Goal: Task Accomplishment & Management: Complete application form

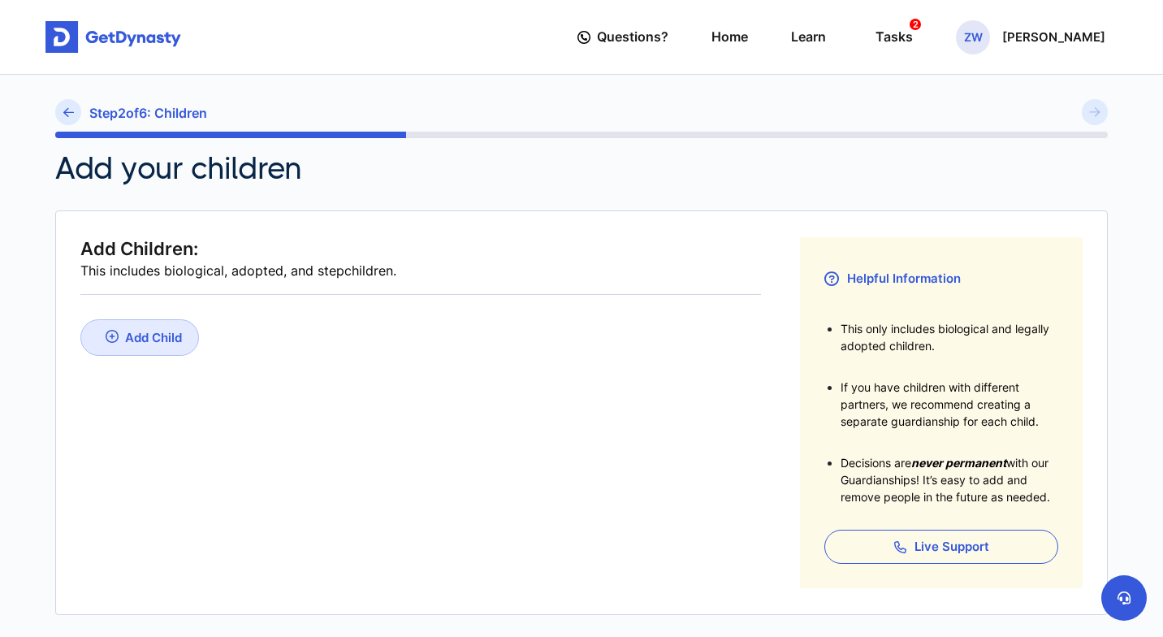
click at [155, 337] on div "Add Child" at bounding box center [153, 337] width 57 height 15
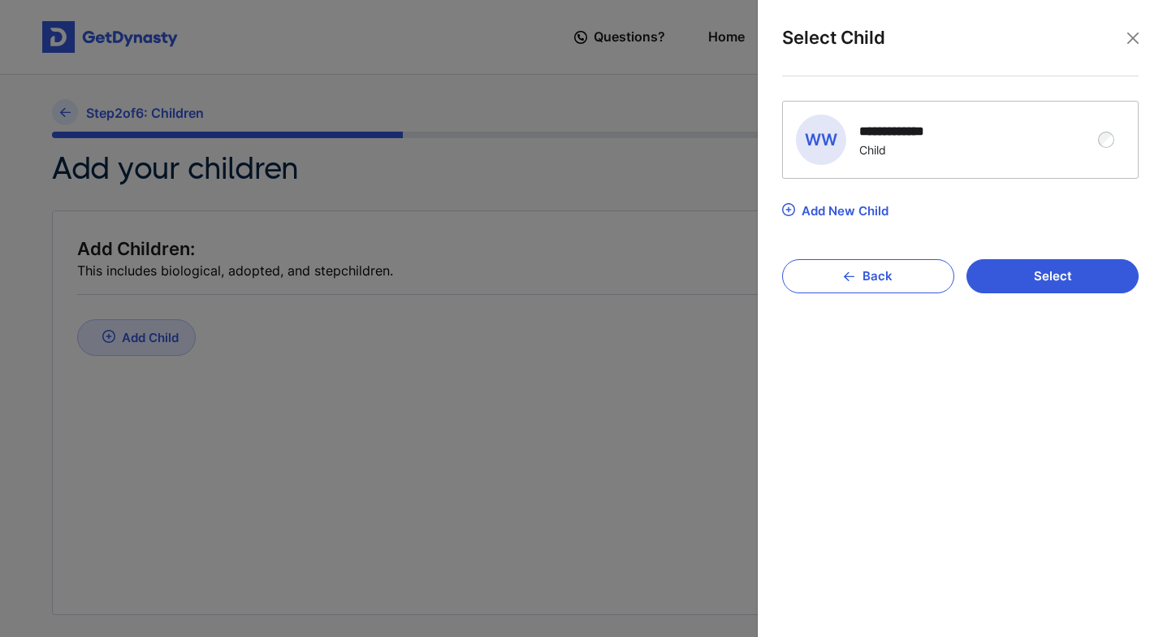
click at [1116, 133] on div "**********" at bounding box center [960, 140] width 355 height 76
click at [1103, 270] on button "Select" at bounding box center [1053, 276] width 172 height 34
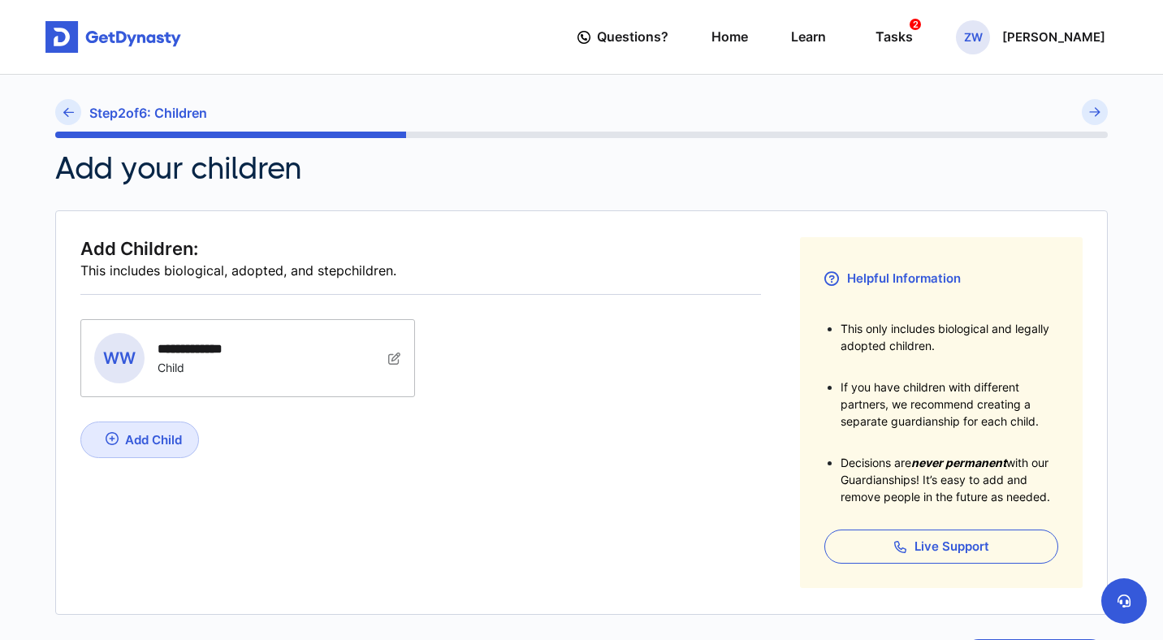
scroll to position [149, 0]
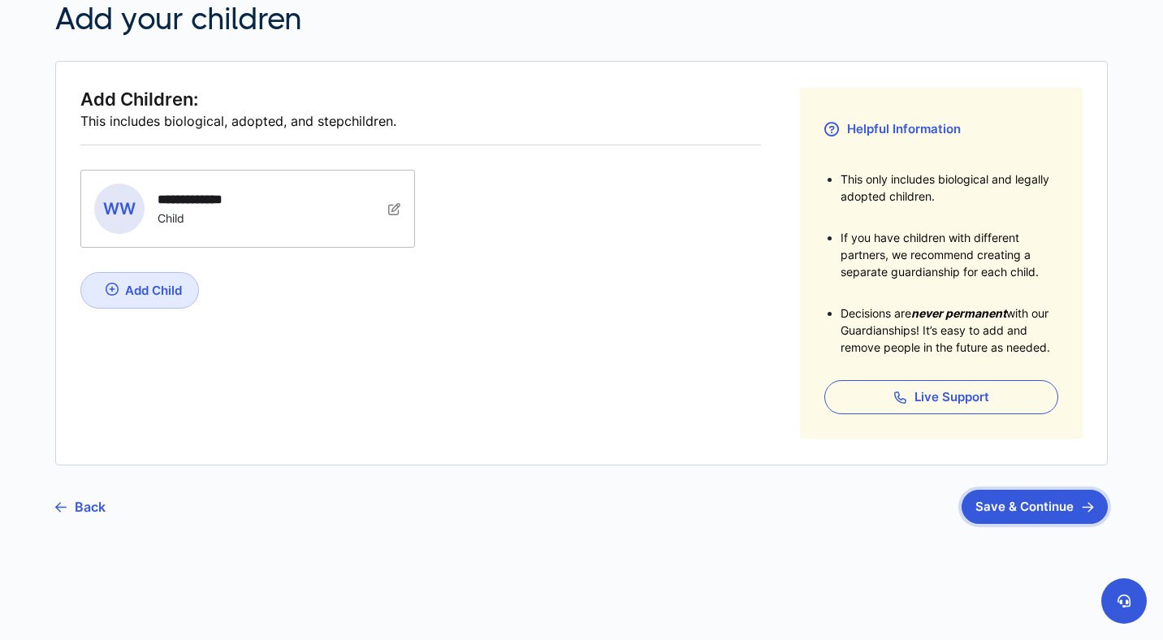
click at [1023, 511] on button "Save & Continue" at bounding box center [1035, 507] width 146 height 34
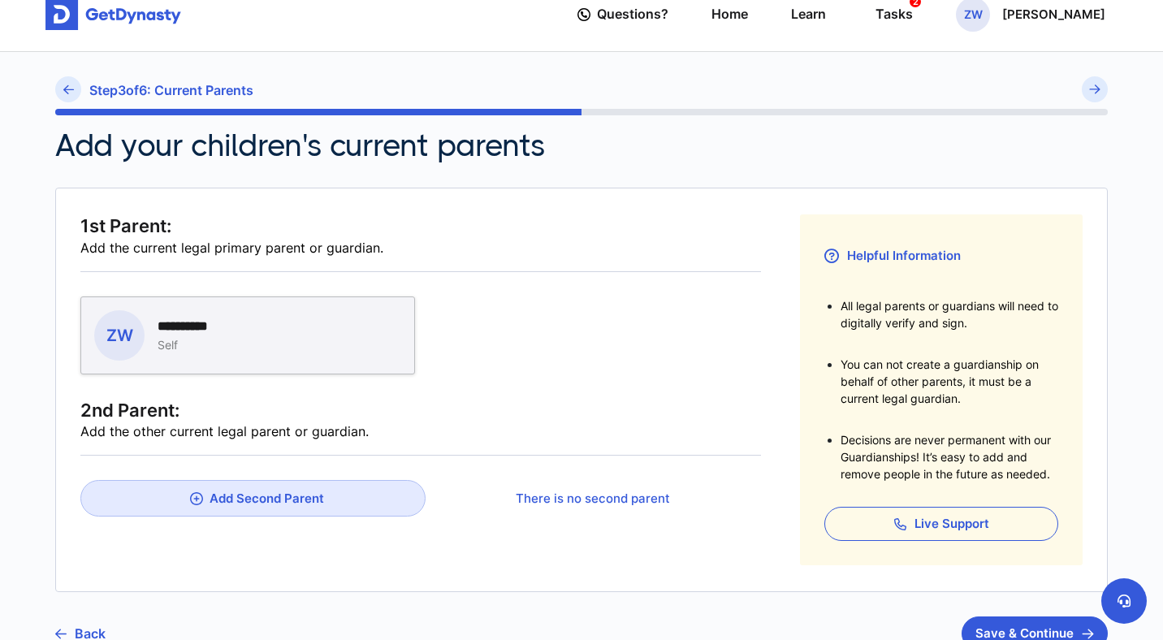
scroll to position [24, 0]
click at [224, 430] on div "Add the other current legal parent or guardian." at bounding box center [420, 431] width 681 height 20
click at [271, 502] on div "Add Second Parent" at bounding box center [267, 497] width 115 height 15
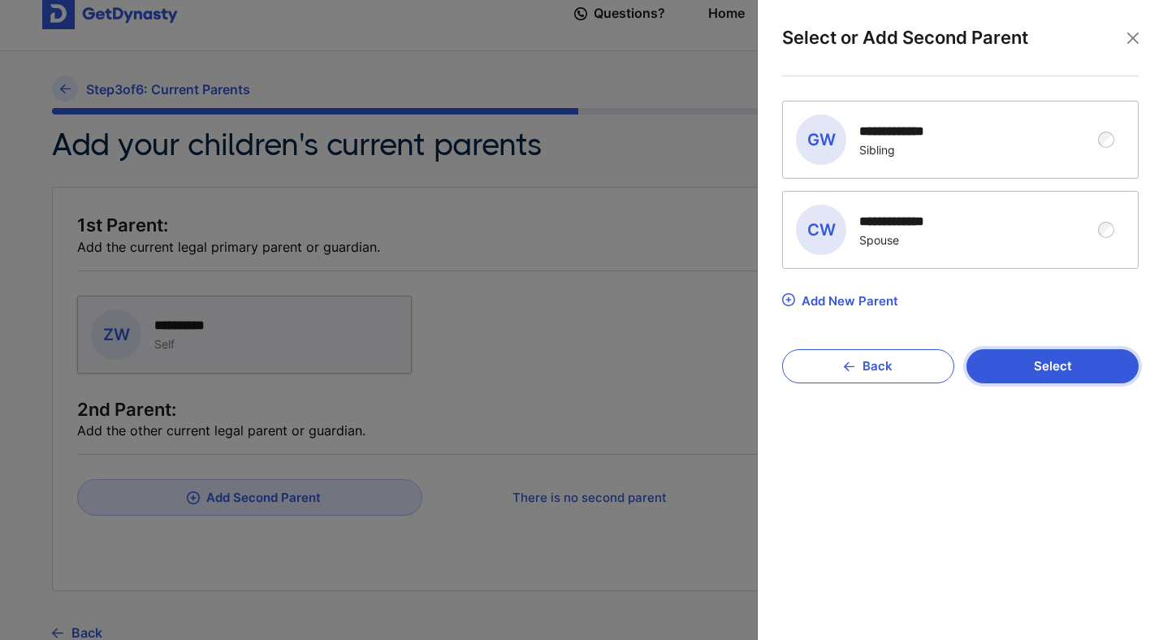
click at [1096, 358] on button "Select" at bounding box center [1053, 366] width 172 height 34
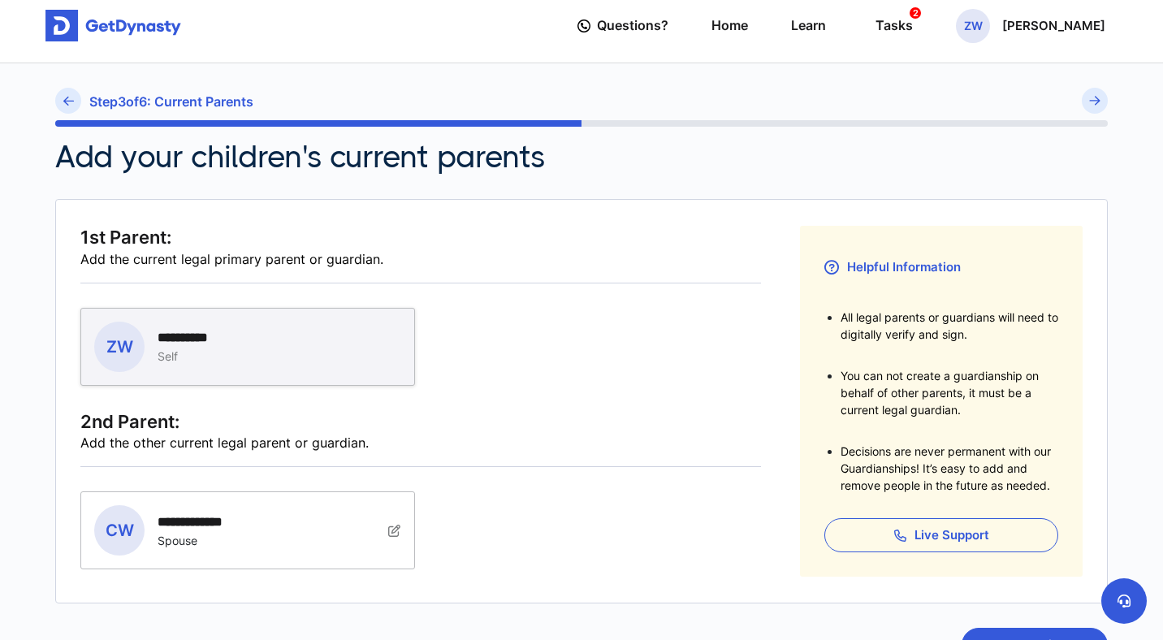
scroll to position [0, 0]
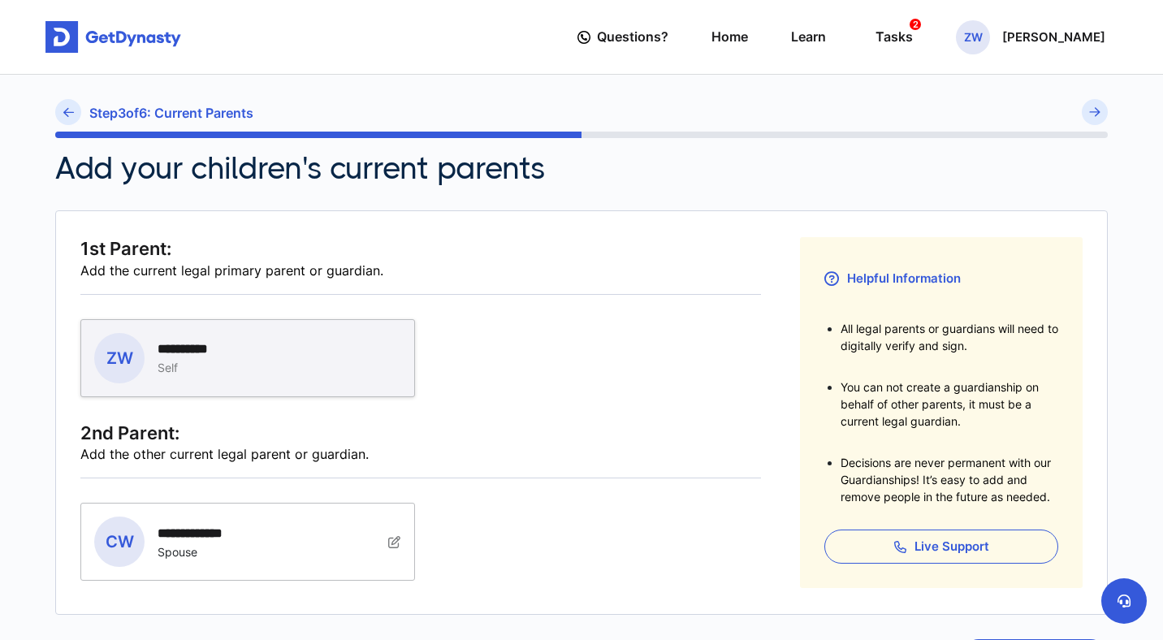
click at [266, 258] on div "1st Parent:" at bounding box center [420, 249] width 681 height 24
click at [236, 346] on div "**********" at bounding box center [235, 358] width 283 height 50
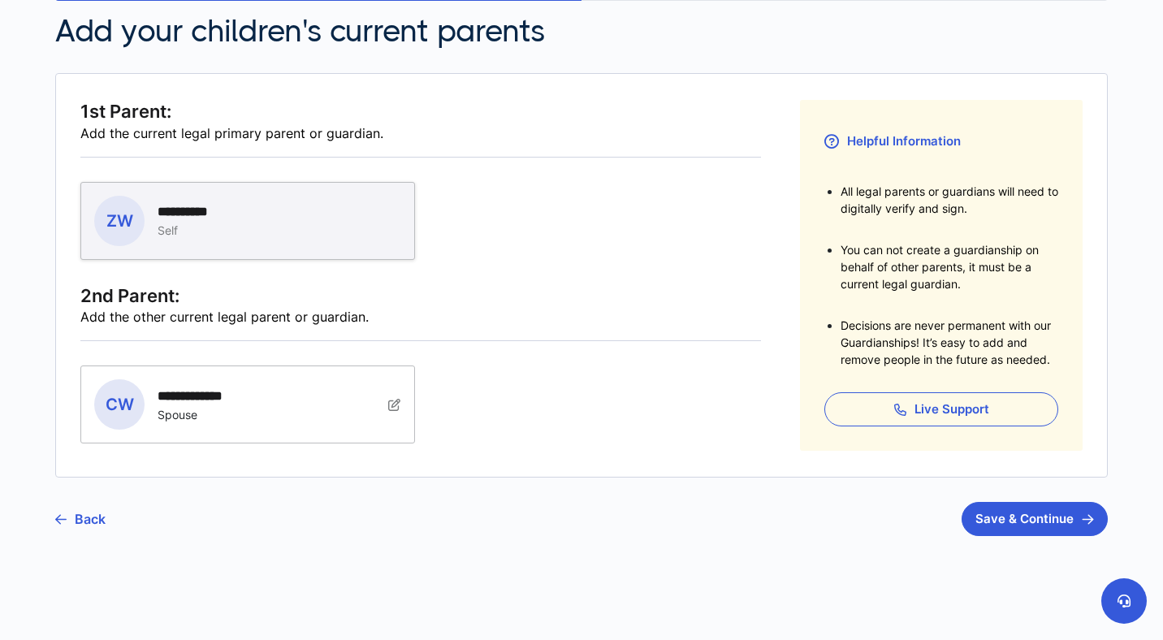
scroll to position [149, 0]
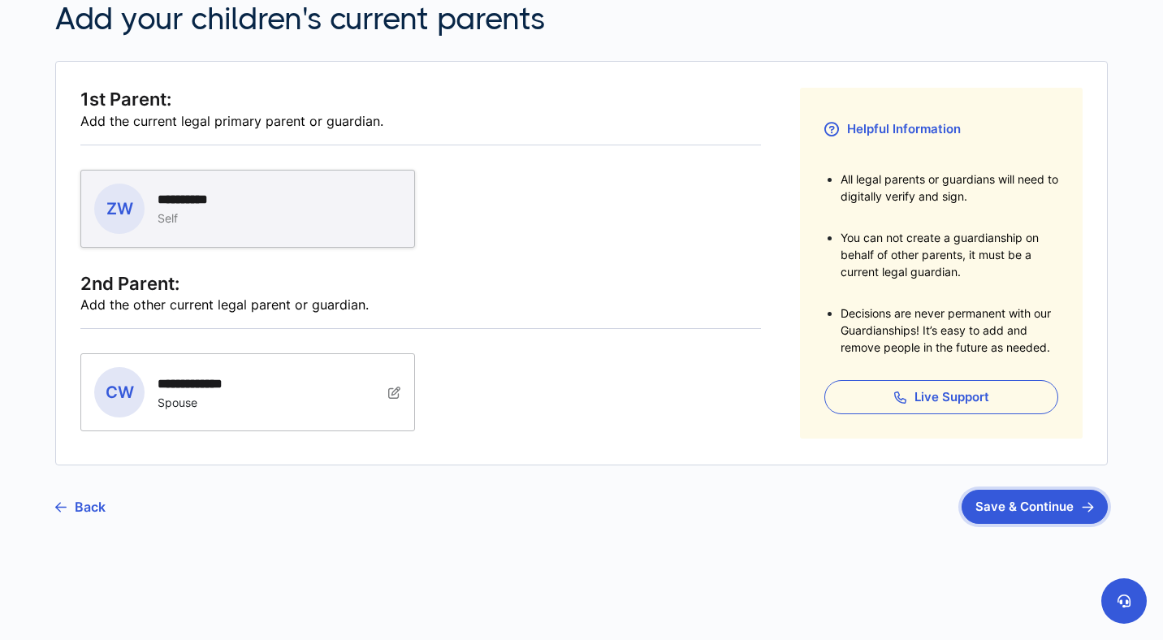
click at [1019, 503] on button "Save & Continue" at bounding box center [1035, 507] width 146 height 34
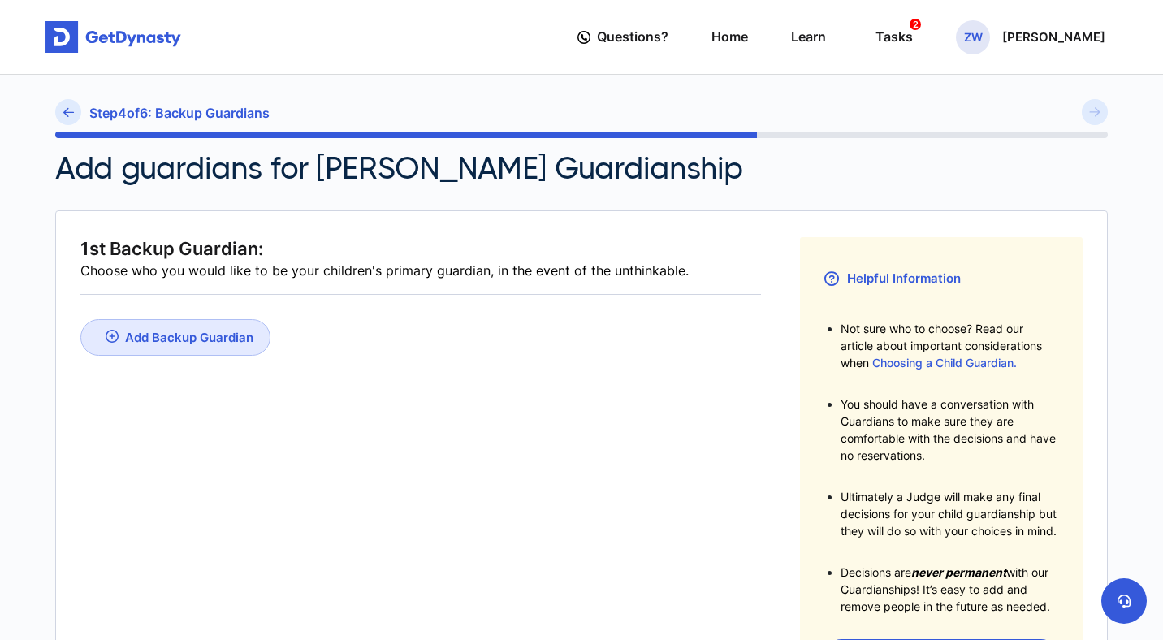
click at [210, 340] on div "Add Backup Guardian" at bounding box center [189, 337] width 128 height 15
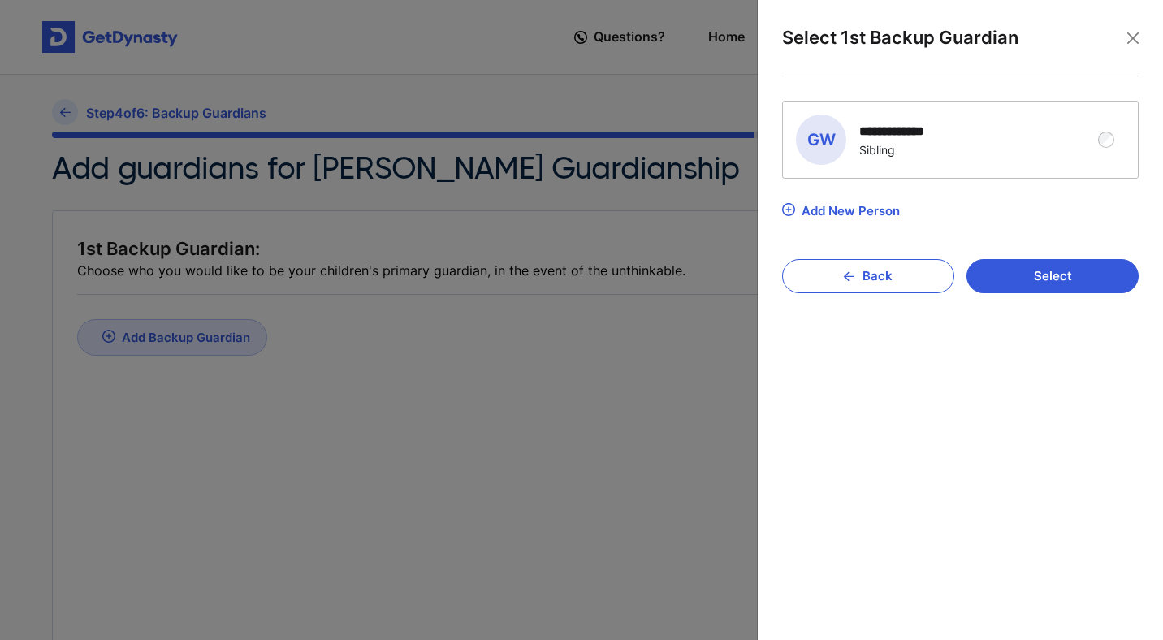
click at [879, 203] on div "Add New Person" at bounding box center [851, 210] width 98 height 15
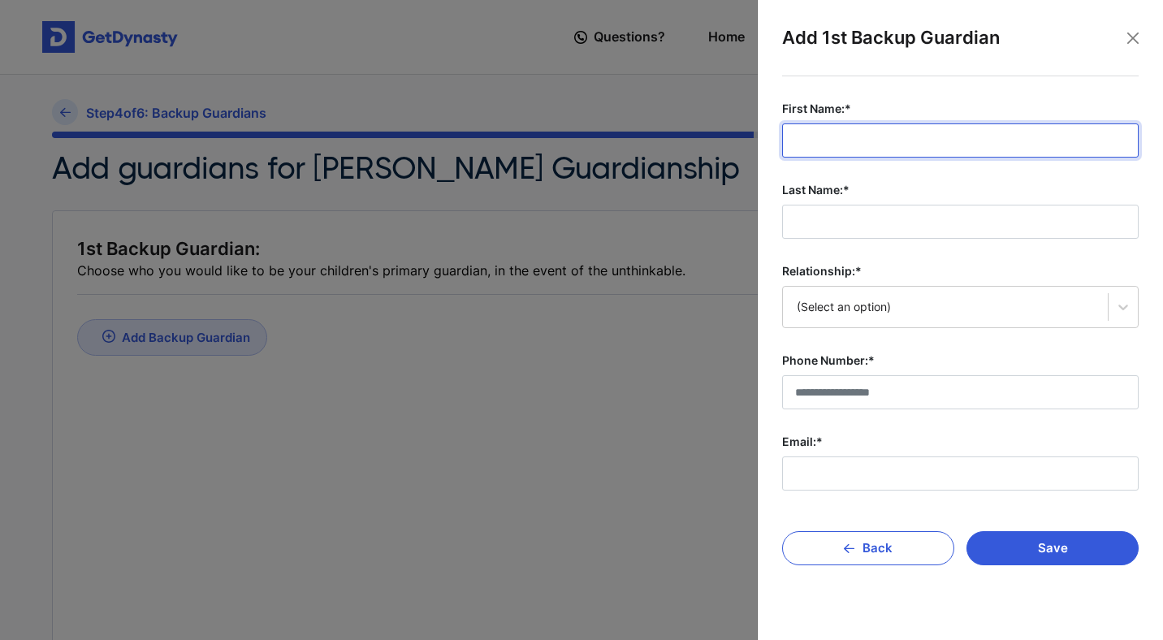
click at [871, 130] on input "First Name:*" at bounding box center [960, 140] width 357 height 34
type input "******"
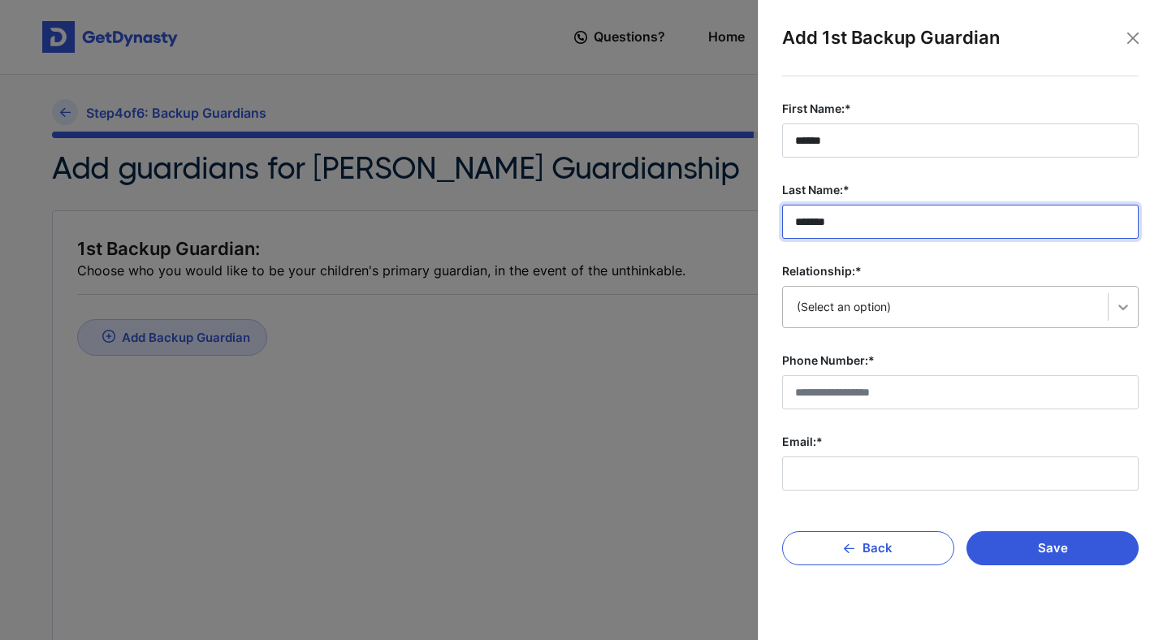
type input "*******"
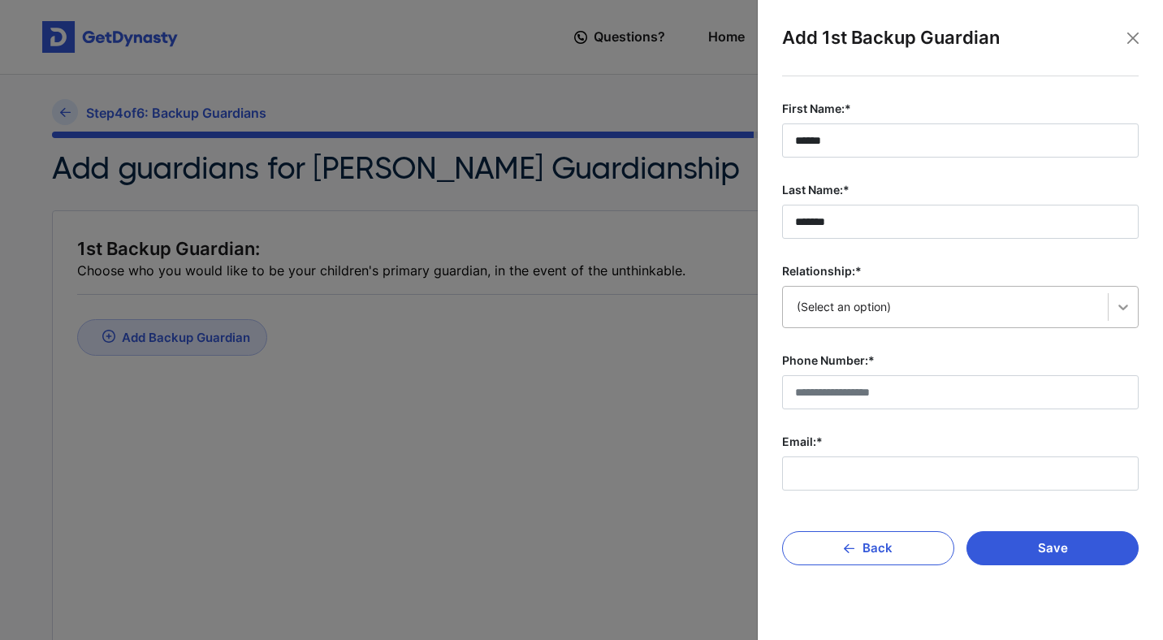
click at [1112, 316] on div at bounding box center [1123, 306] width 29 height 29
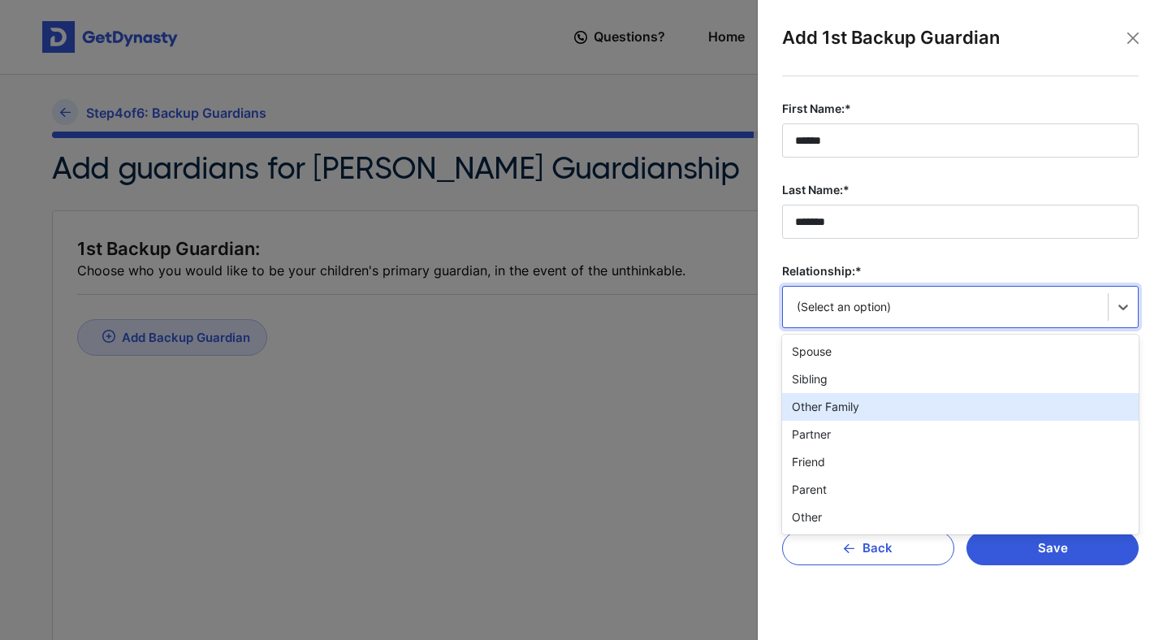
click at [904, 415] on div "Other Family" at bounding box center [960, 407] width 357 height 28
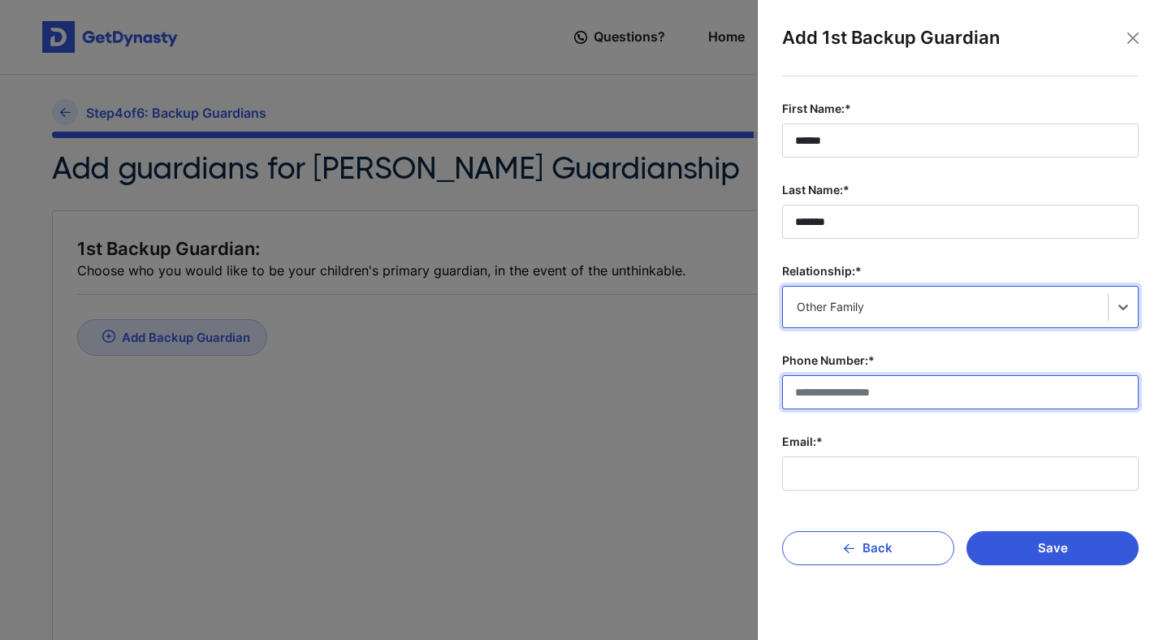
click at [913, 397] on input "Phone Number:*" at bounding box center [960, 392] width 357 height 34
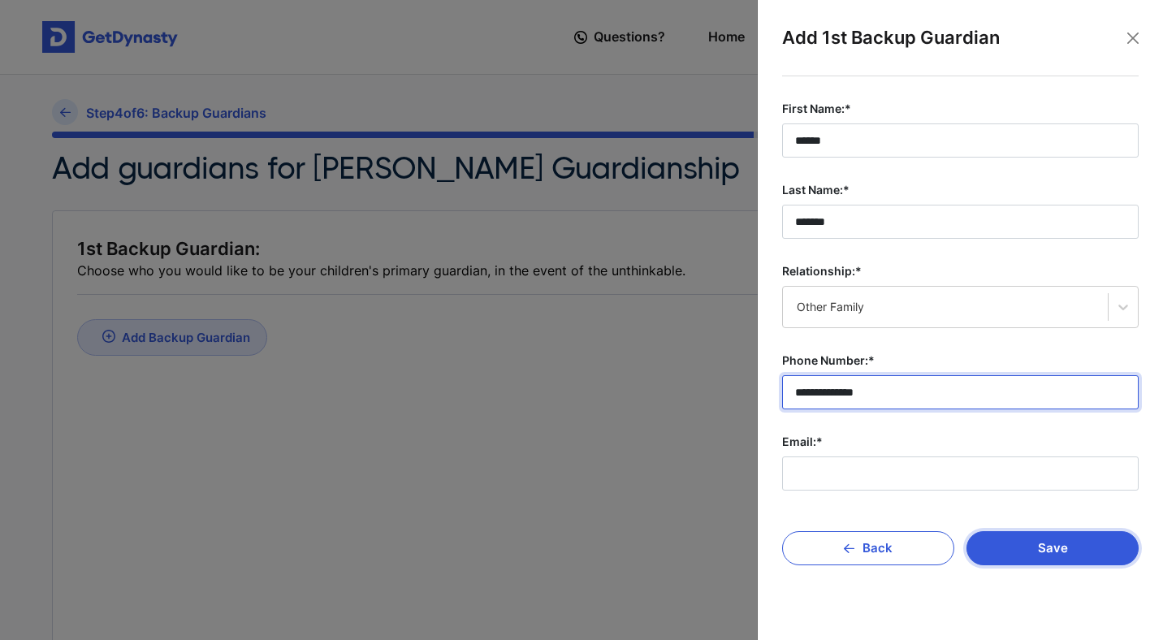
type input "**********"
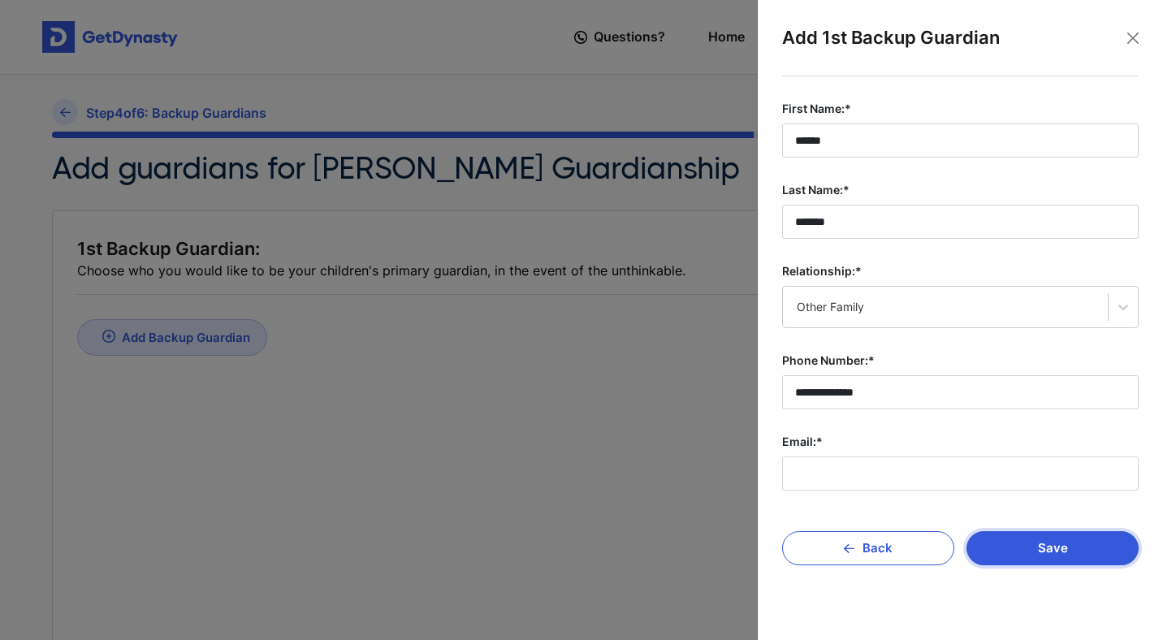
click at [1074, 558] on button "Save" at bounding box center [1053, 548] width 172 height 34
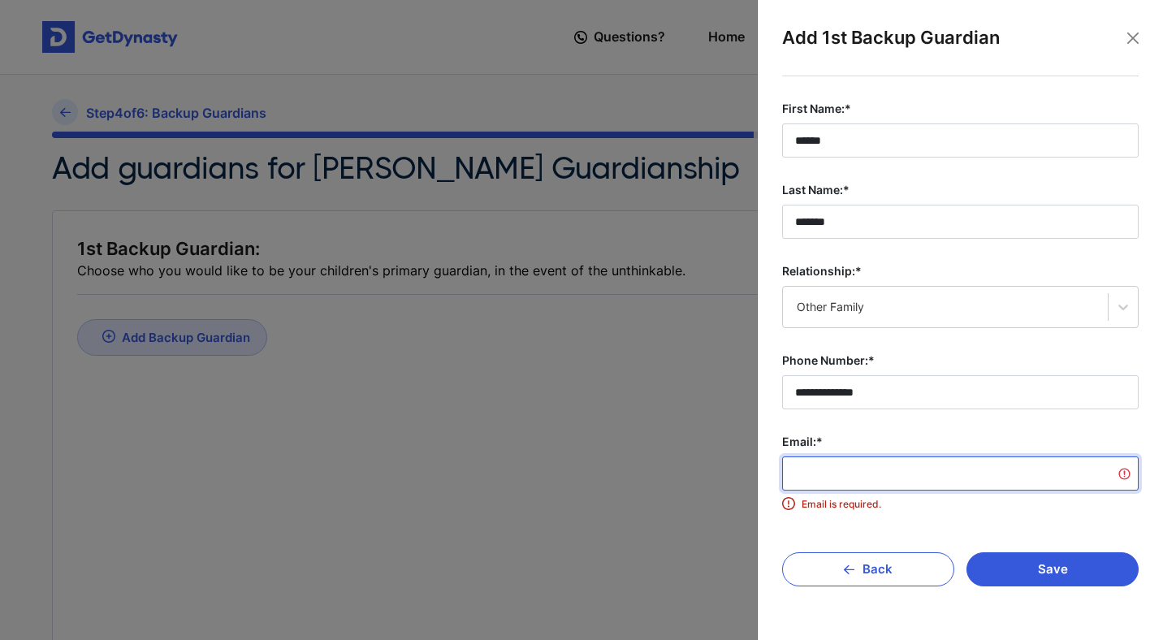
click at [914, 465] on input "Email:*" at bounding box center [960, 474] width 357 height 34
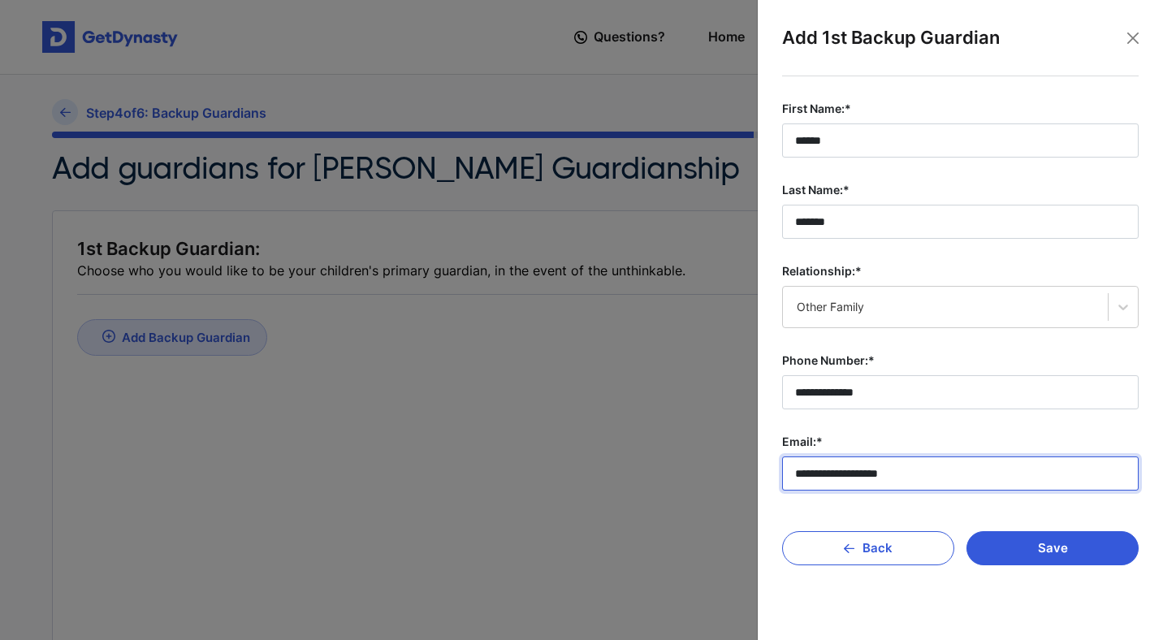
type input "**********"
click at [1011, 436] on label "Email:*" at bounding box center [960, 442] width 357 height 16
click at [1011, 457] on input "**********" at bounding box center [960, 474] width 357 height 34
click at [1073, 542] on button "Save" at bounding box center [1053, 548] width 172 height 34
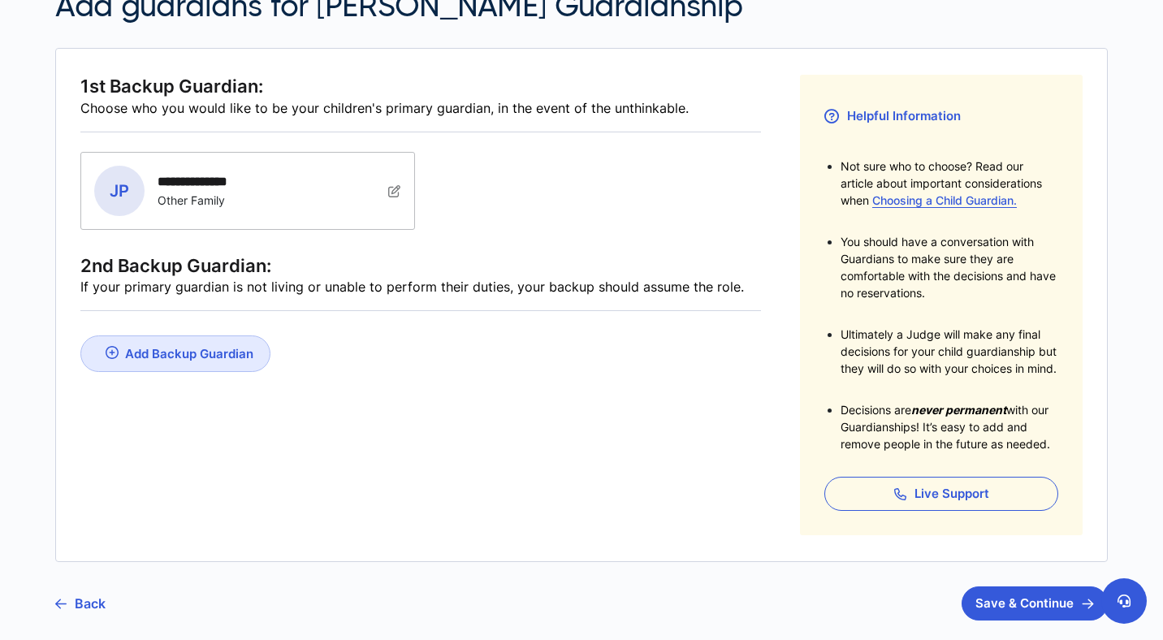
scroll to position [276, 0]
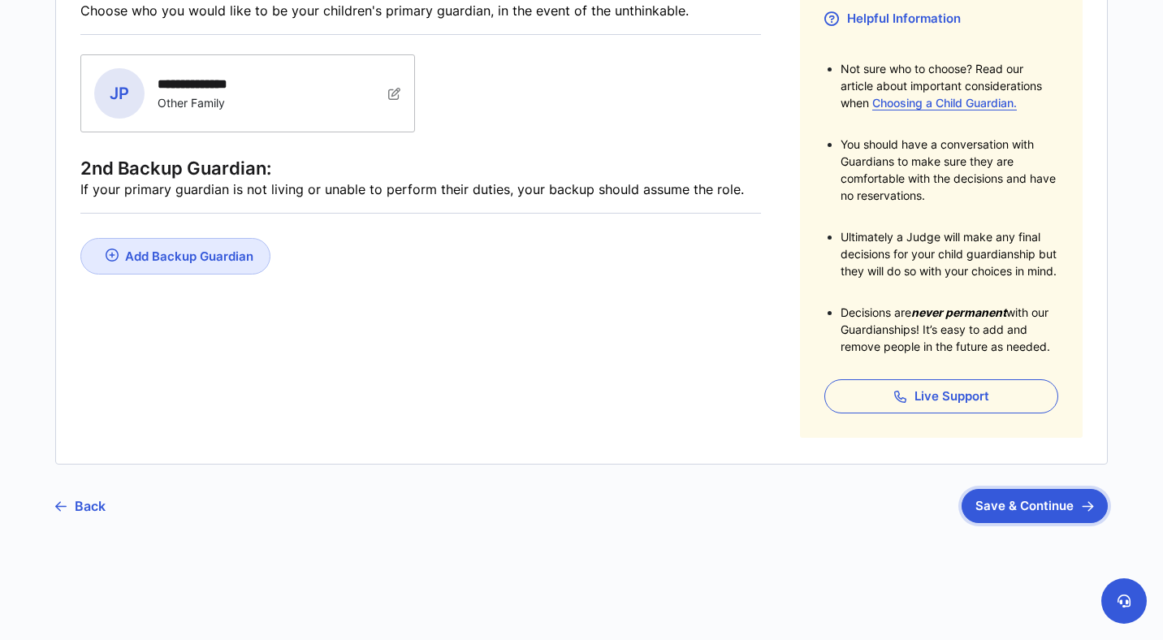
click at [989, 496] on button "Save & Continue" at bounding box center [1035, 506] width 146 height 34
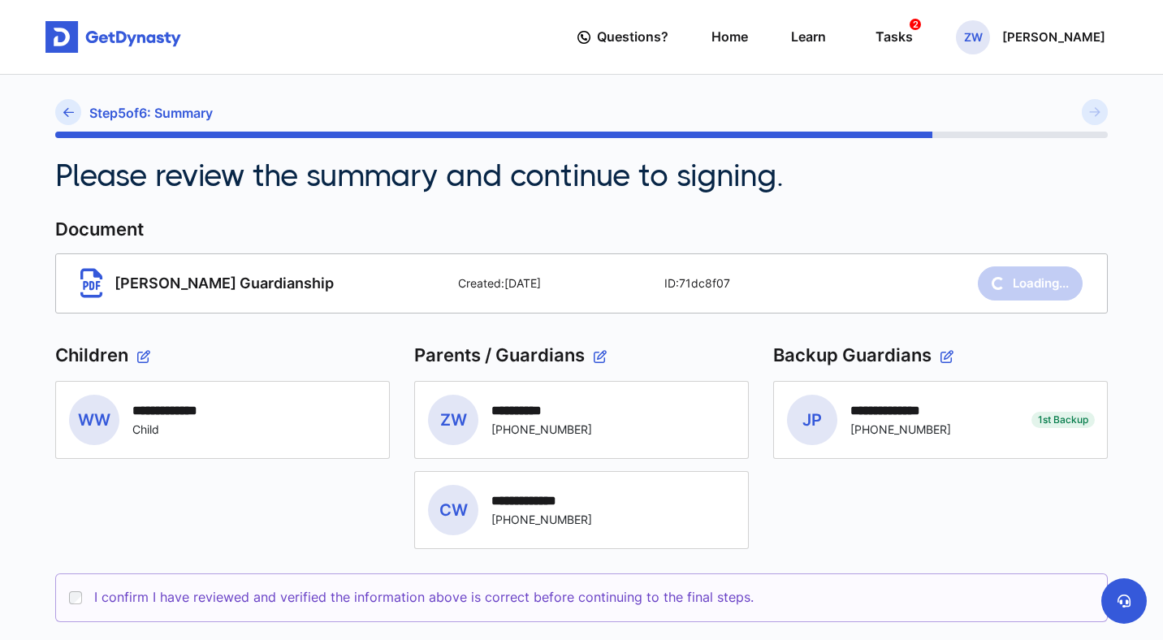
scroll to position [169, 0]
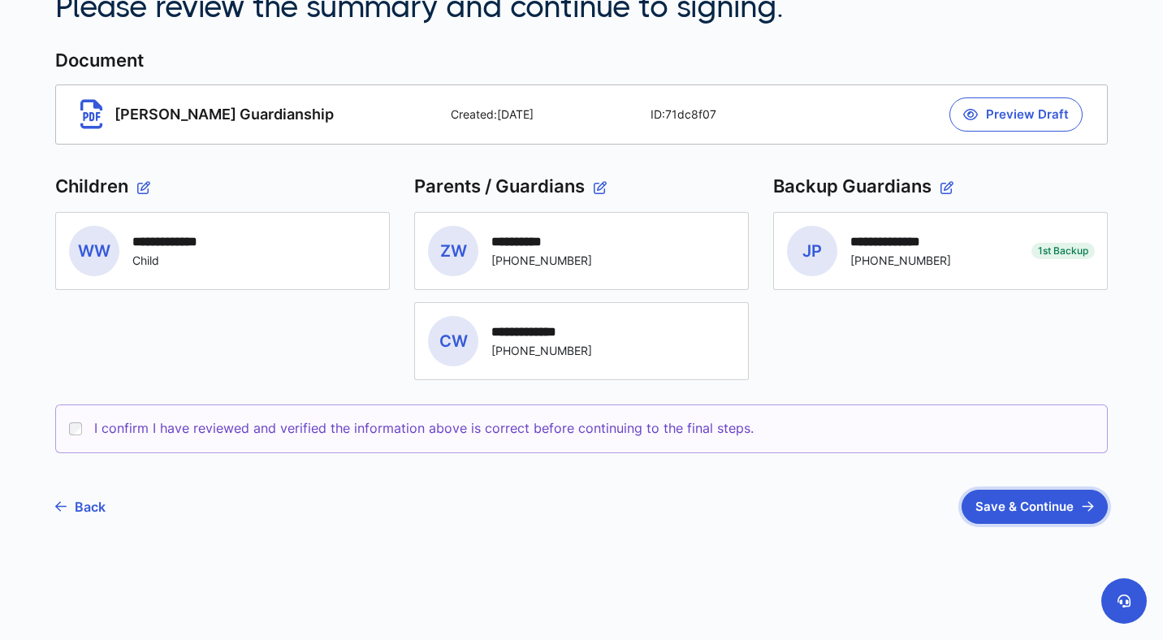
click at [1029, 510] on button "Save & Continue" at bounding box center [1035, 507] width 146 height 34
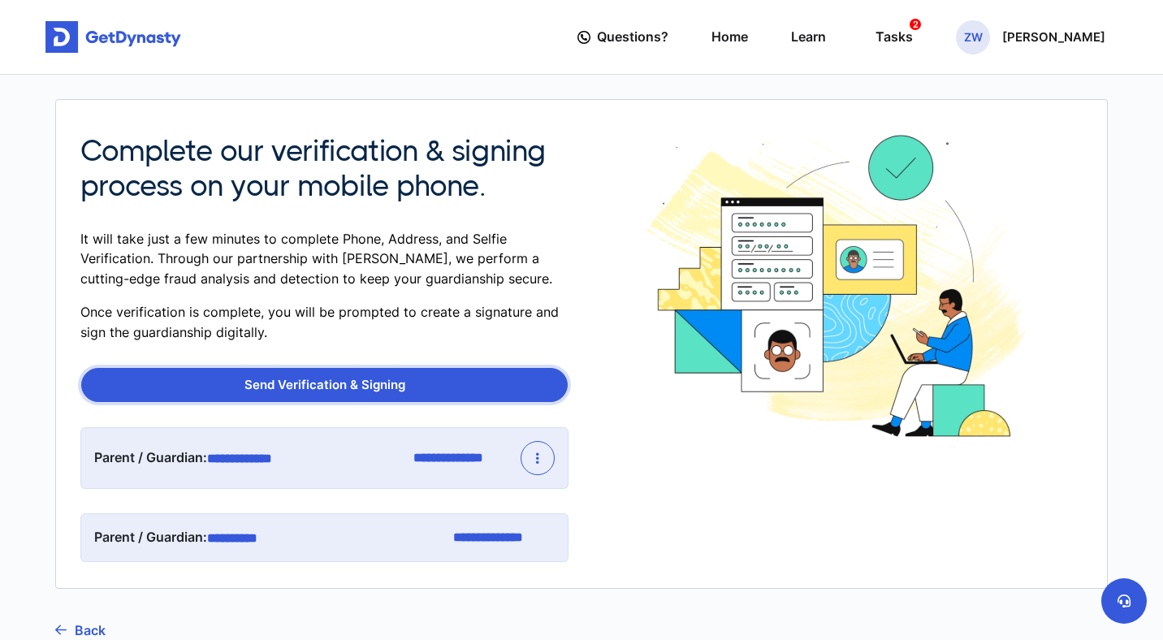
click at [357, 396] on button "Send Verification & Signing" at bounding box center [324, 385] width 487 height 34
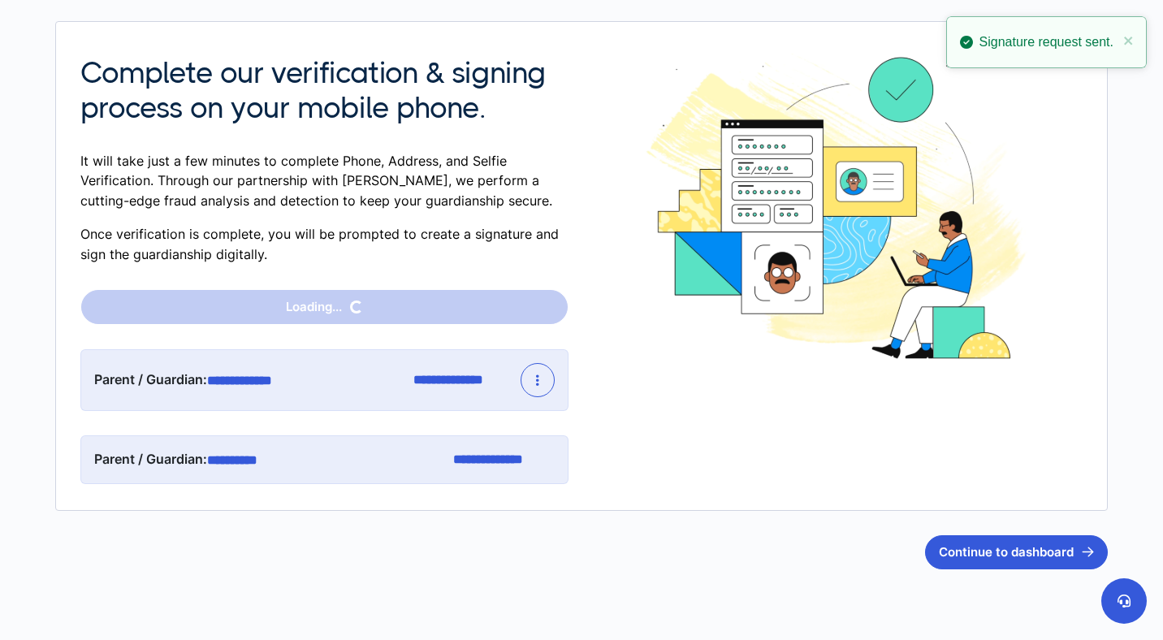
scroll to position [122, 0]
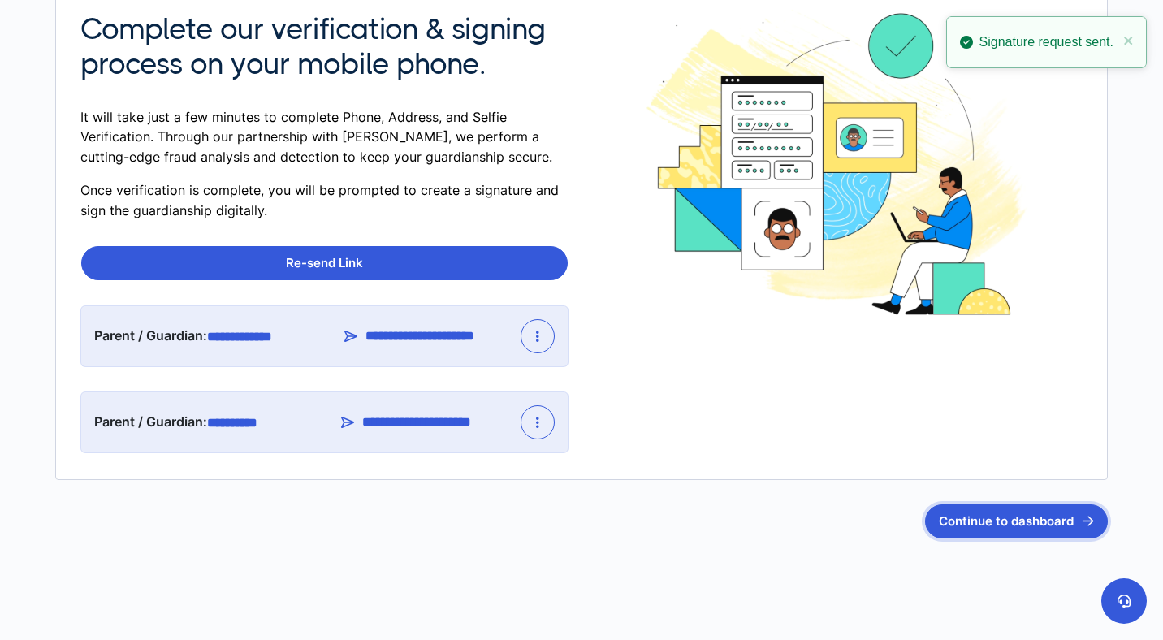
click at [985, 515] on button "Continue to dashboard" at bounding box center [1016, 521] width 183 height 34
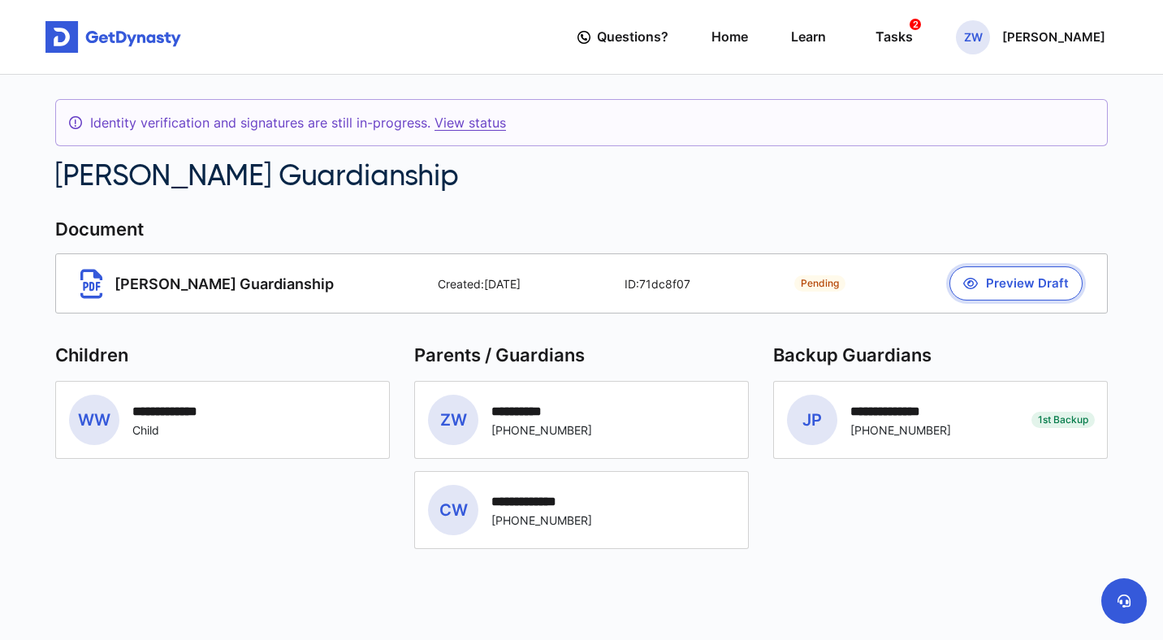
click at [1017, 288] on button "Preview Draft" at bounding box center [1016, 283] width 133 height 34
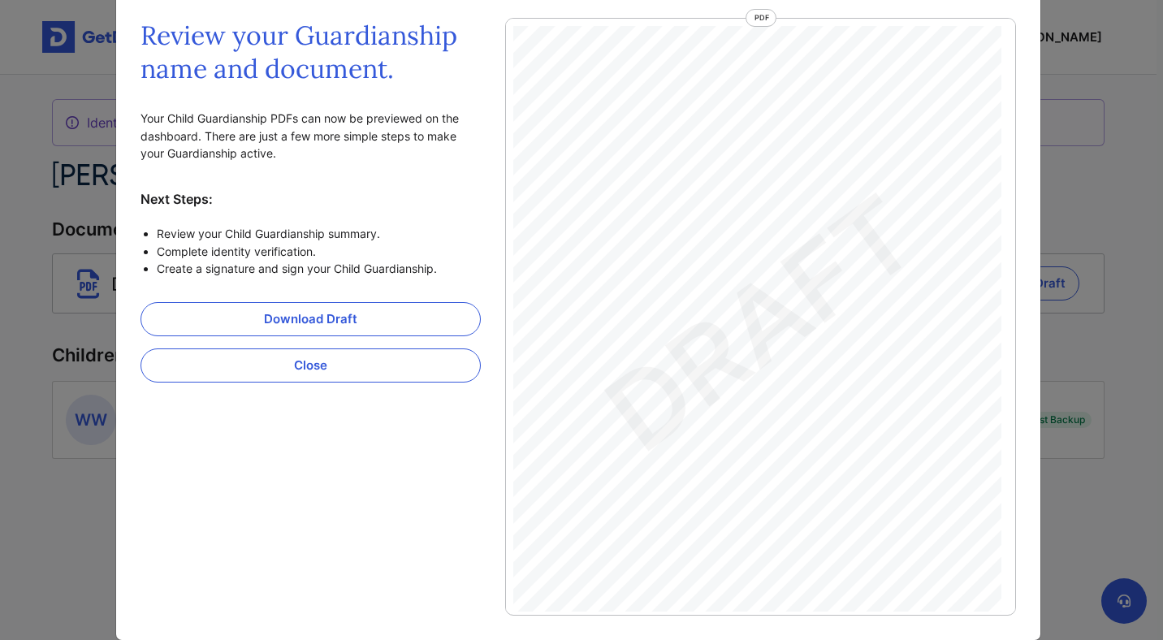
click at [1139, 207] on div "Review your Guardianship name and document. Your Child Guardianship PDFs can no…" at bounding box center [581, 320] width 1163 height 640
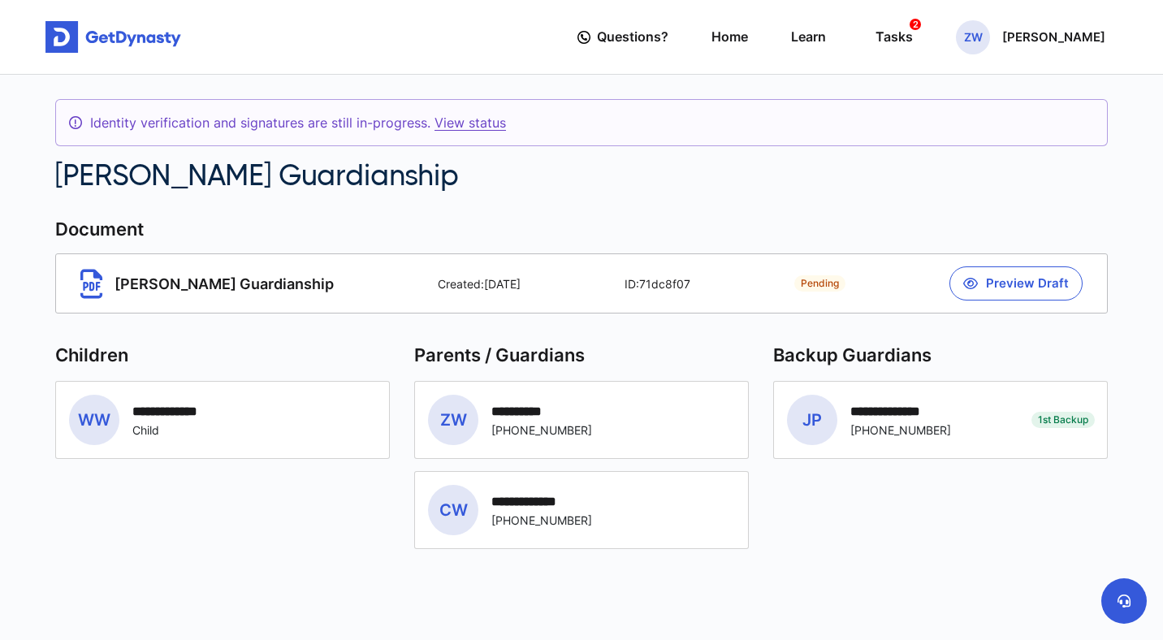
click at [465, 290] on div "Created: 10/06/2025" at bounding box center [479, 284] width 83 height 14
click at [265, 290] on div "Pending William Guardianship Created: 10/06/2025 ID: 71dc8f07 Pending Preview D…" at bounding box center [581, 283] width 1053 height 60
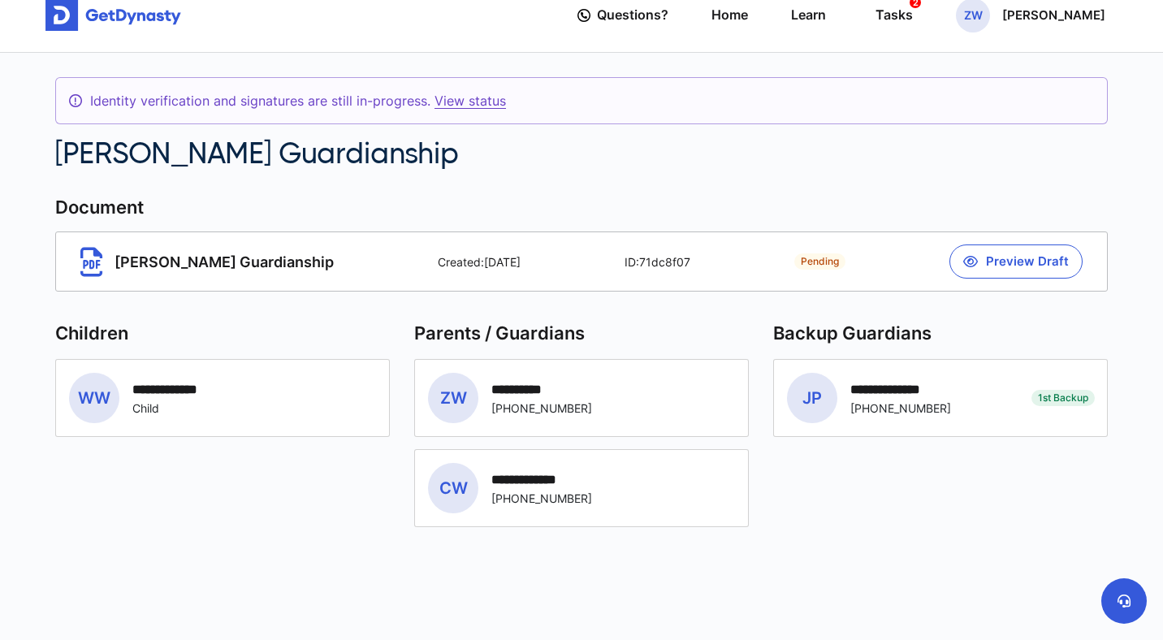
scroll to position [25, 0]
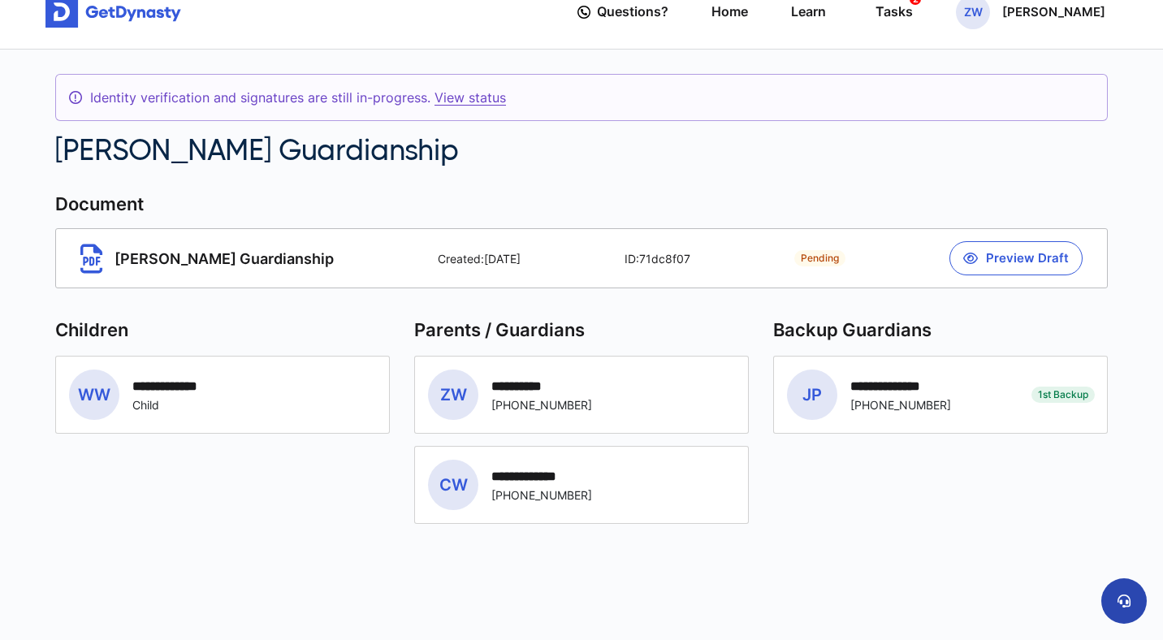
click at [1118, 593] on button at bounding box center [1124, 600] width 45 height 45
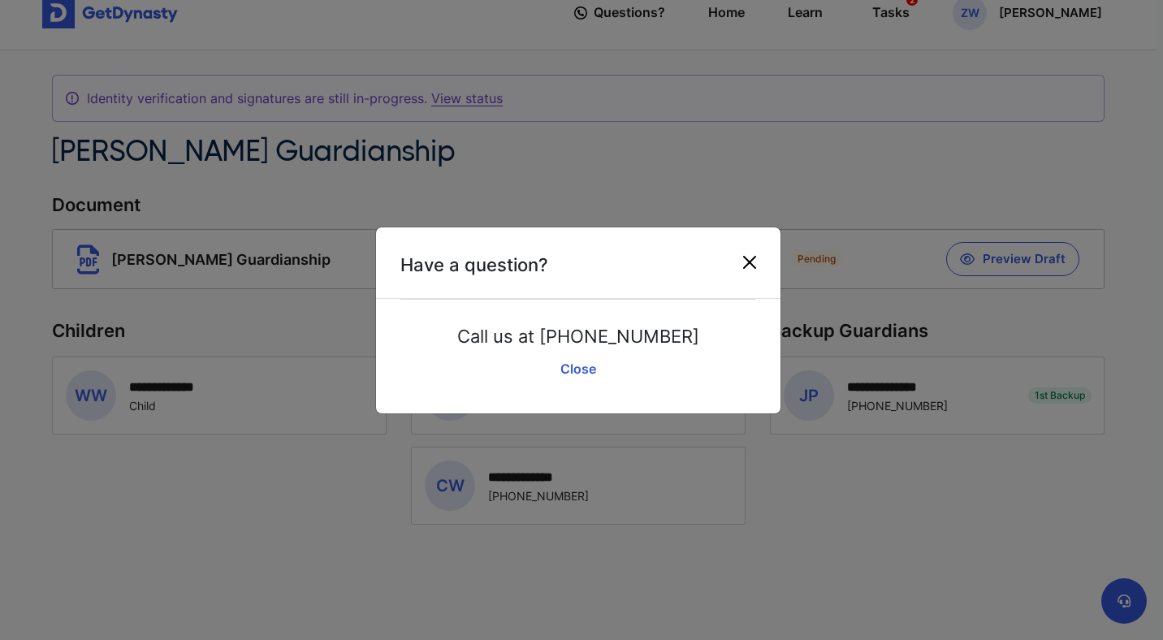
click at [749, 269] on button "Close" at bounding box center [750, 262] width 26 height 26
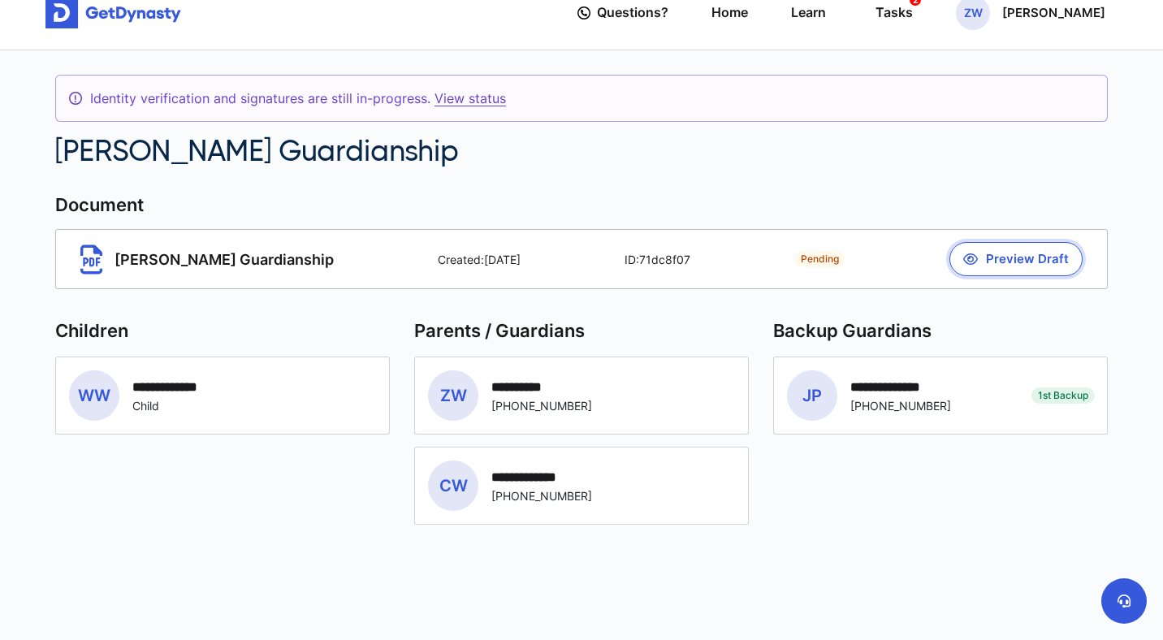
click at [995, 249] on button "Preview Draft" at bounding box center [1016, 259] width 133 height 34
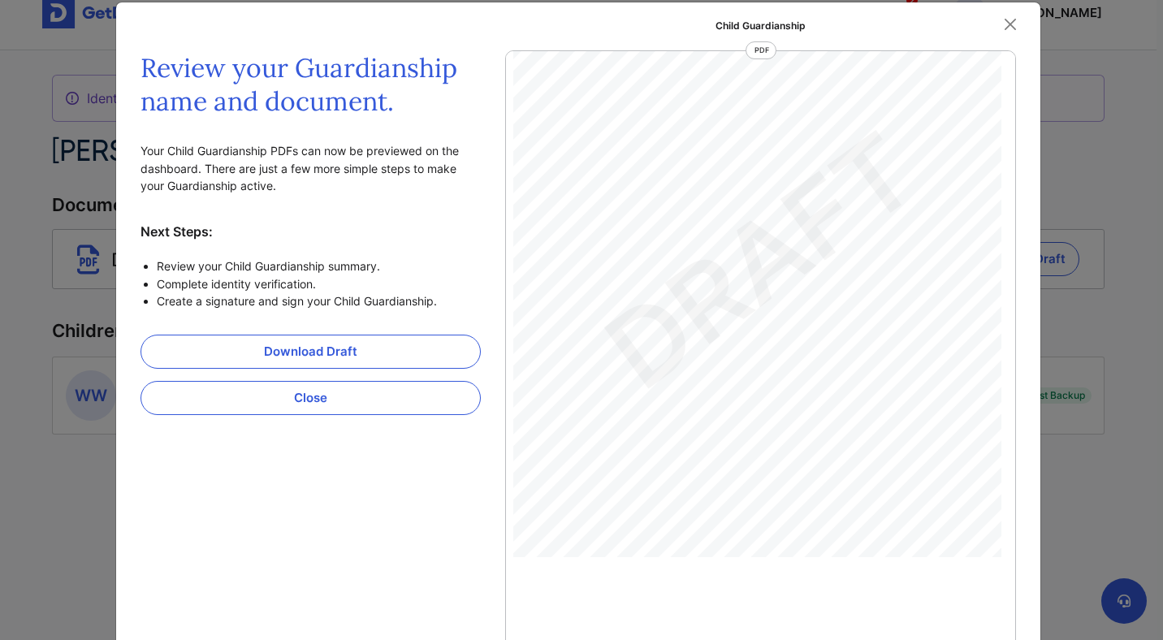
scroll to position [0, 0]
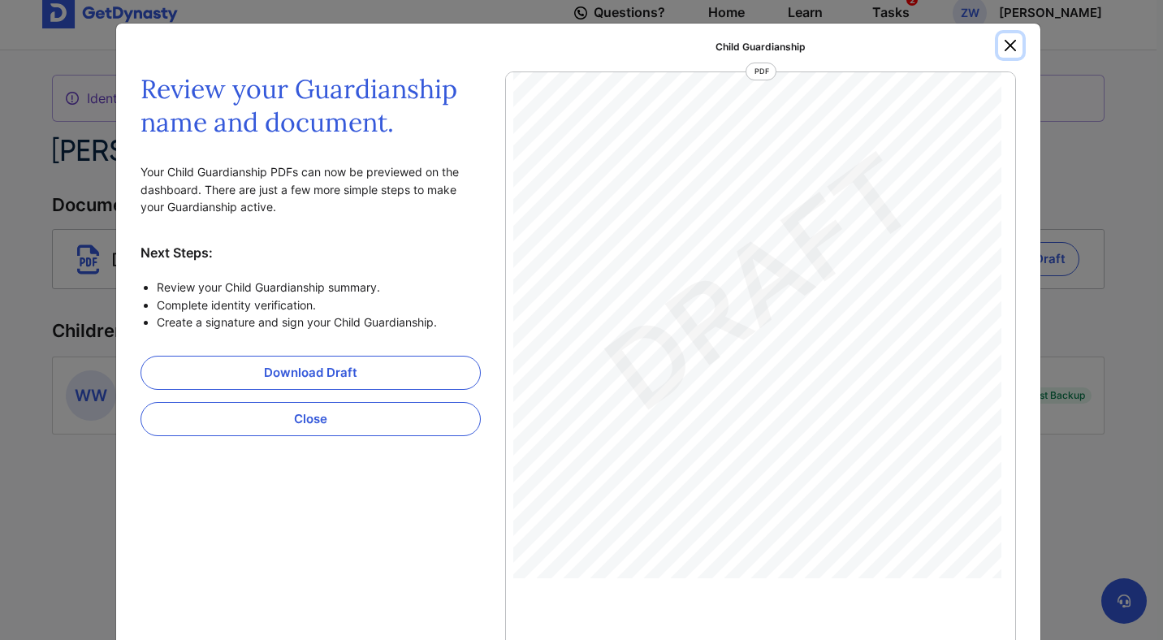
click at [1005, 43] on button "Close" at bounding box center [1010, 45] width 24 height 24
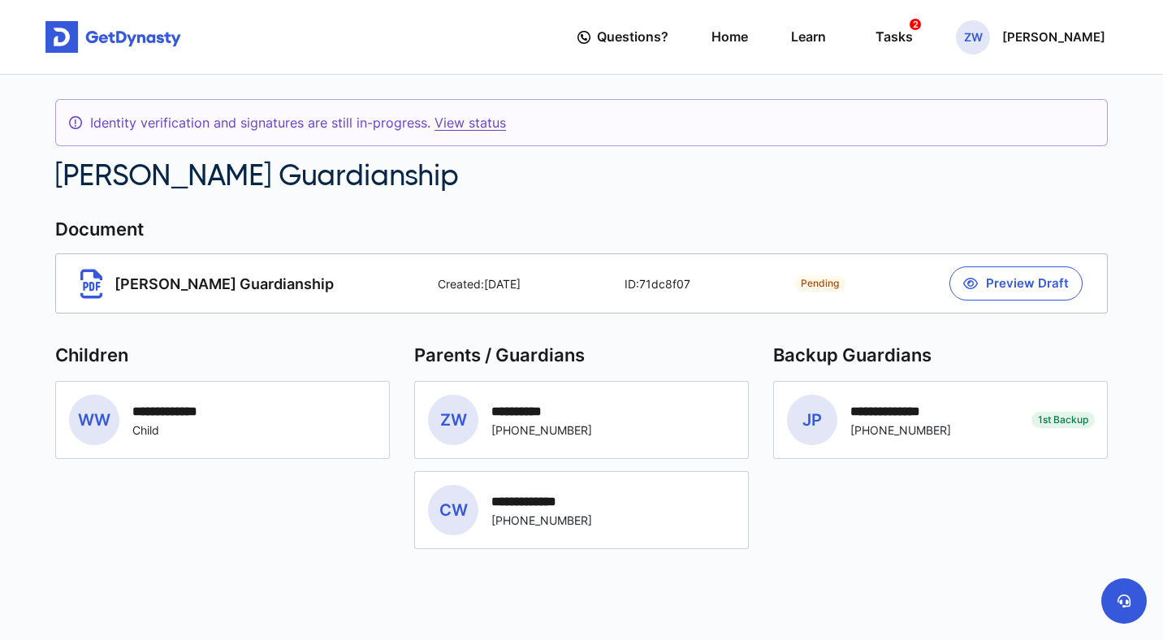
click at [707, 287] on div "Pending William Guardianship Created: 10/06/2025 ID: 71dc8f07 Pending Preview D…" at bounding box center [581, 283] width 1053 height 60
click at [435, 128] on link "View status" at bounding box center [470, 123] width 71 height 16
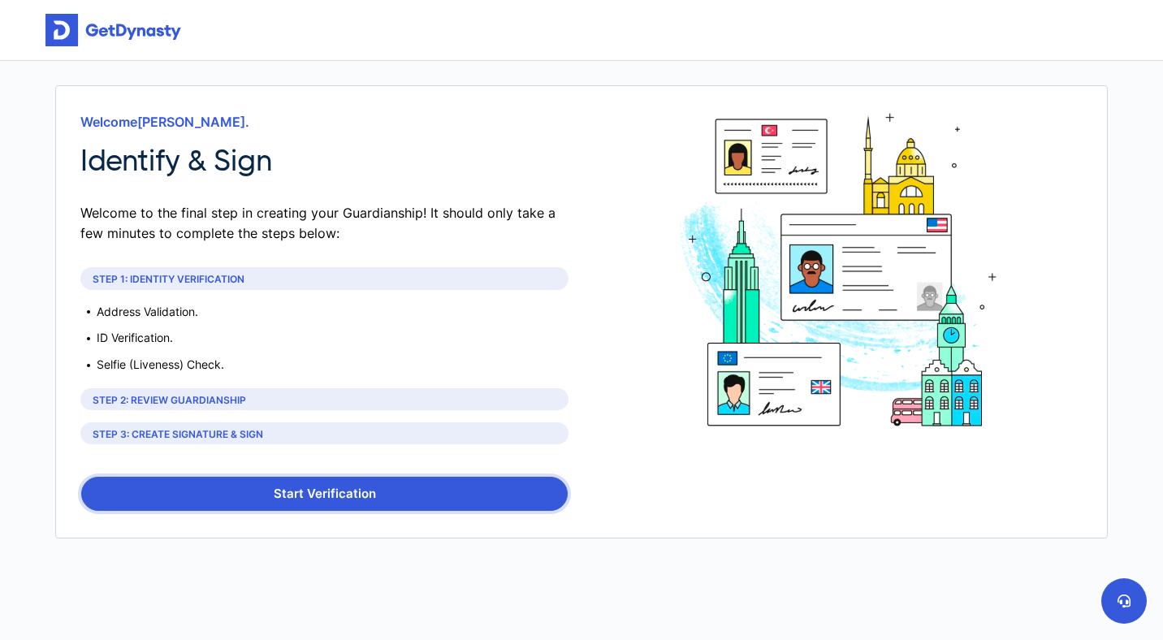
click at [328, 502] on button "Start Verification" at bounding box center [324, 494] width 487 height 34
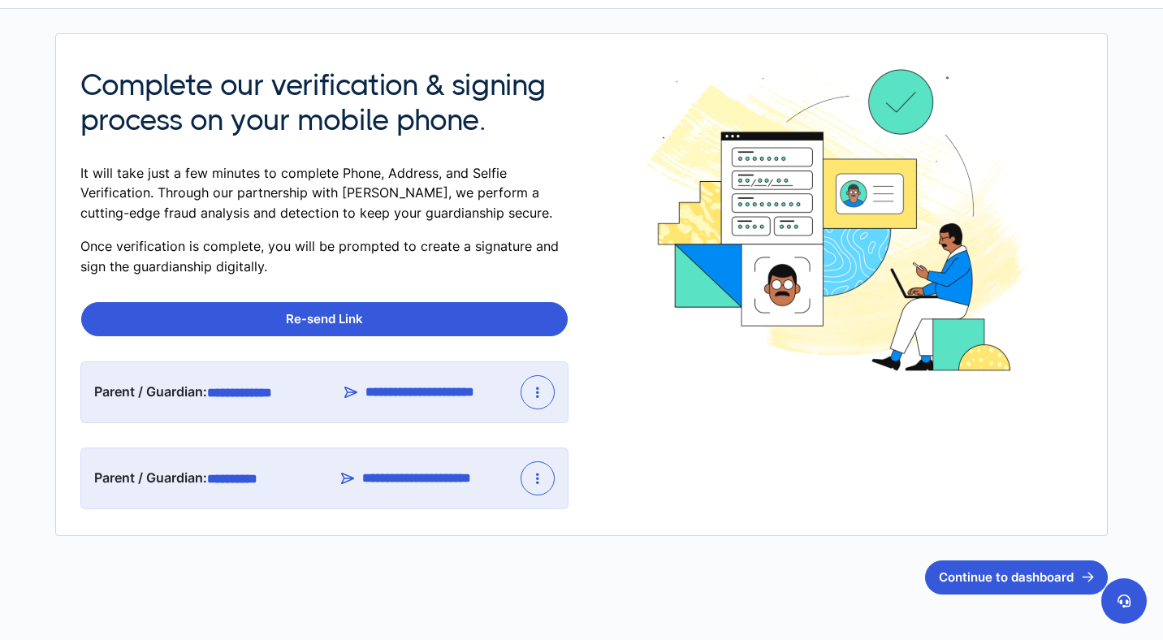
scroll to position [74, 0]
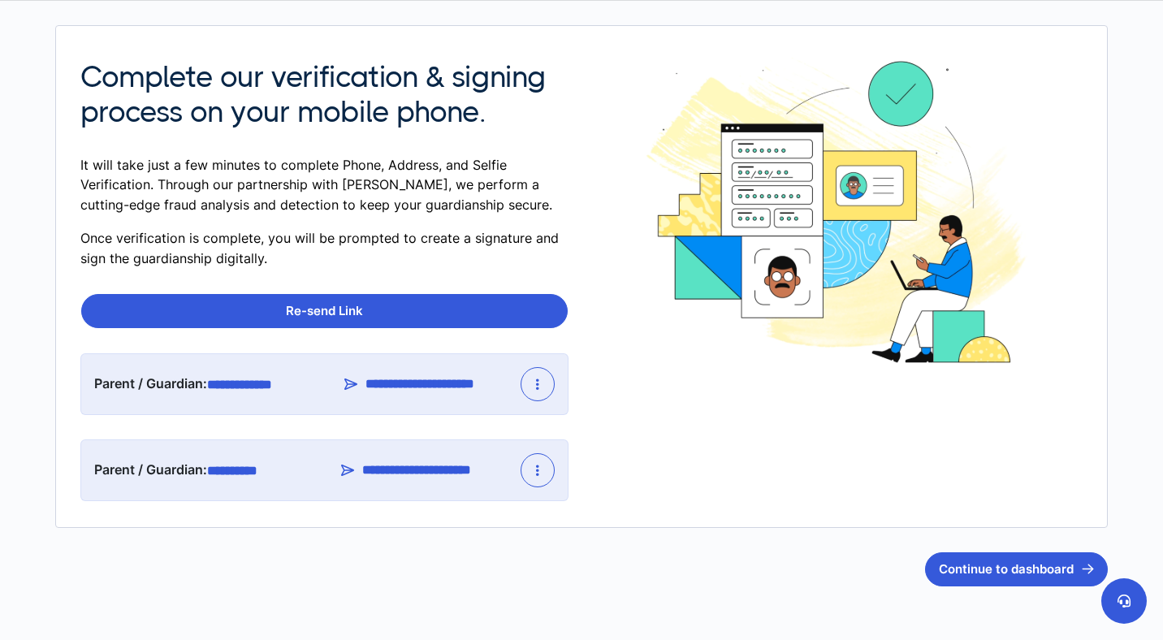
click at [554, 477] on div at bounding box center [538, 470] width 34 height 34
click at [547, 476] on button "button" at bounding box center [538, 470] width 34 height 34
click at [544, 472] on button "button" at bounding box center [538, 470] width 34 height 34
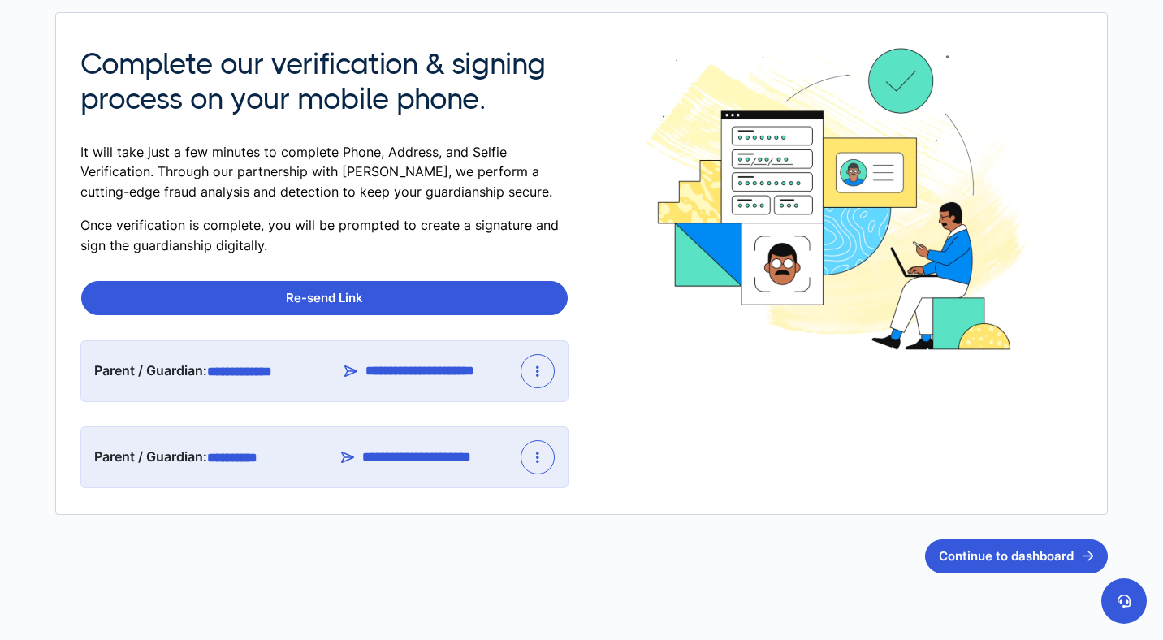
scroll to position [136, 0]
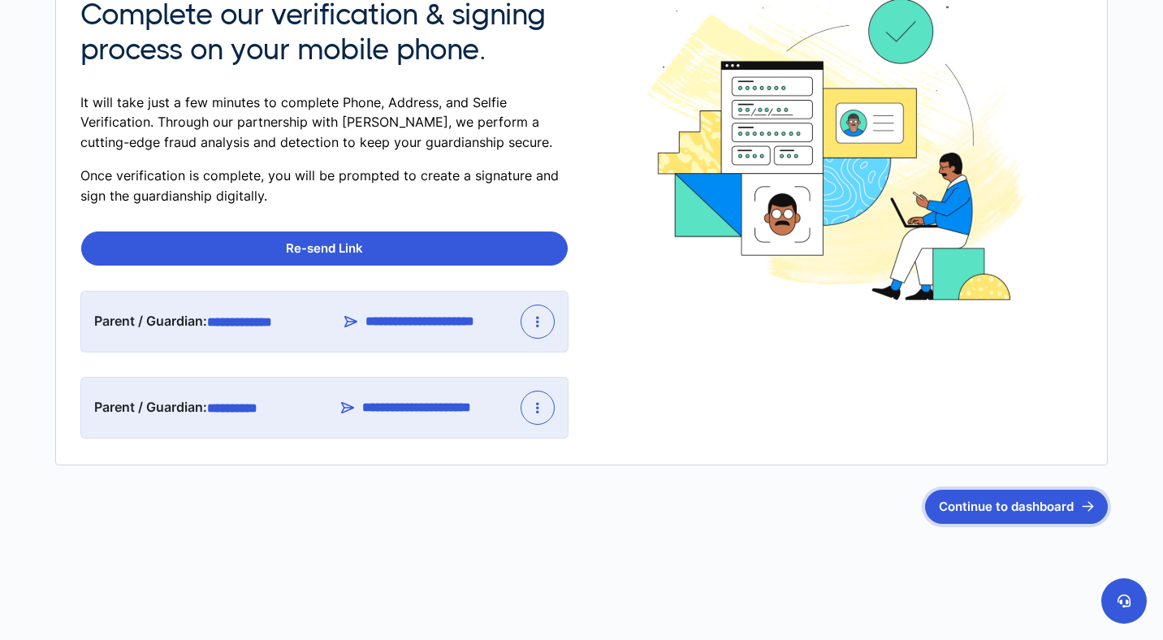
click at [984, 522] on button "Continue to dashboard" at bounding box center [1016, 507] width 183 height 34
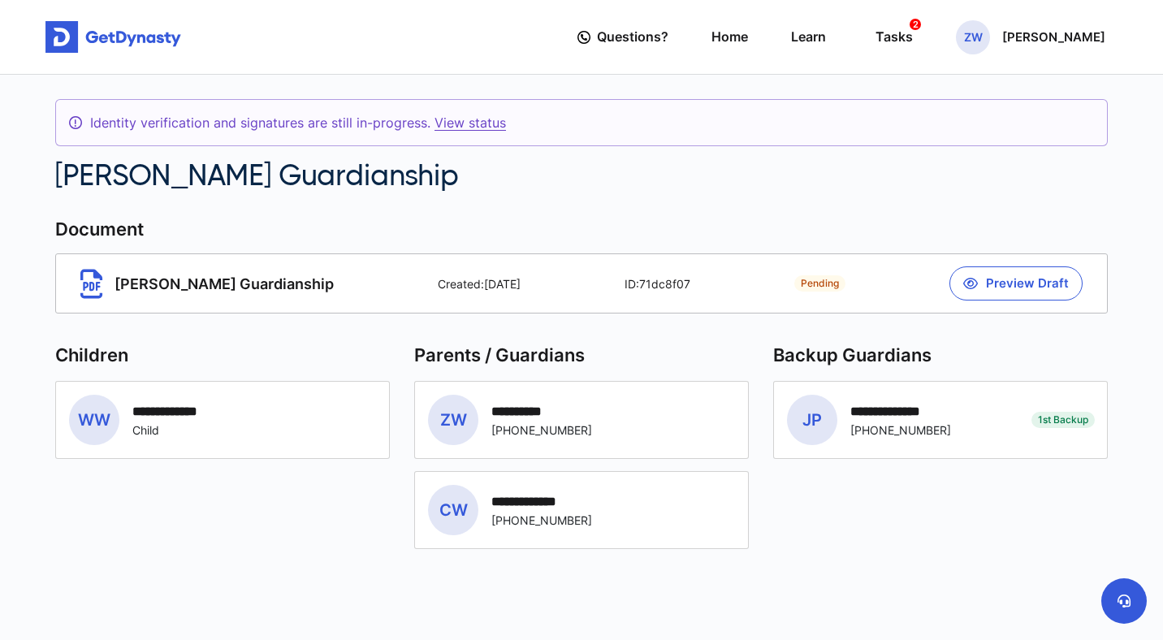
click at [898, 418] on div "**********" at bounding box center [899, 411] width 96 height 15
click at [160, 185] on div "[PERSON_NAME] Guardianship" at bounding box center [257, 175] width 404 height 35
click at [748, 44] on link "Home" at bounding box center [730, 37] width 37 height 46
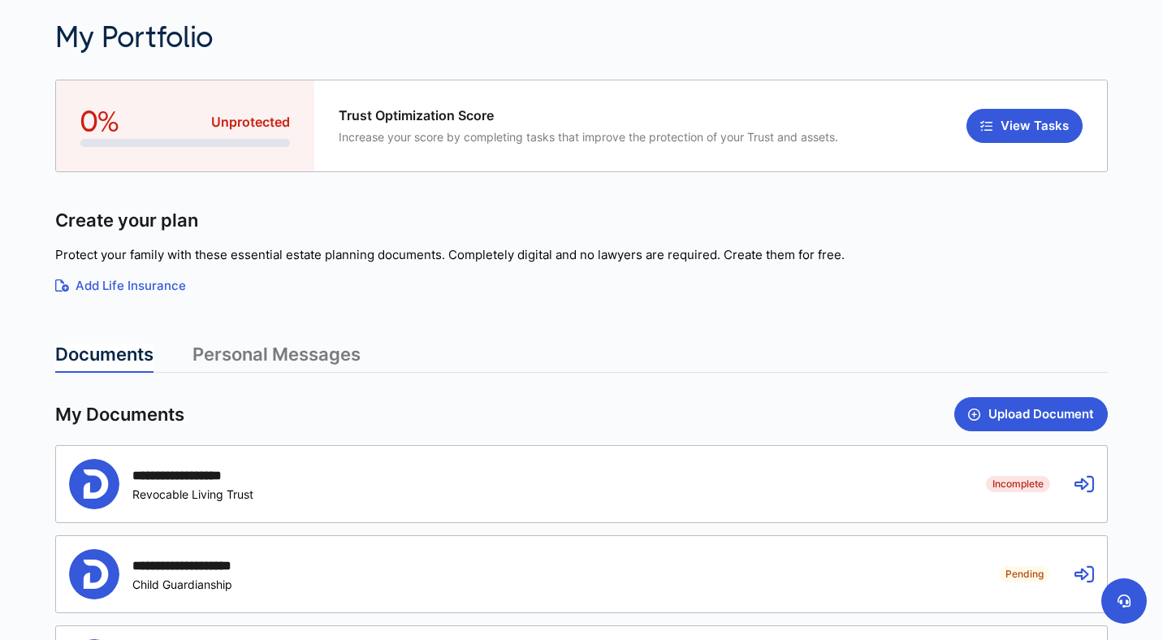
scroll to position [415, 0]
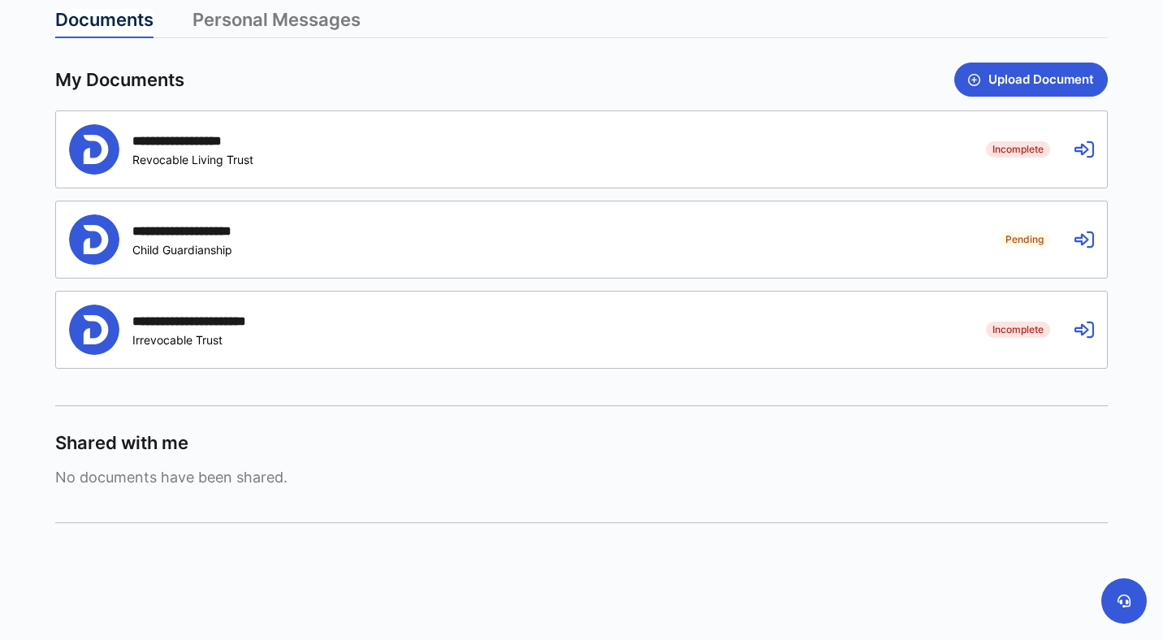
click at [1093, 241] on icon at bounding box center [1084, 239] width 19 height 19
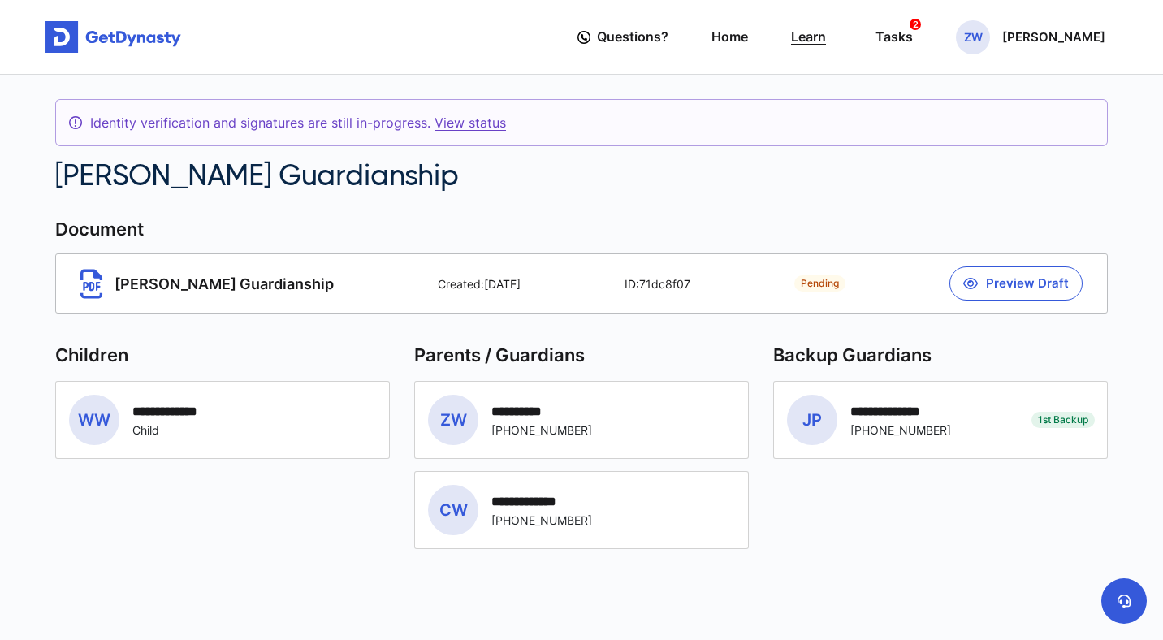
click at [826, 45] on link "Learn" at bounding box center [808, 37] width 35 height 46
click at [1057, 47] on div "ZW Zach Watts" at bounding box center [1030, 37] width 149 height 34
click at [1015, 98] on link "Profile" at bounding box center [975, 93] width 128 height 43
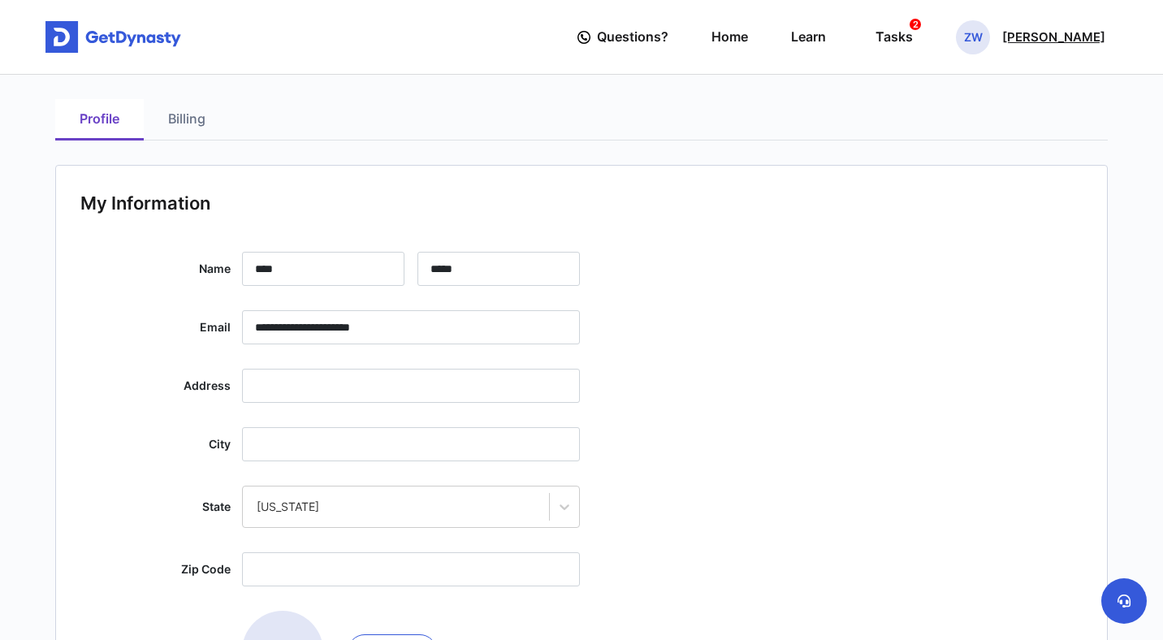
click at [1071, 46] on div "ZW Zach Watts" at bounding box center [1030, 37] width 149 height 34
click at [1032, 128] on link "My Portfolio" at bounding box center [975, 136] width 128 height 43
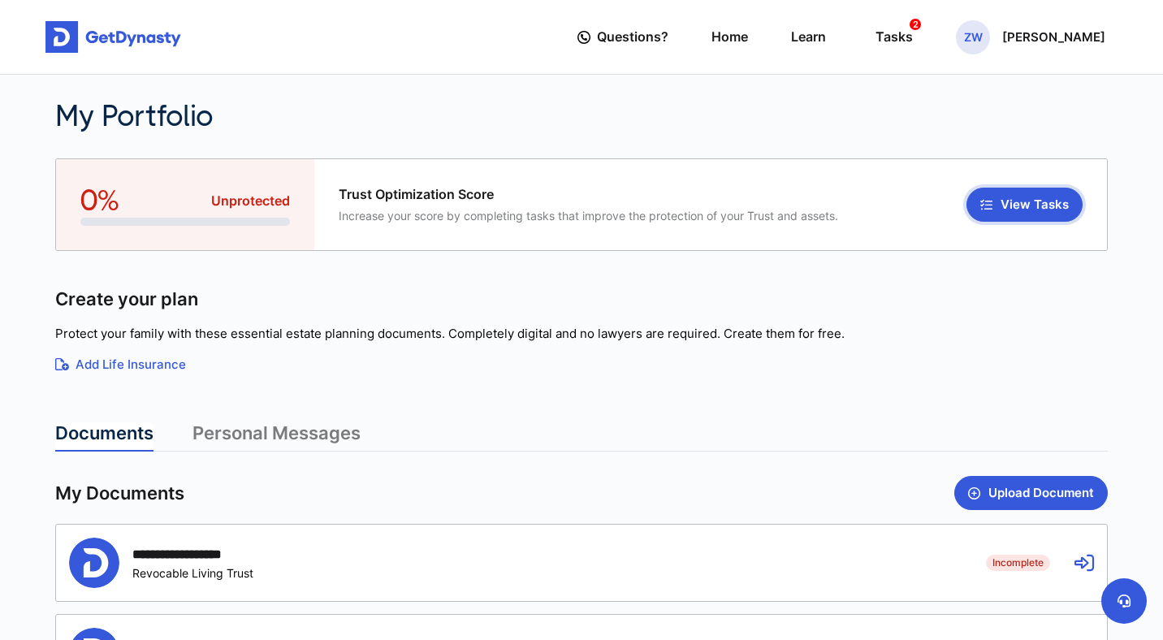
click at [993, 197] on button "View Tasks" at bounding box center [1025, 205] width 116 height 34
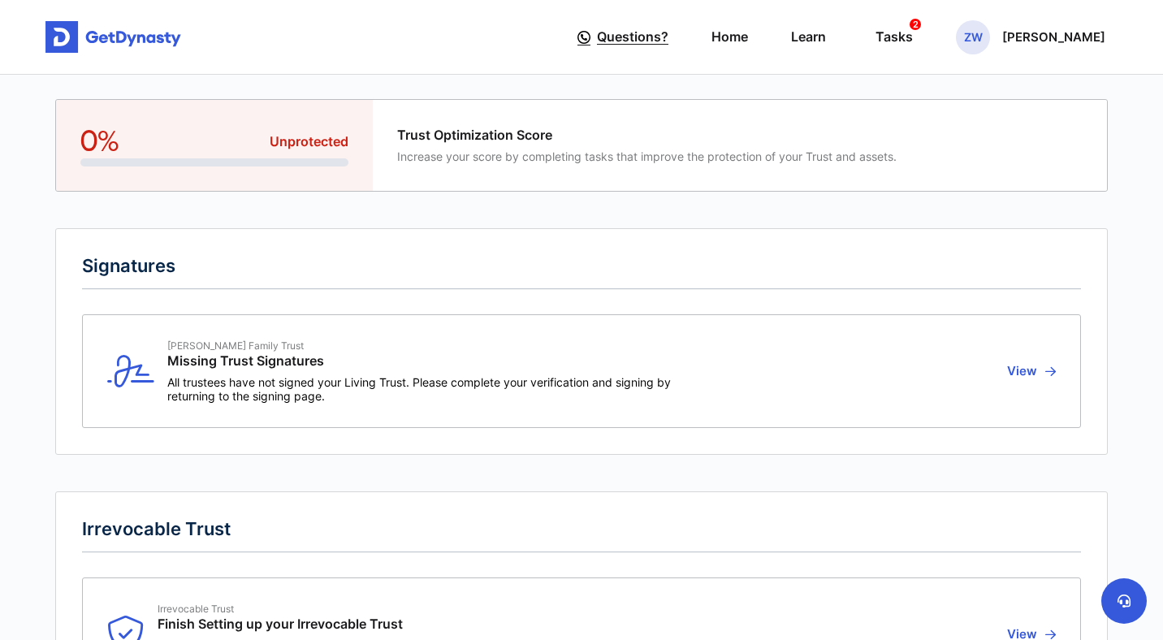
click at [669, 43] on span "Questions?" at bounding box center [632, 37] width 71 height 30
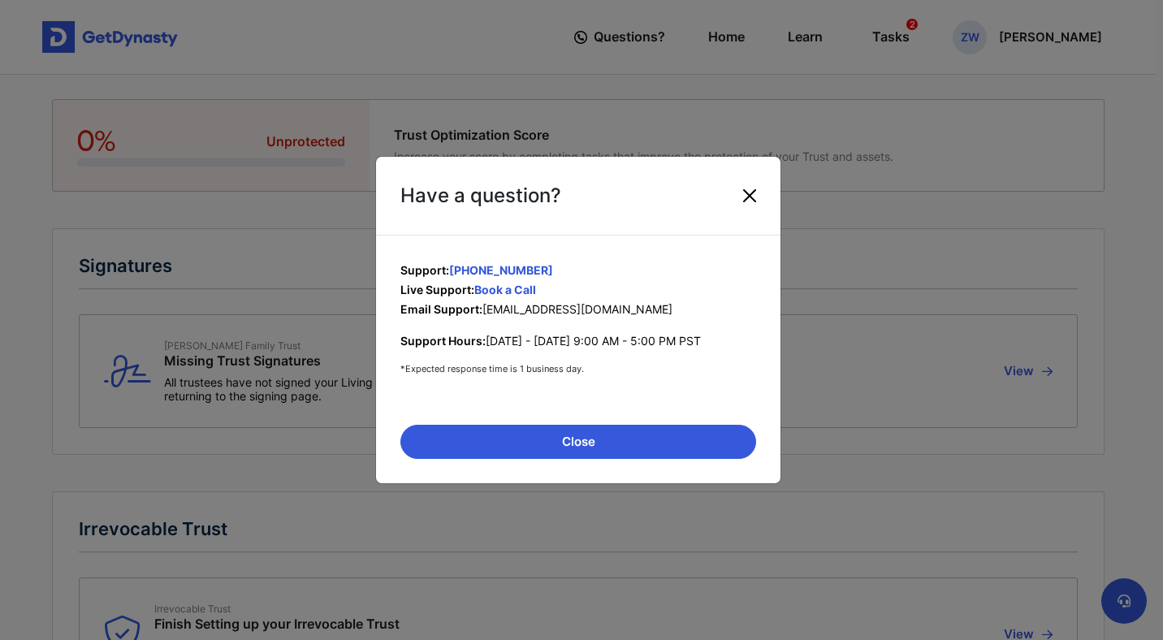
click at [753, 194] on button "Close" at bounding box center [750, 196] width 26 height 26
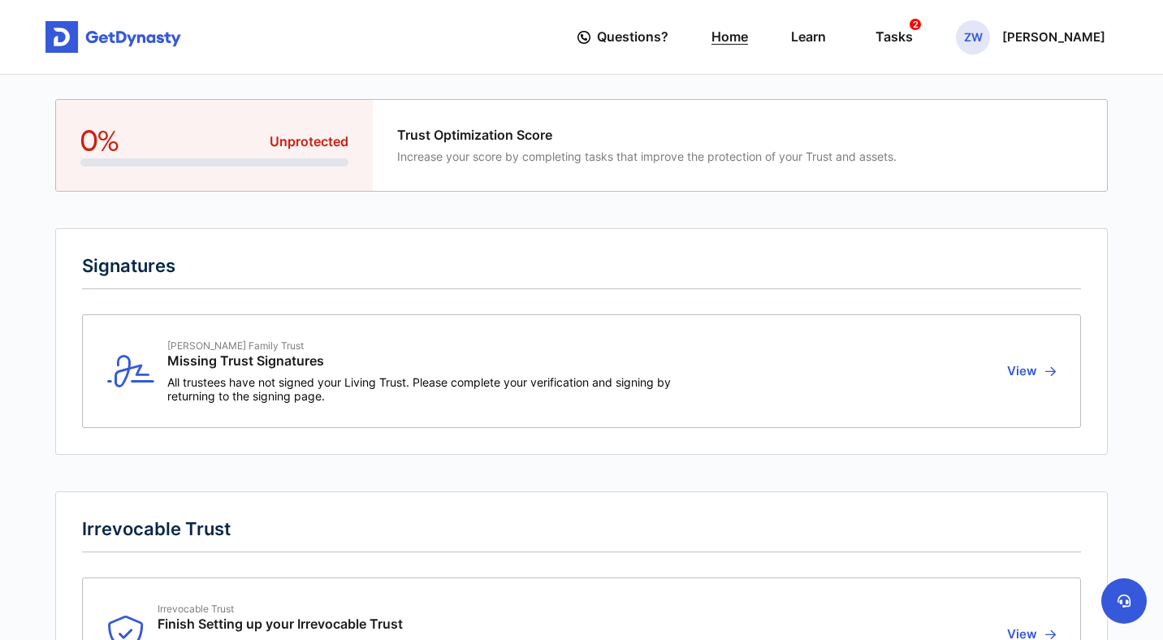
click at [748, 37] on link "Home" at bounding box center [730, 37] width 37 height 46
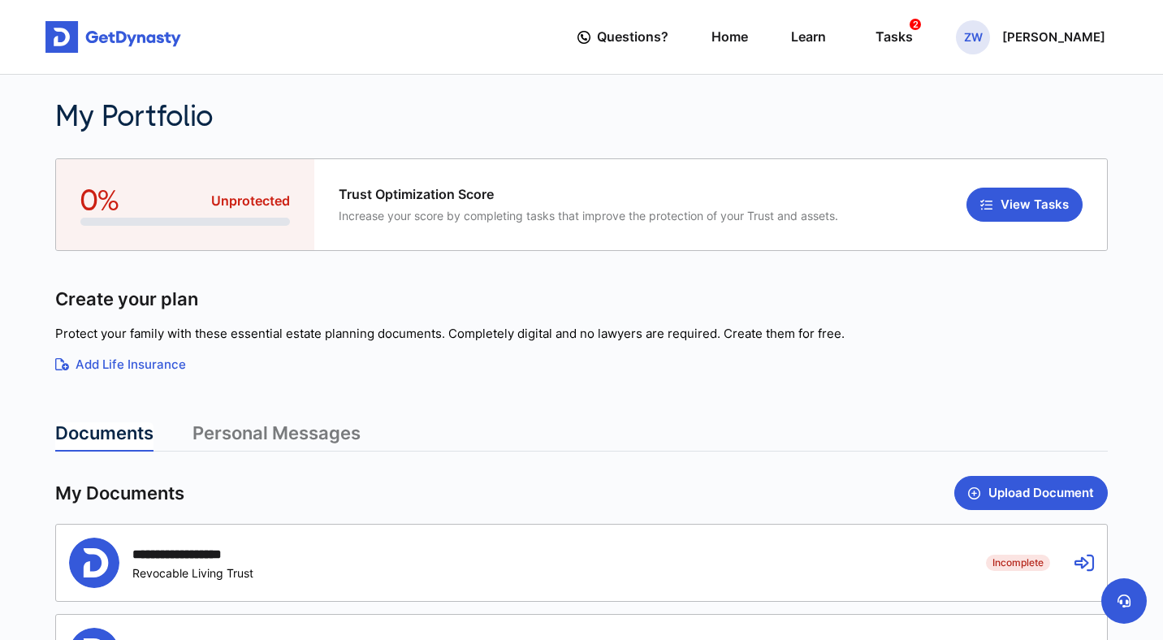
click at [312, 443] on link "Personal Messages" at bounding box center [277, 436] width 168 height 29
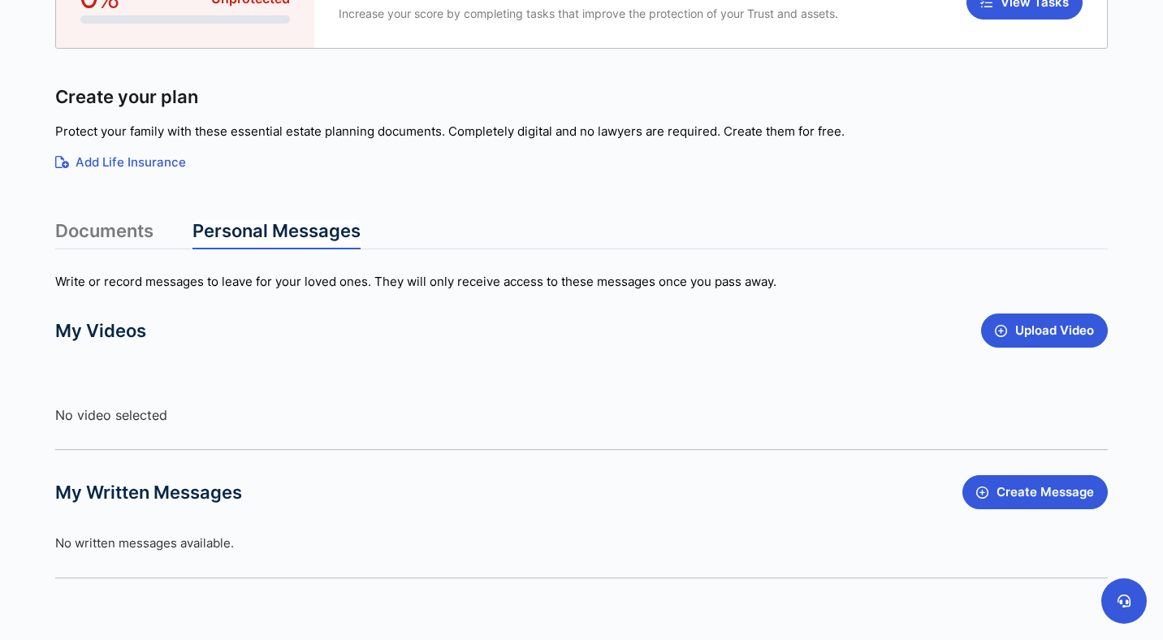
scroll to position [117, 0]
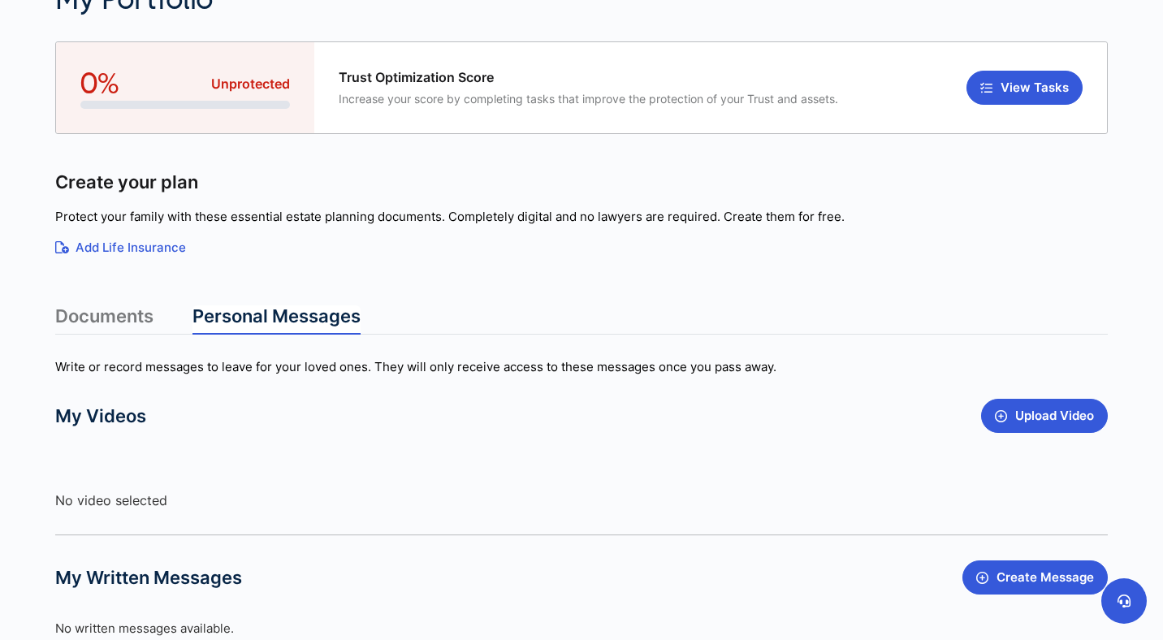
click at [98, 314] on link "Documents" at bounding box center [104, 319] width 98 height 29
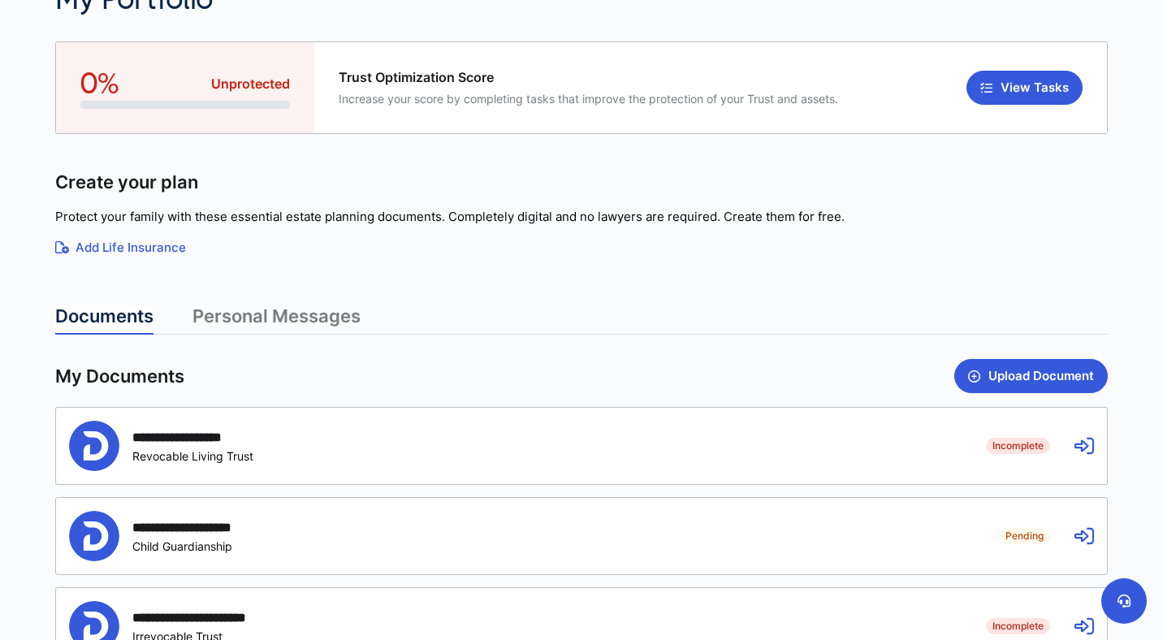
click at [122, 242] on link "Add Life Insurance" at bounding box center [581, 248] width 1053 height 19
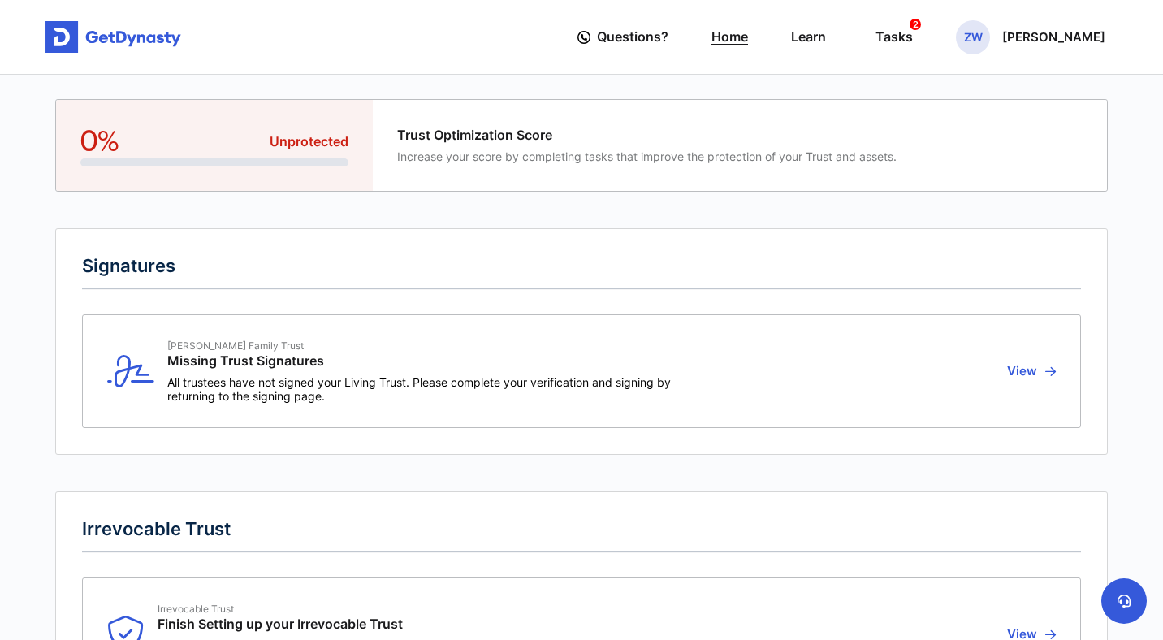
click at [748, 38] on link "Home" at bounding box center [730, 37] width 37 height 46
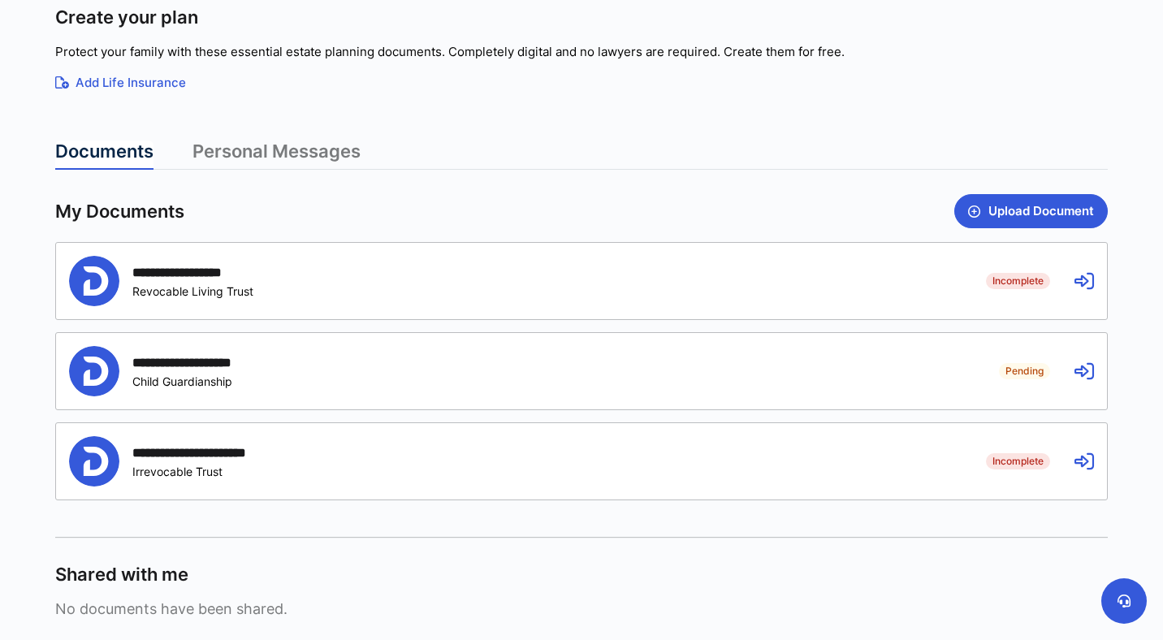
scroll to position [193, 0]
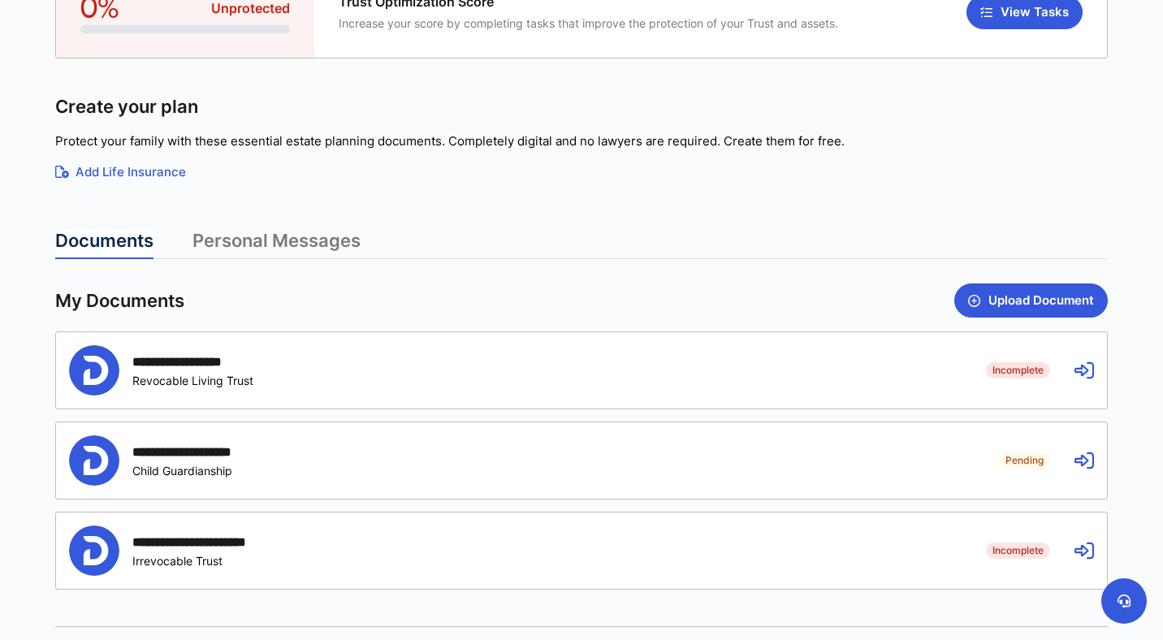
click at [745, 373] on div "**********" at bounding box center [515, 370] width 893 height 50
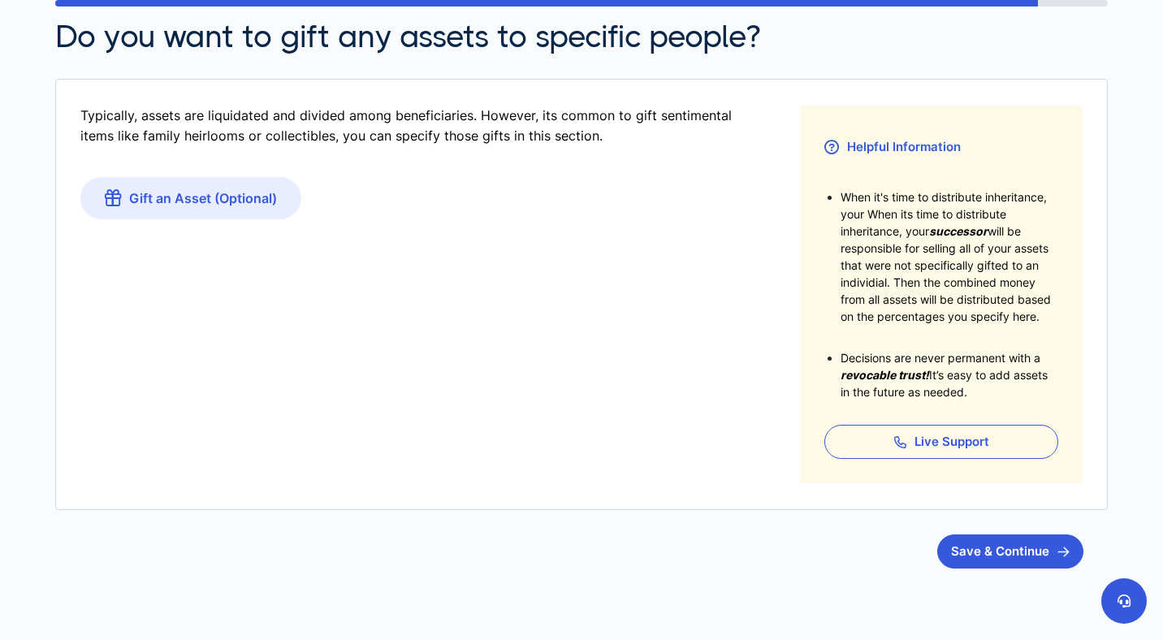
scroll to position [225, 0]
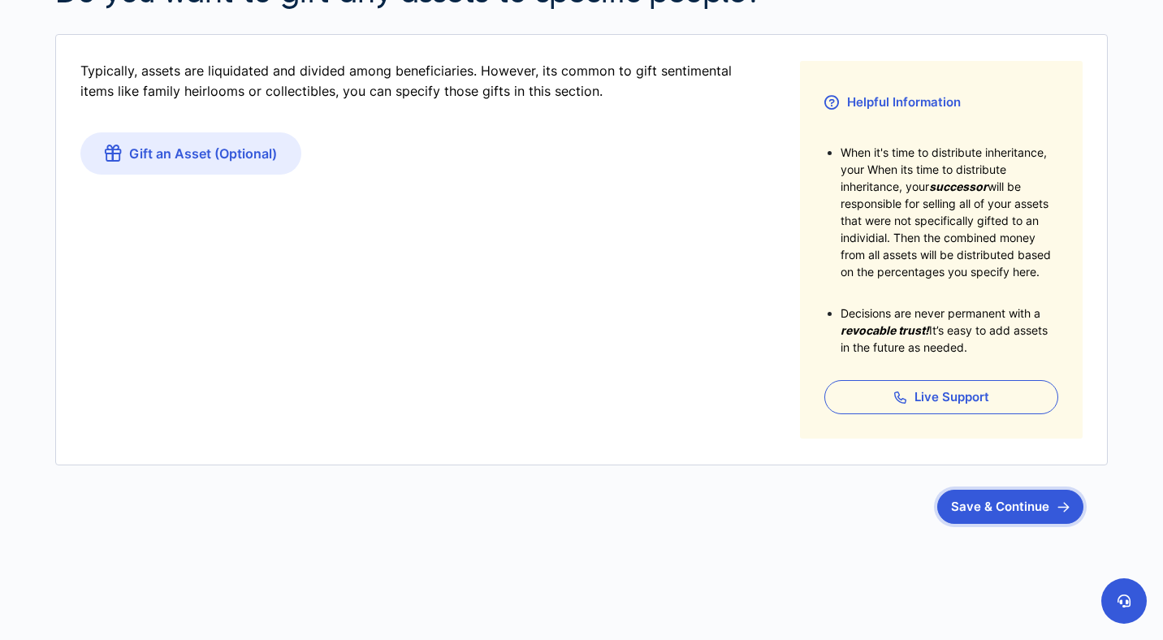
click at [1017, 509] on button "Save & Continue" at bounding box center [1010, 507] width 146 height 34
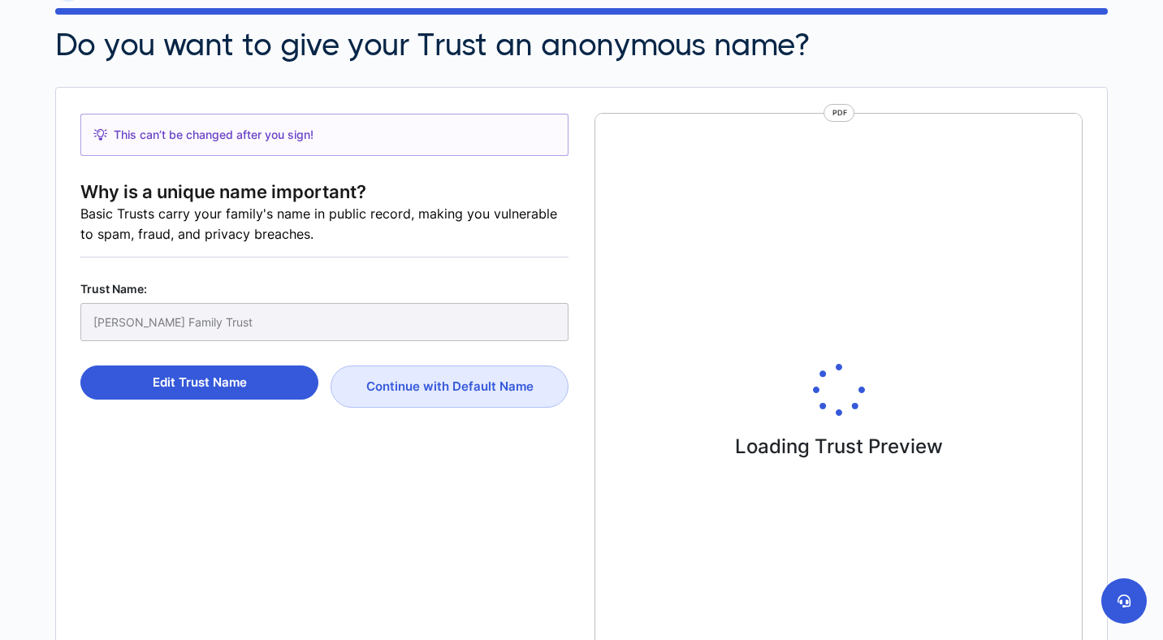
scroll to position [348, 0]
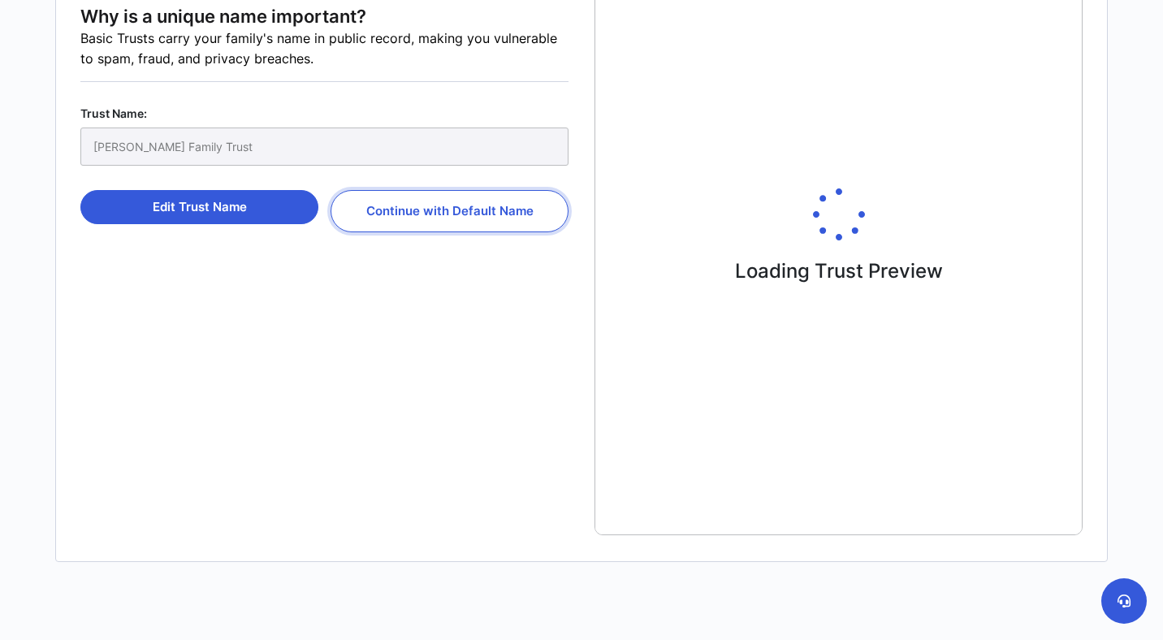
click at [420, 220] on button "Continue with Default Name" at bounding box center [450, 211] width 238 height 42
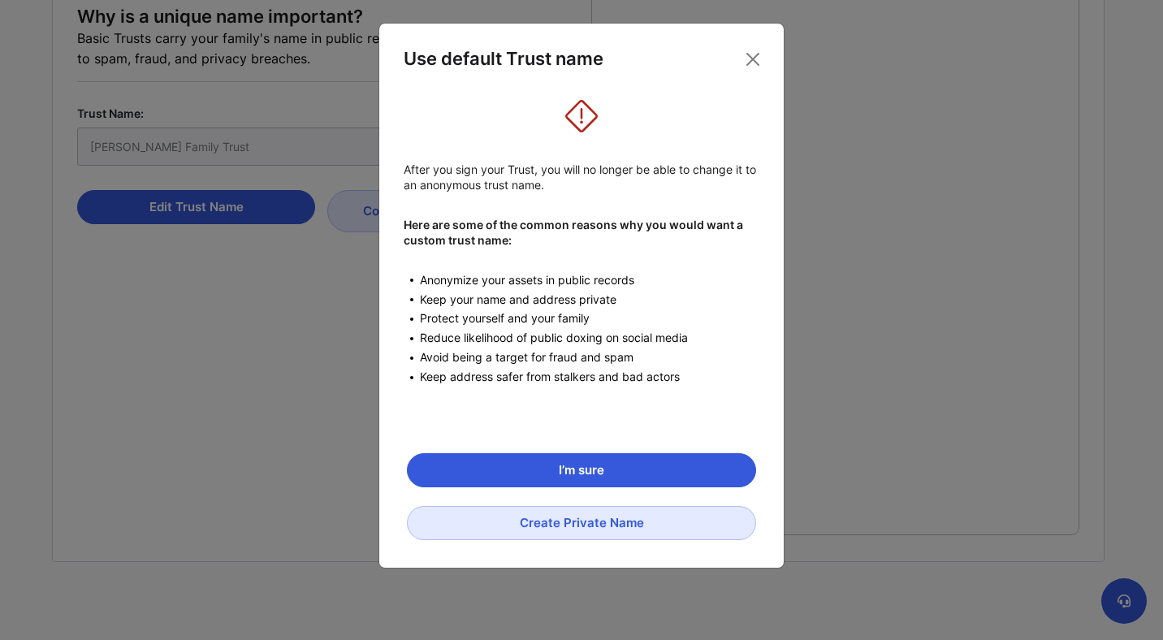
scroll to position [7, 0]
click at [753, 63] on button "Close" at bounding box center [753, 59] width 26 height 26
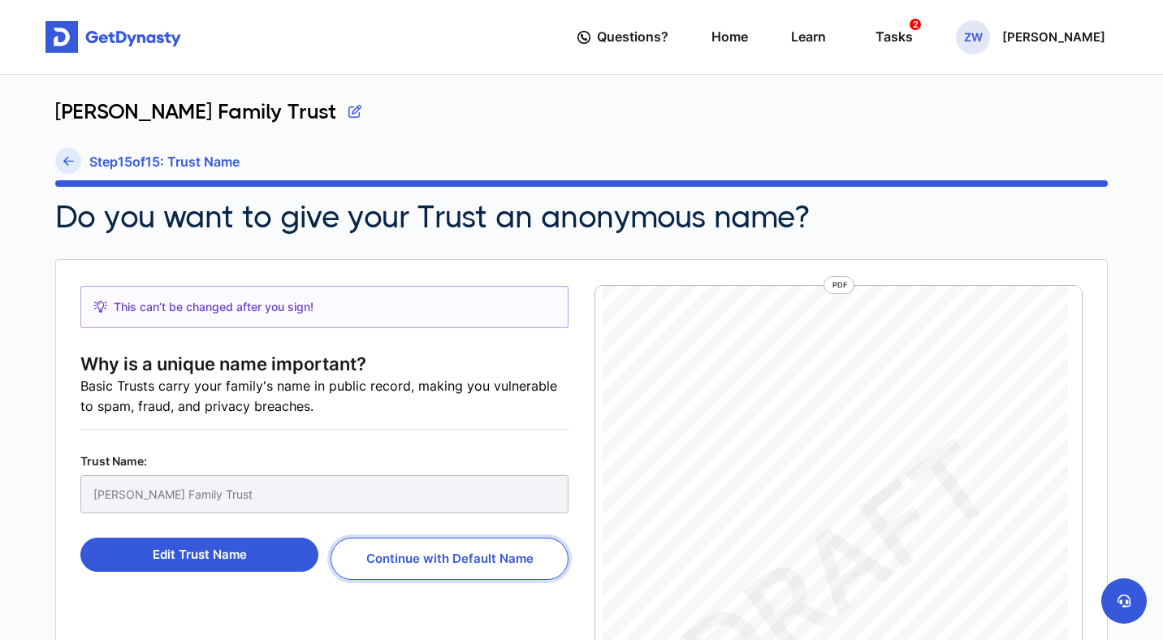
scroll to position [143, 0]
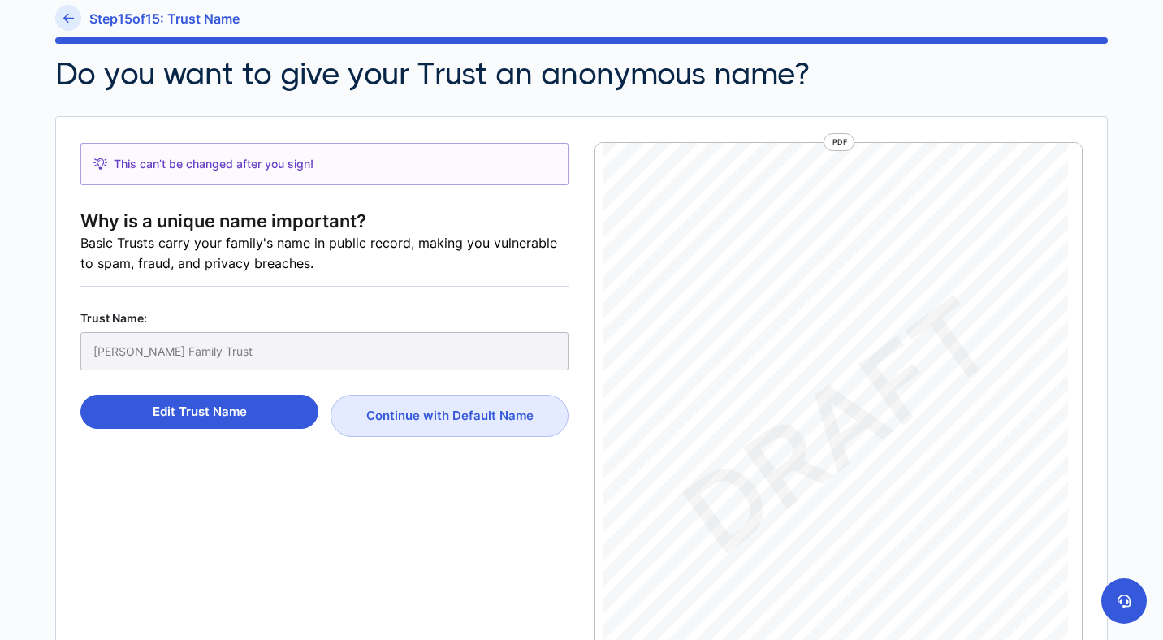
click at [206, 357] on div "[PERSON_NAME] Family Trust" at bounding box center [324, 351] width 488 height 38
click at [227, 418] on button "Edit Trust Name" at bounding box center [199, 412] width 238 height 34
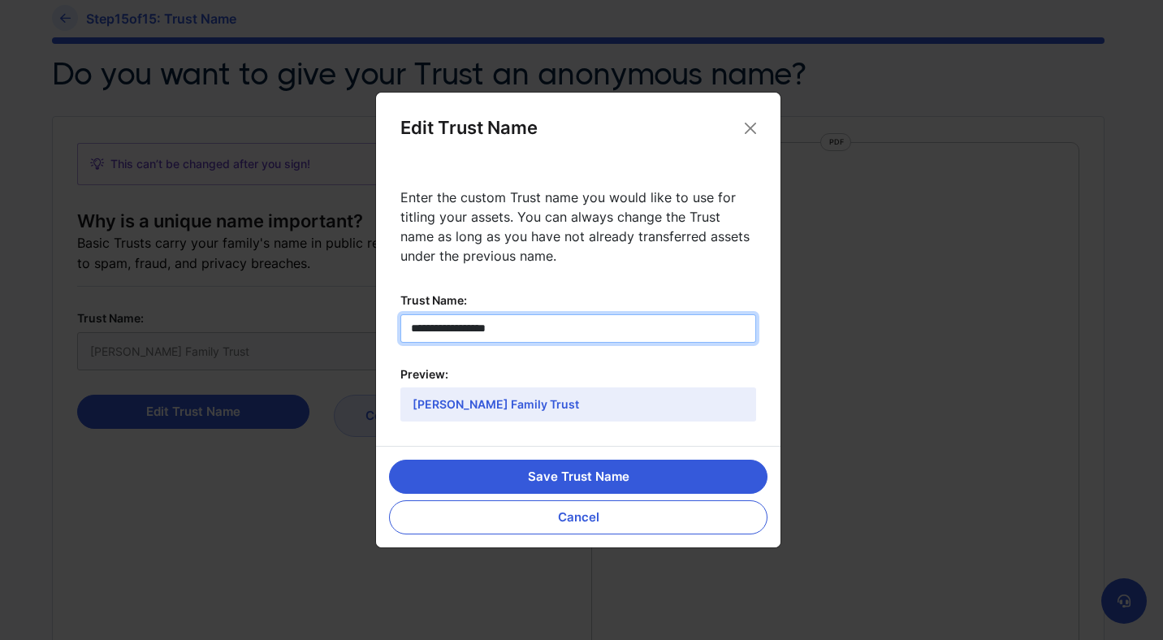
click at [525, 320] on input "**********" at bounding box center [578, 328] width 356 height 28
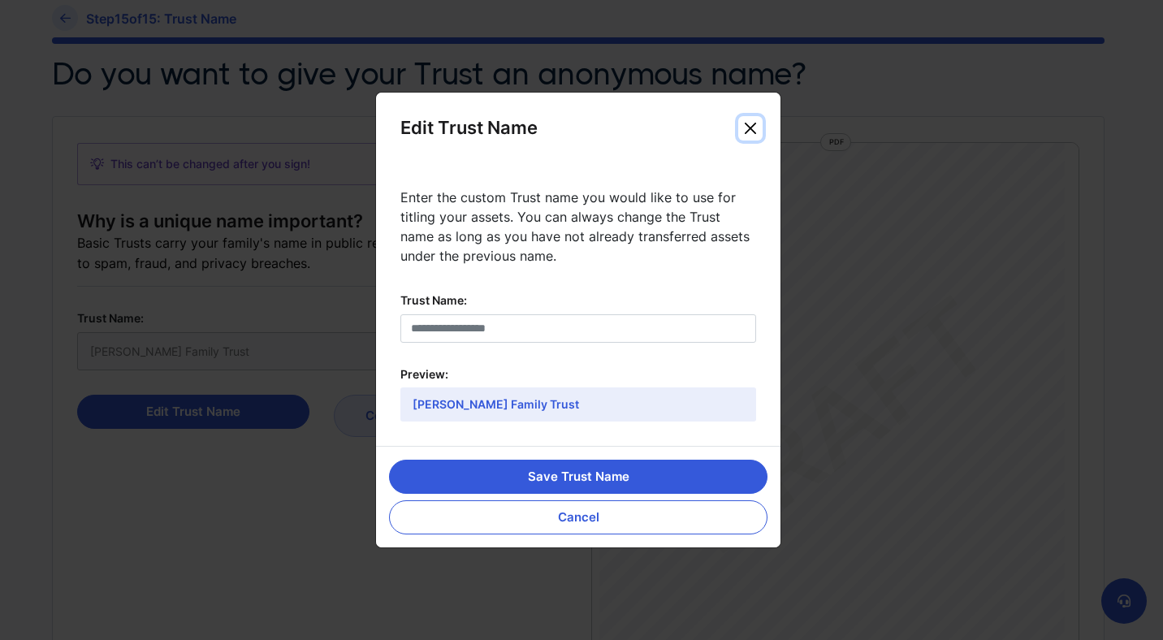
click at [760, 136] on button "Close" at bounding box center [750, 128] width 24 height 24
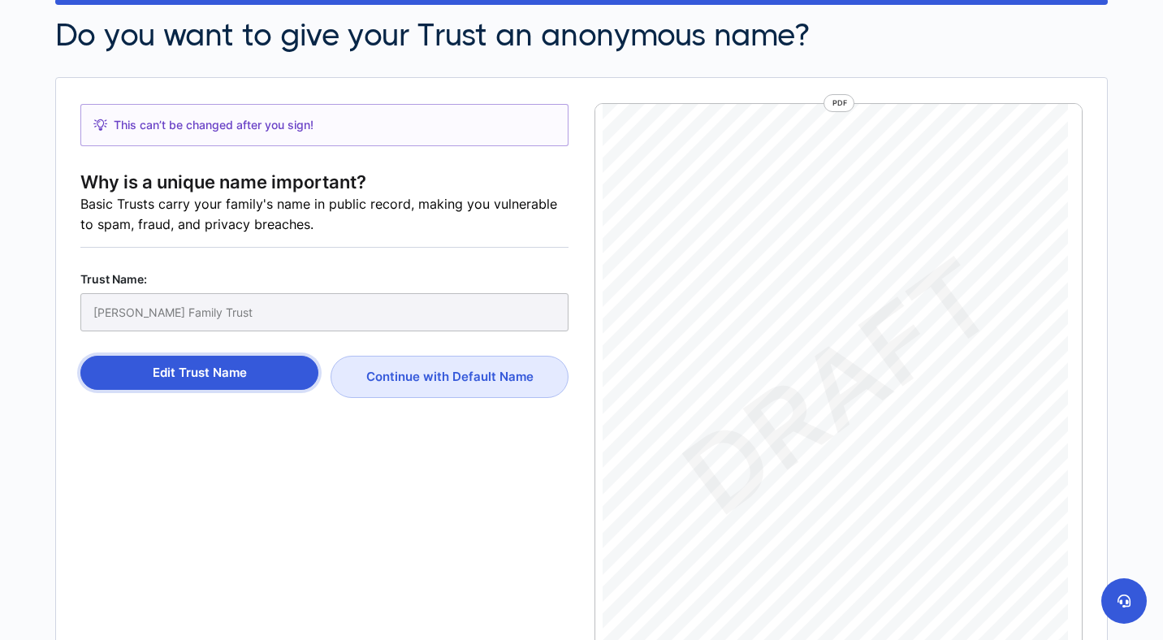
scroll to position [90, 0]
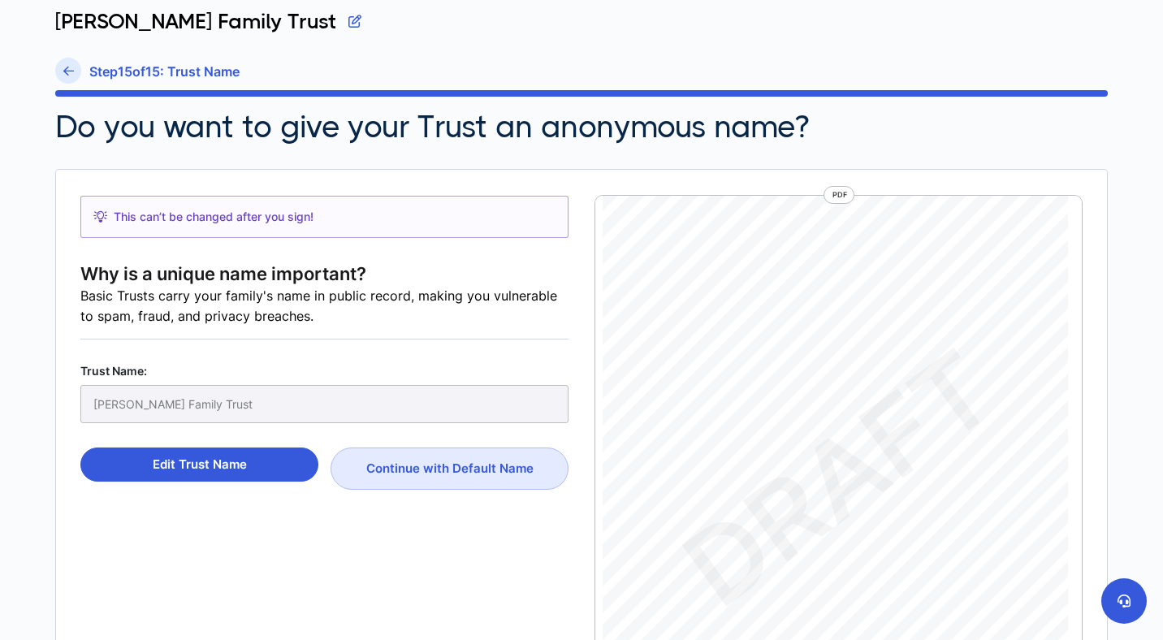
click at [206, 387] on div "[PERSON_NAME] Family Trust" at bounding box center [324, 404] width 488 height 38
click at [256, 462] on button "Edit Trust Name" at bounding box center [199, 465] width 238 height 34
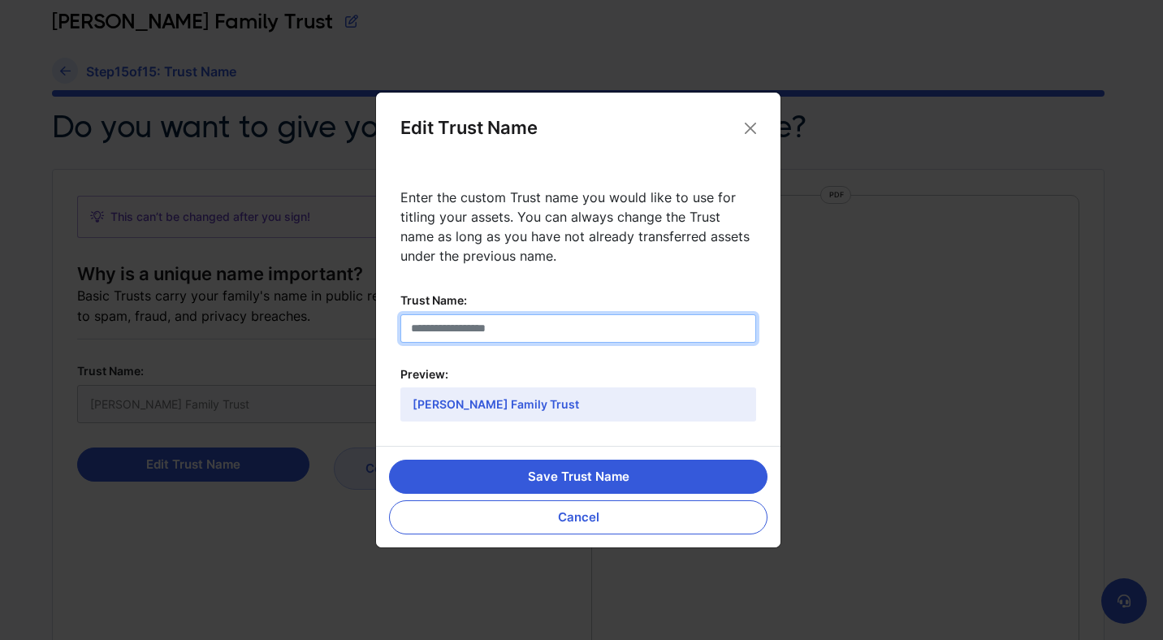
click at [516, 326] on input "Trust Name:" at bounding box center [578, 328] width 356 height 28
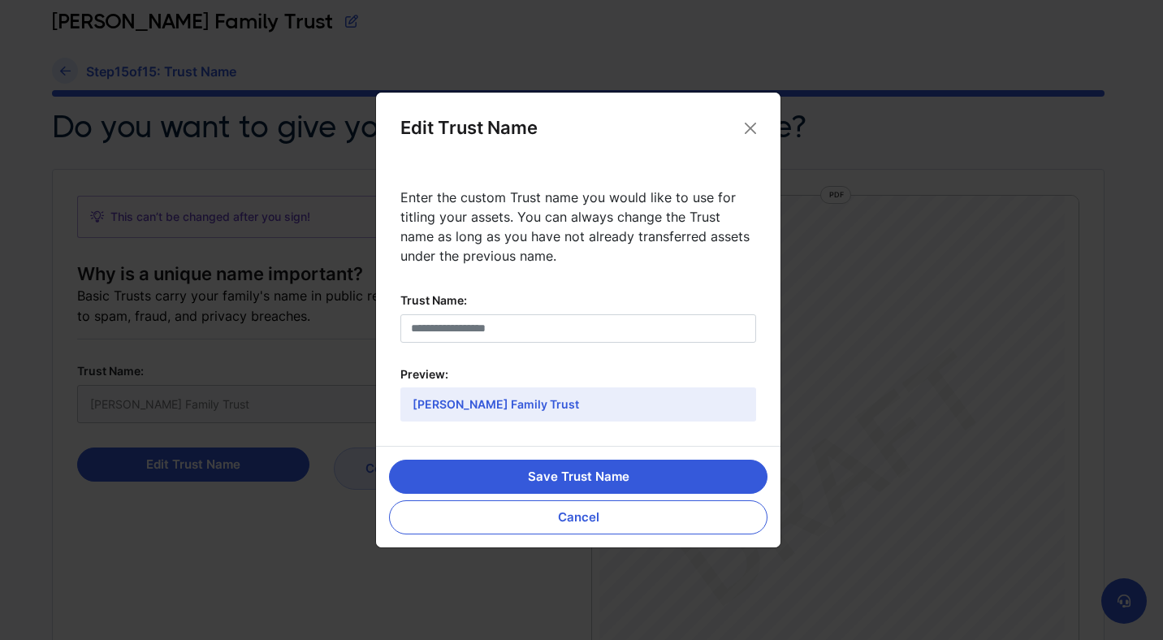
click at [526, 406] on div "[PERSON_NAME] Family Trust" at bounding box center [578, 404] width 356 height 34
click at [555, 470] on button "Save Trust Name" at bounding box center [578, 477] width 379 height 34
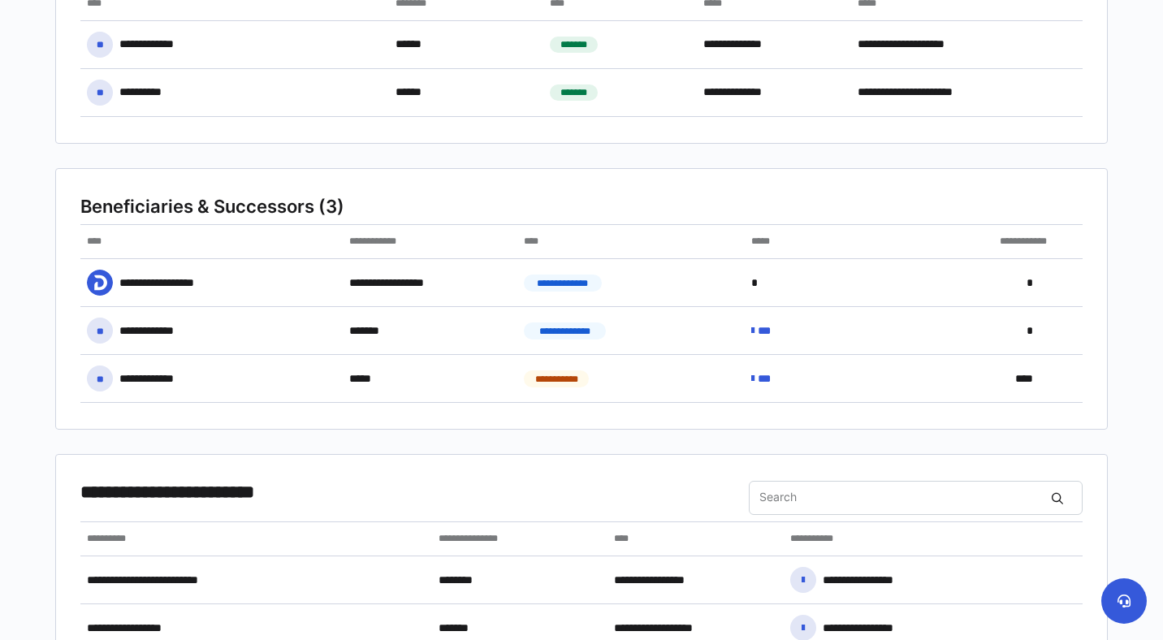
scroll to position [374, 0]
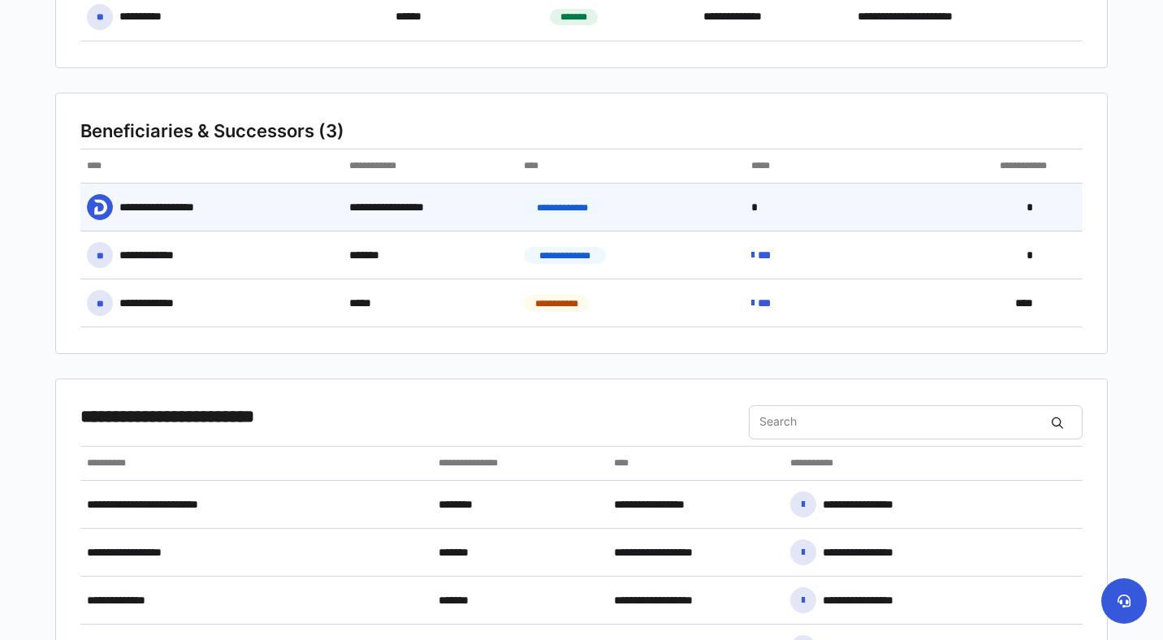
click at [279, 204] on div "**********" at bounding box center [211, 207] width 262 height 47
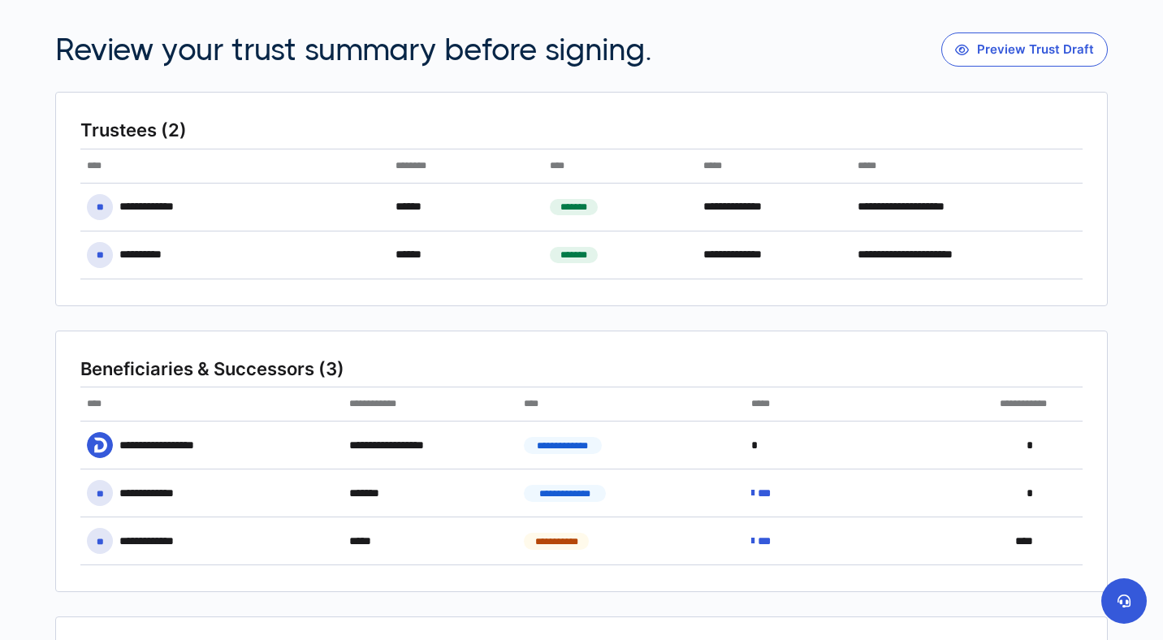
scroll to position [0, 0]
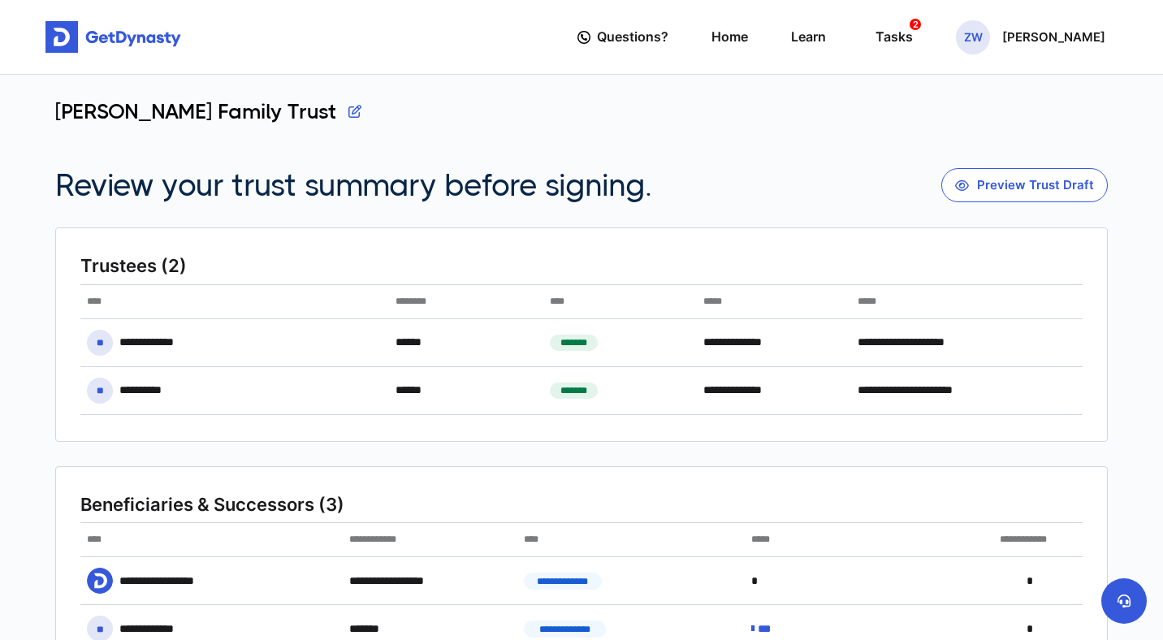
click at [348, 115] on button "button" at bounding box center [354, 111] width 13 height 24
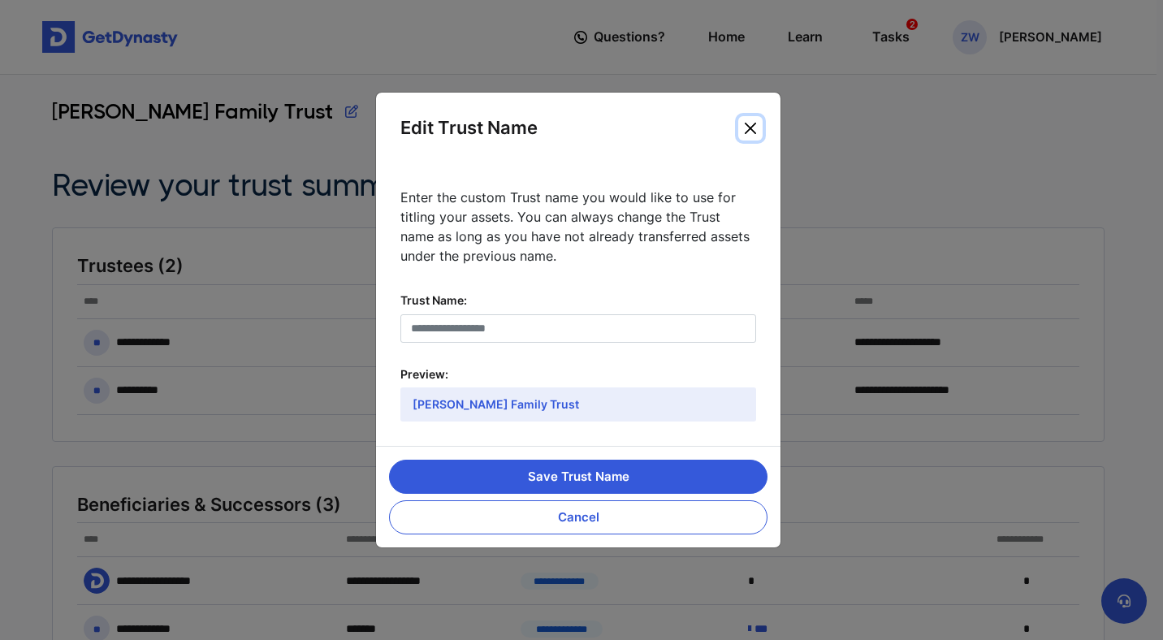
click at [748, 132] on button "Close" at bounding box center [750, 128] width 24 height 24
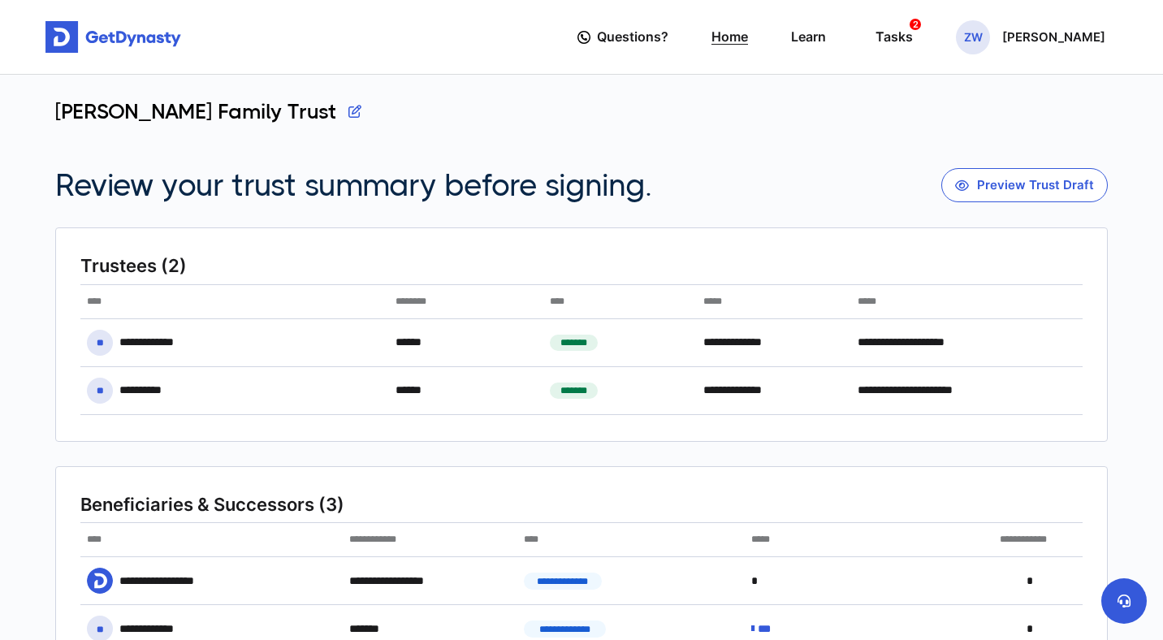
click at [748, 47] on link "Home" at bounding box center [730, 37] width 37 height 46
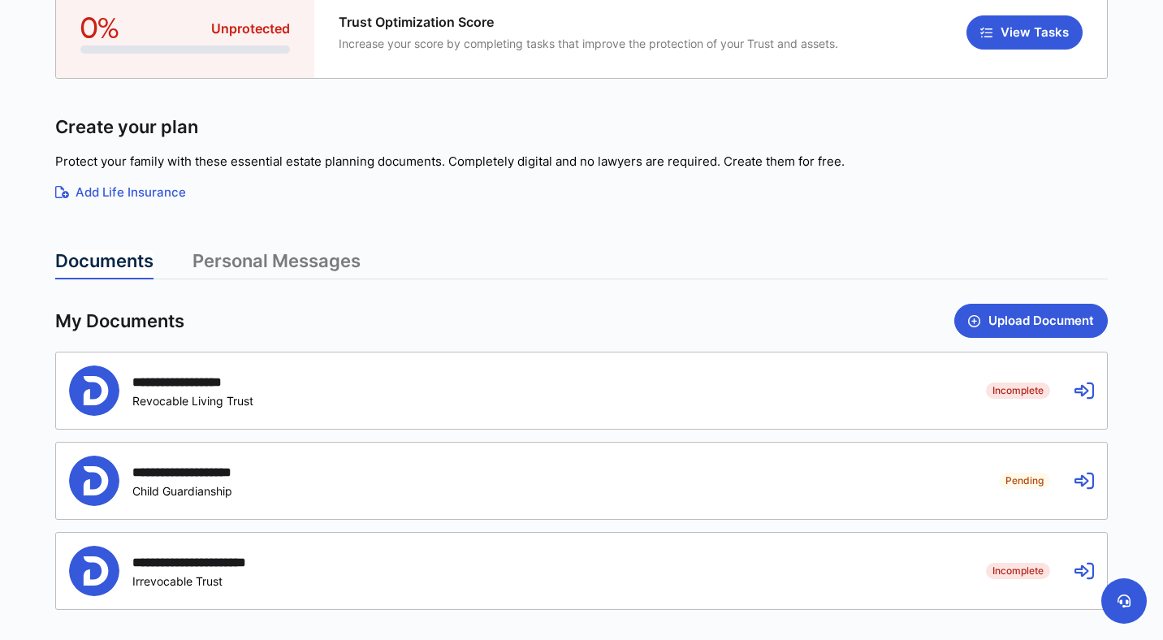
scroll to position [407, 0]
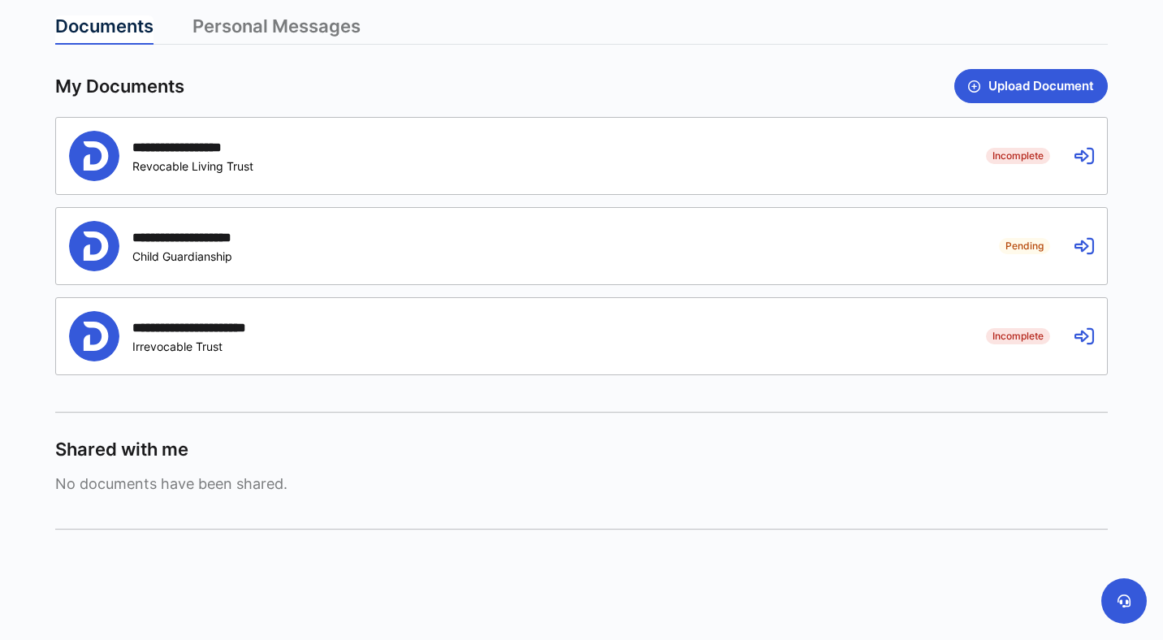
click at [1089, 159] on icon at bounding box center [1084, 155] width 19 height 19
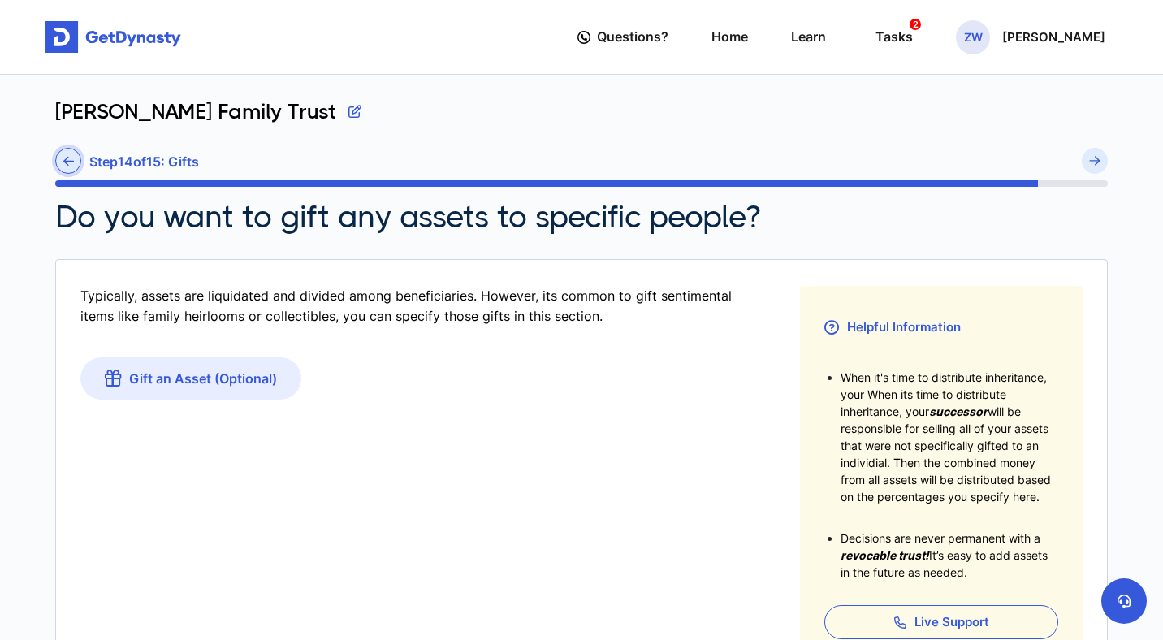
click at [72, 167] on link at bounding box center [68, 161] width 26 height 26
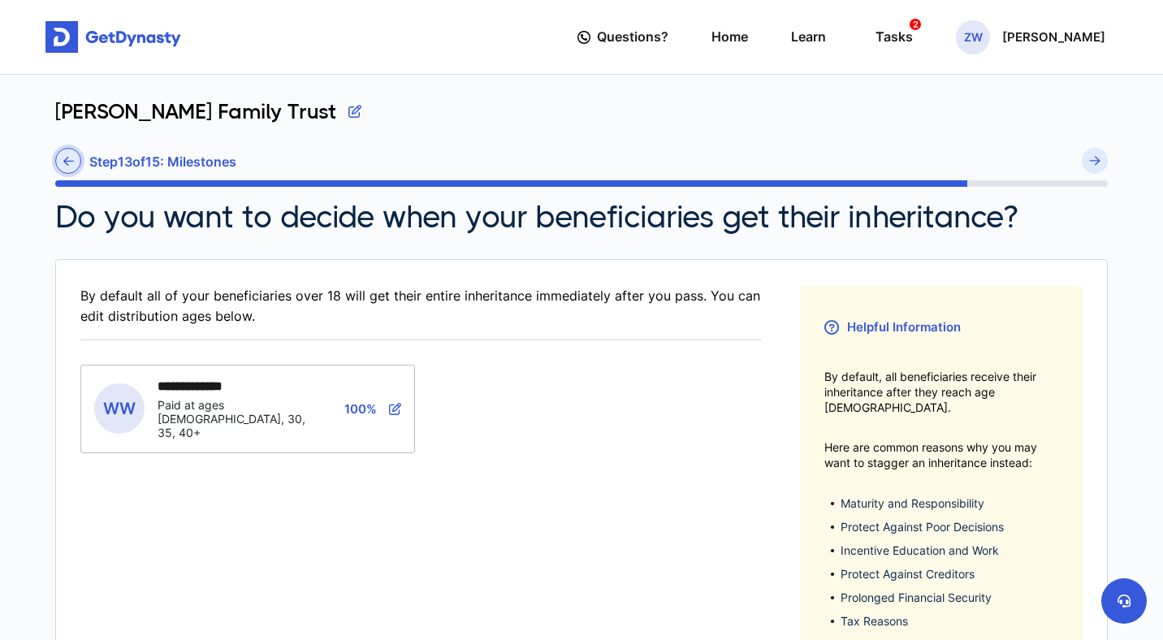
click at [72, 167] on icon at bounding box center [68, 161] width 11 height 12
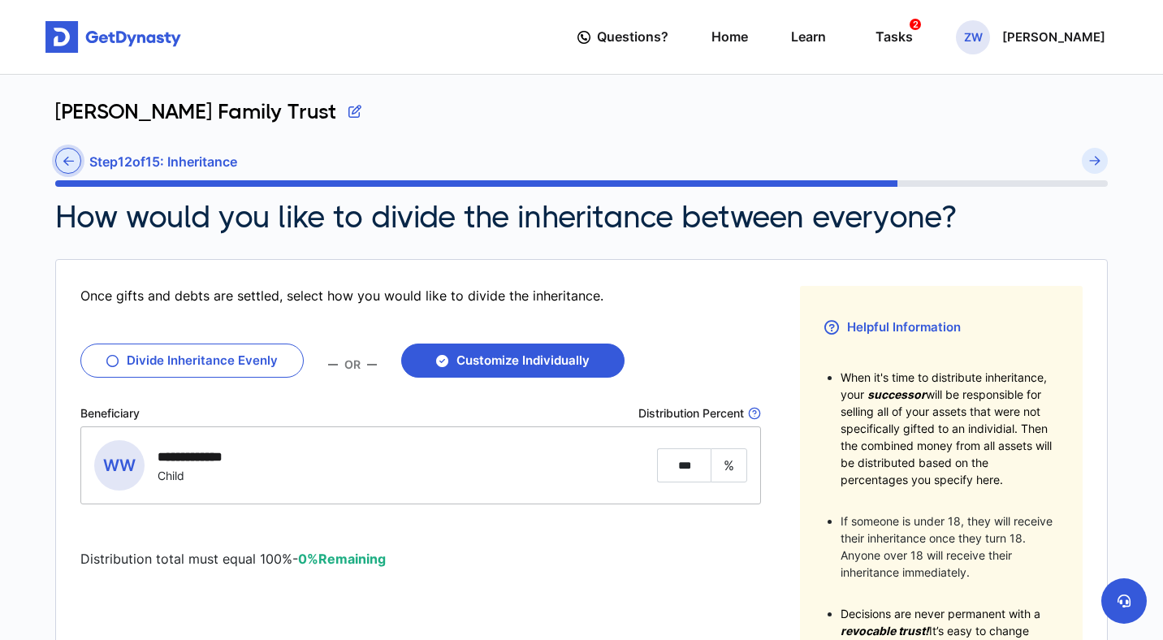
click at [71, 160] on icon at bounding box center [68, 161] width 11 height 12
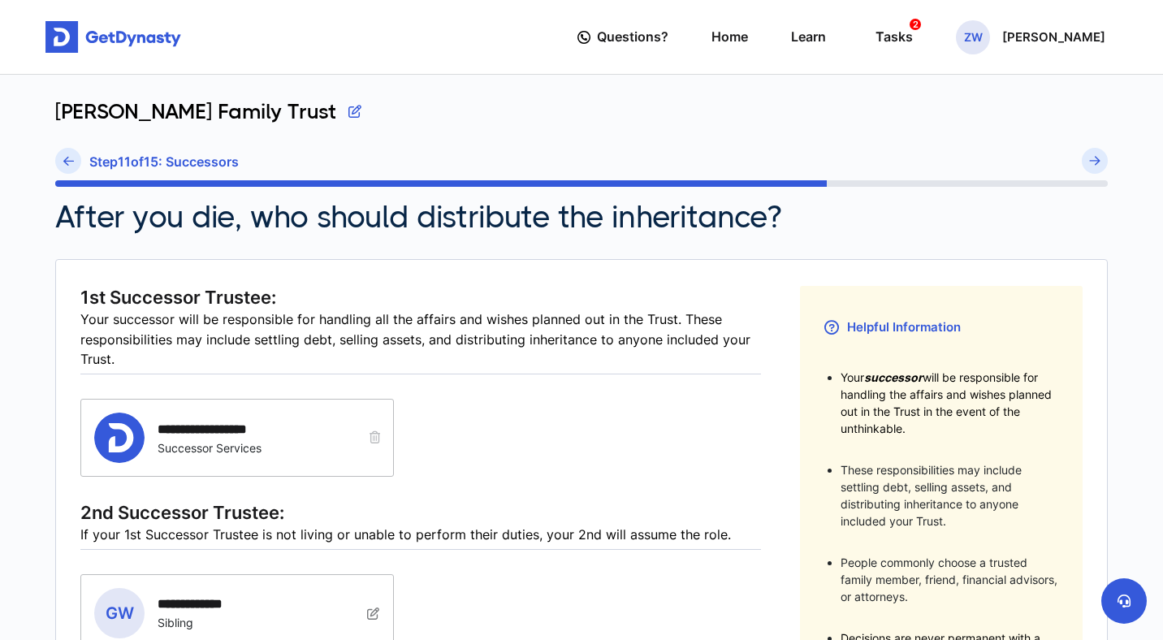
click at [71, 160] on icon at bounding box center [68, 161] width 11 height 12
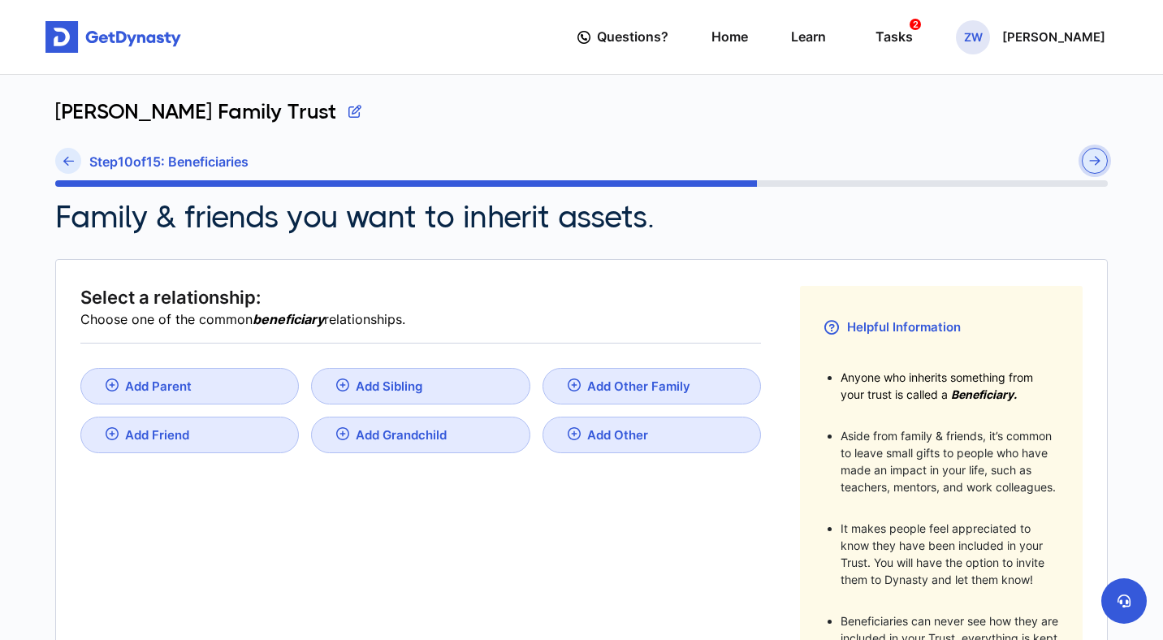
click at [1084, 161] on button "submit" at bounding box center [1095, 161] width 26 height 26
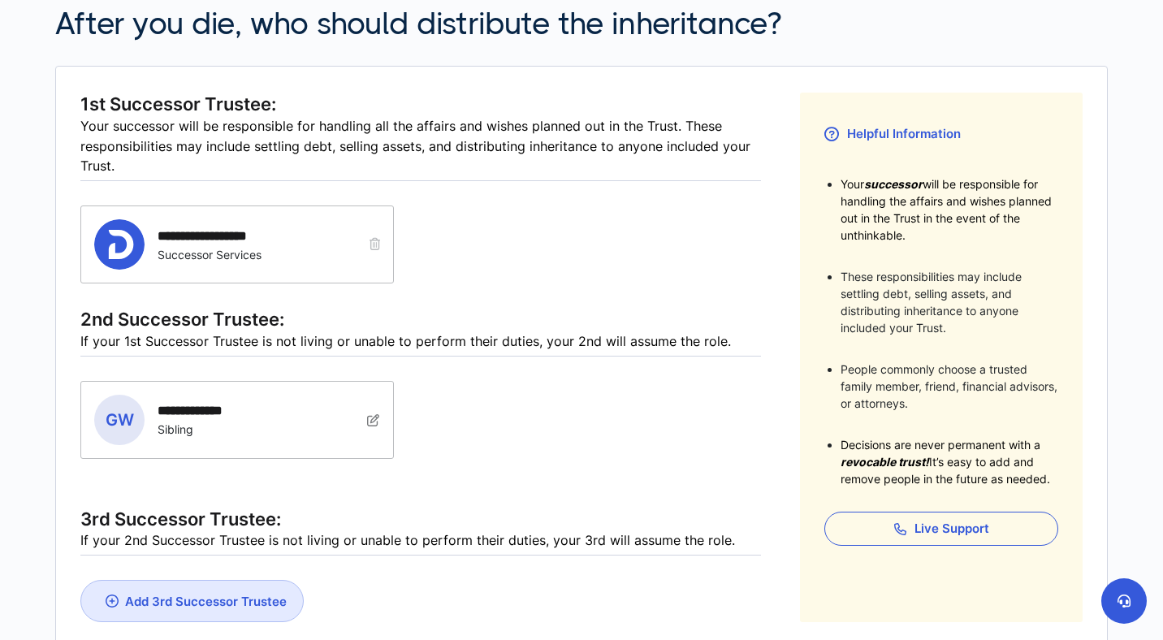
scroll to position [160, 0]
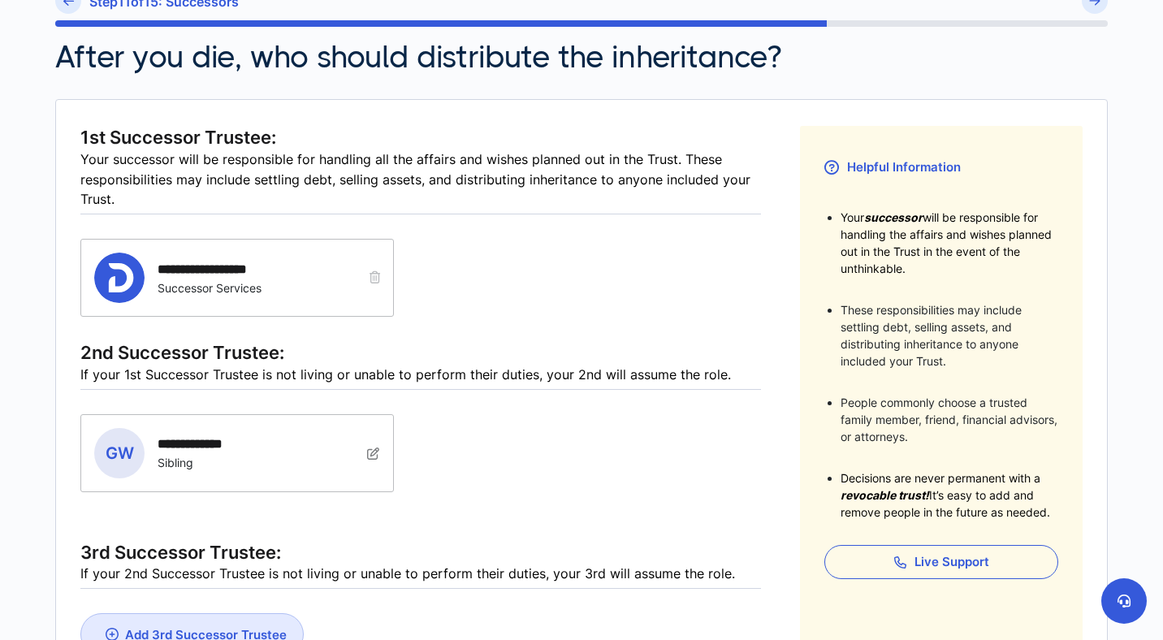
click at [379, 275] on icon "button" at bounding box center [375, 277] width 11 height 12
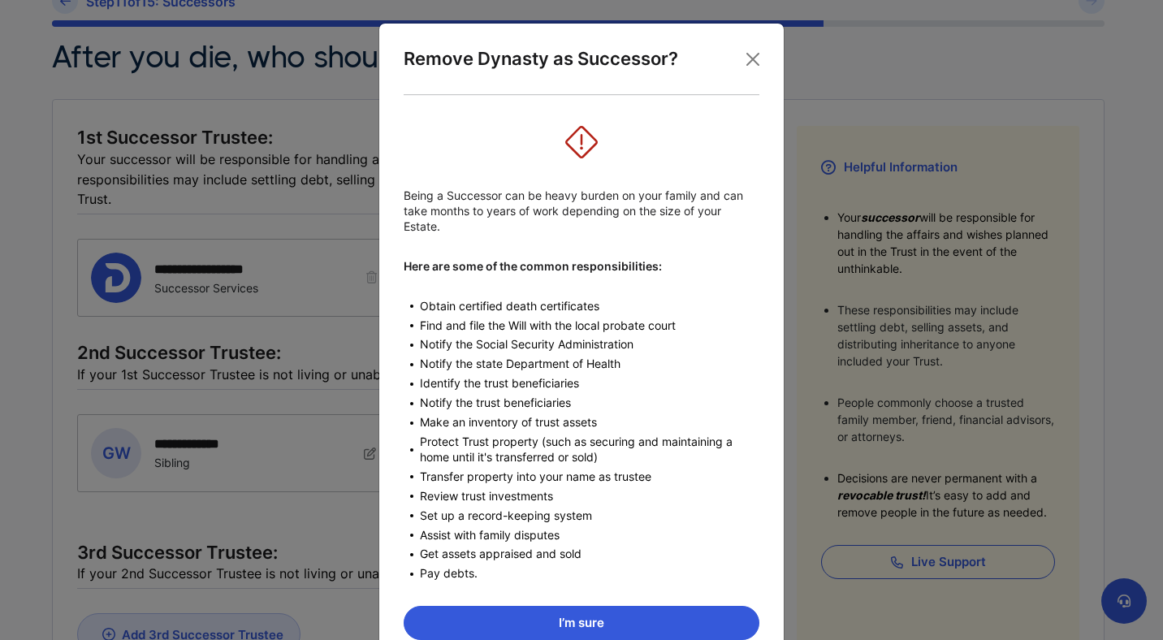
scroll to position [101, 0]
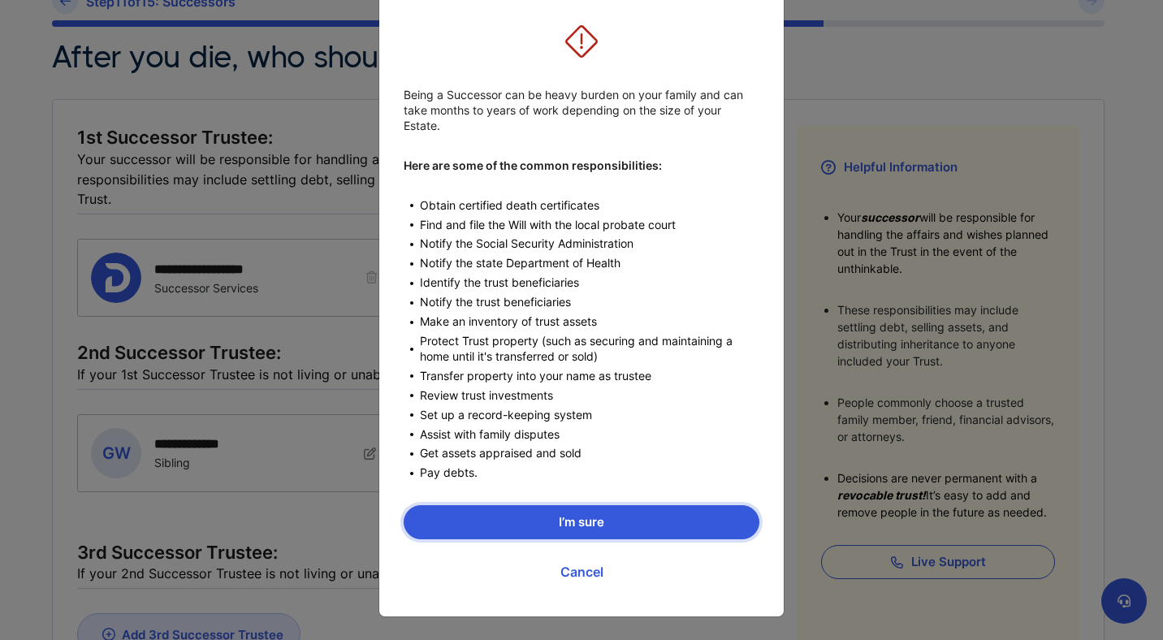
click at [614, 527] on button "I’m sure" at bounding box center [582, 522] width 356 height 34
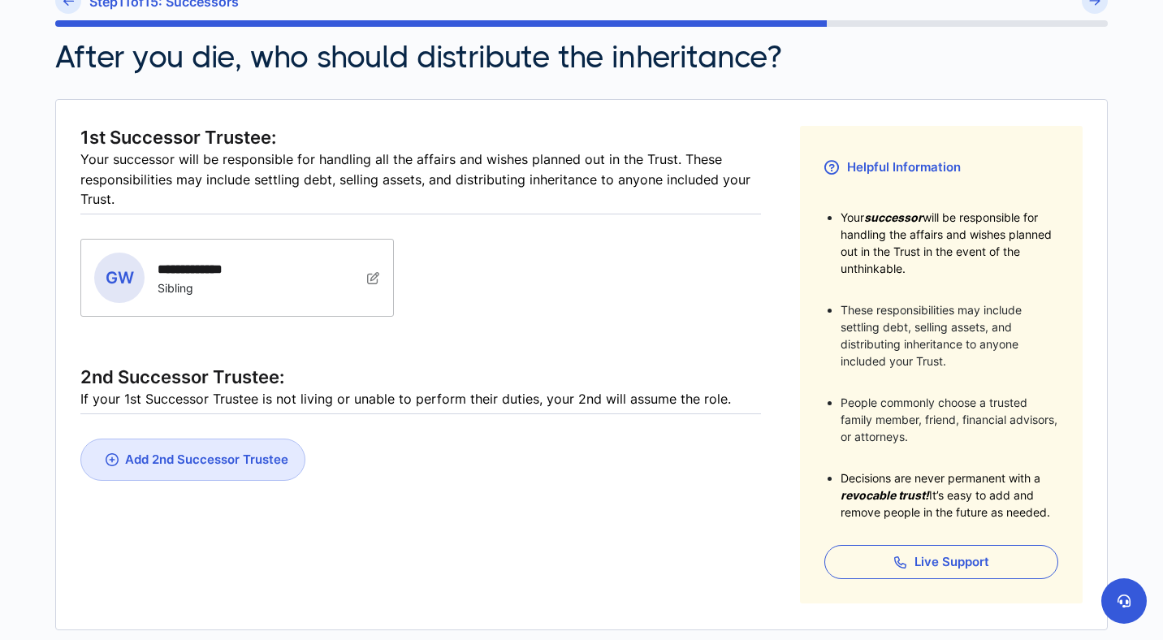
click at [223, 455] on div "Add 2nd Successor Trustee" at bounding box center [206, 459] width 163 height 15
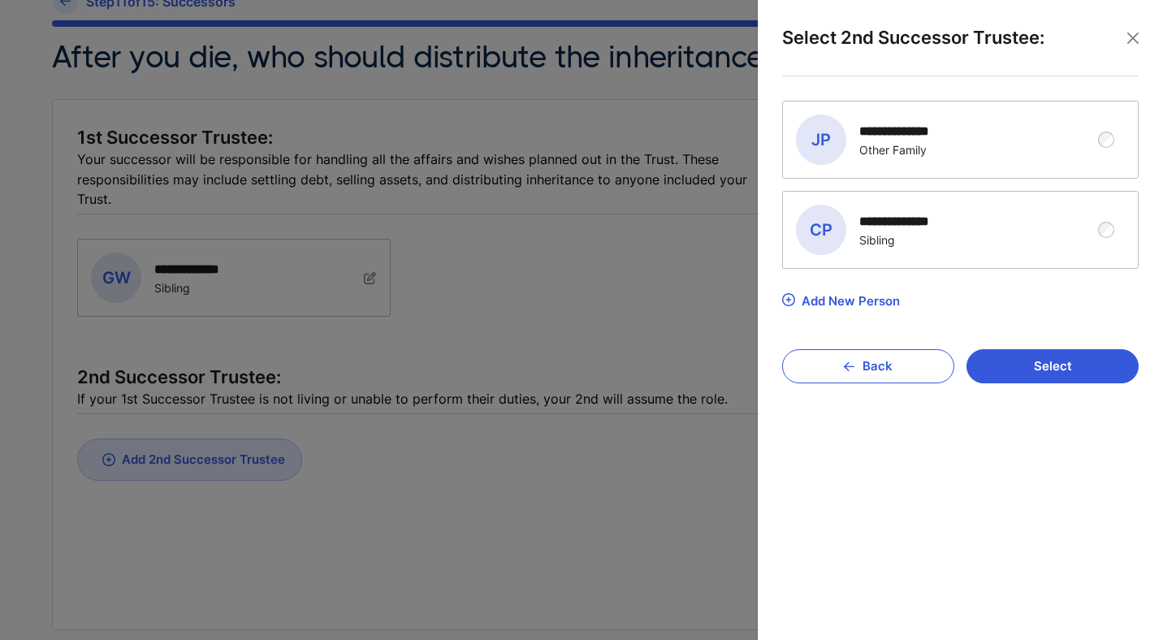
click at [1093, 235] on div "**********" at bounding box center [948, 230] width 305 height 50
click at [1081, 385] on div "**********" at bounding box center [960, 345] width 383 height 539
click at [1079, 374] on button "Select" at bounding box center [1053, 366] width 172 height 34
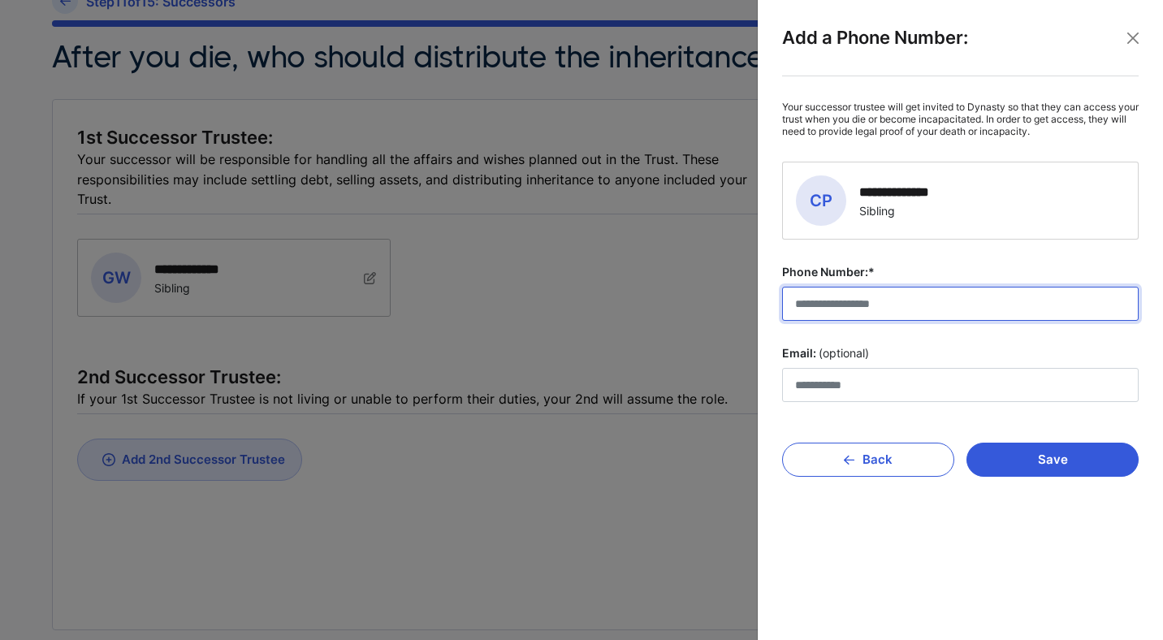
click at [872, 314] on input "Phone Number:*" at bounding box center [960, 304] width 357 height 34
type input "**********"
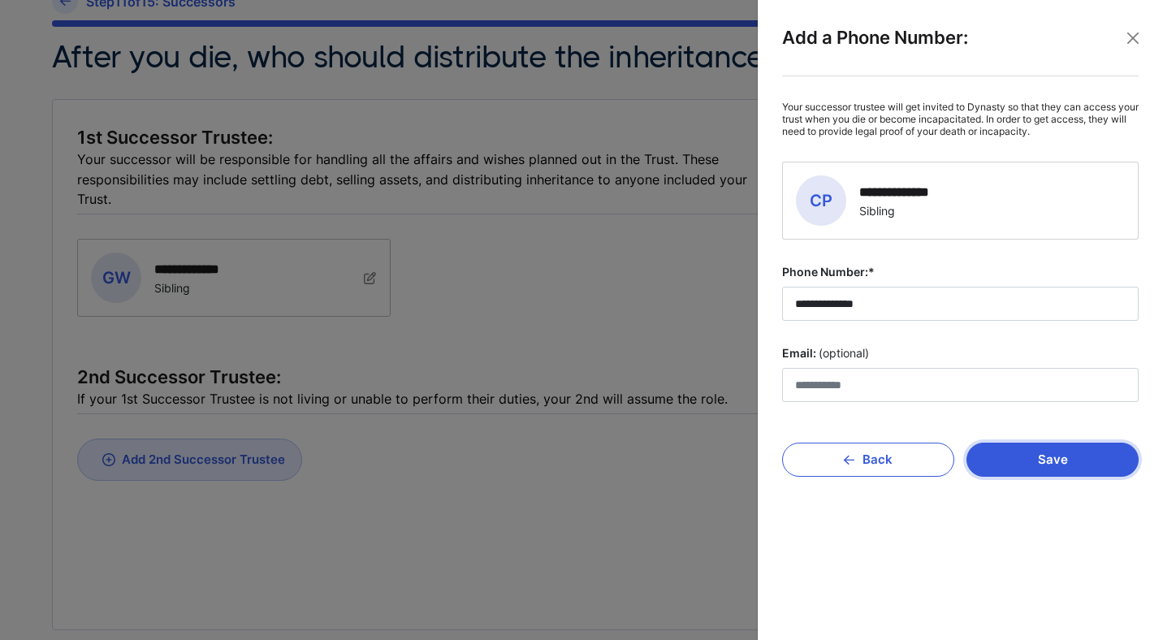
click at [1023, 457] on button "Save" at bounding box center [1053, 460] width 172 height 34
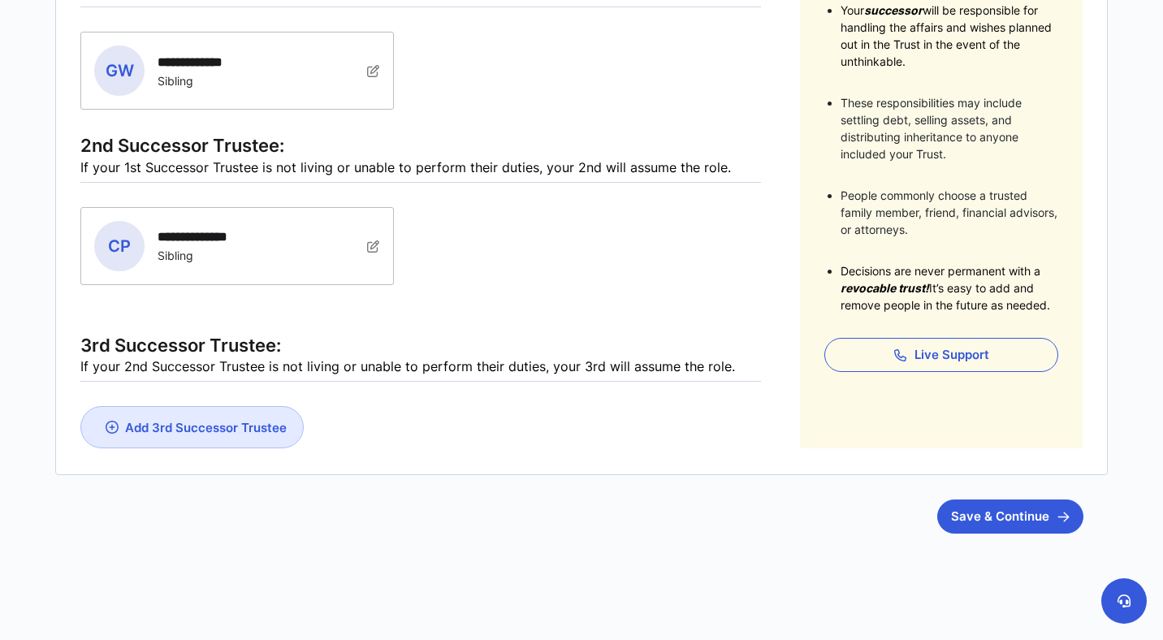
scroll to position [376, 0]
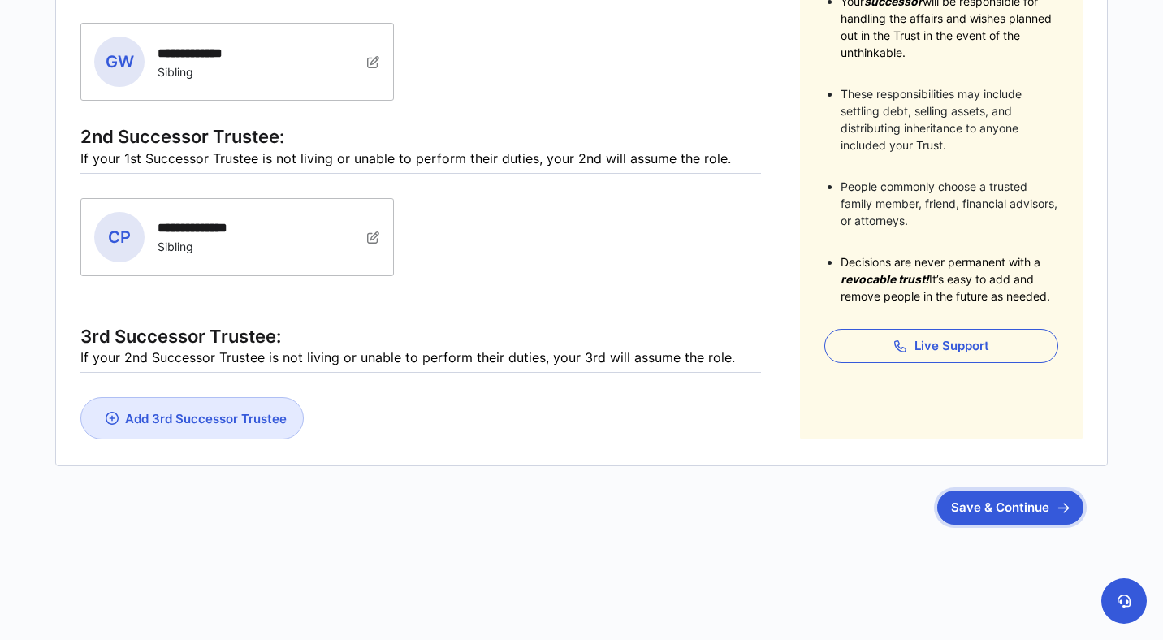
click at [963, 511] on button "Save & Continue" at bounding box center [1010, 508] width 146 height 34
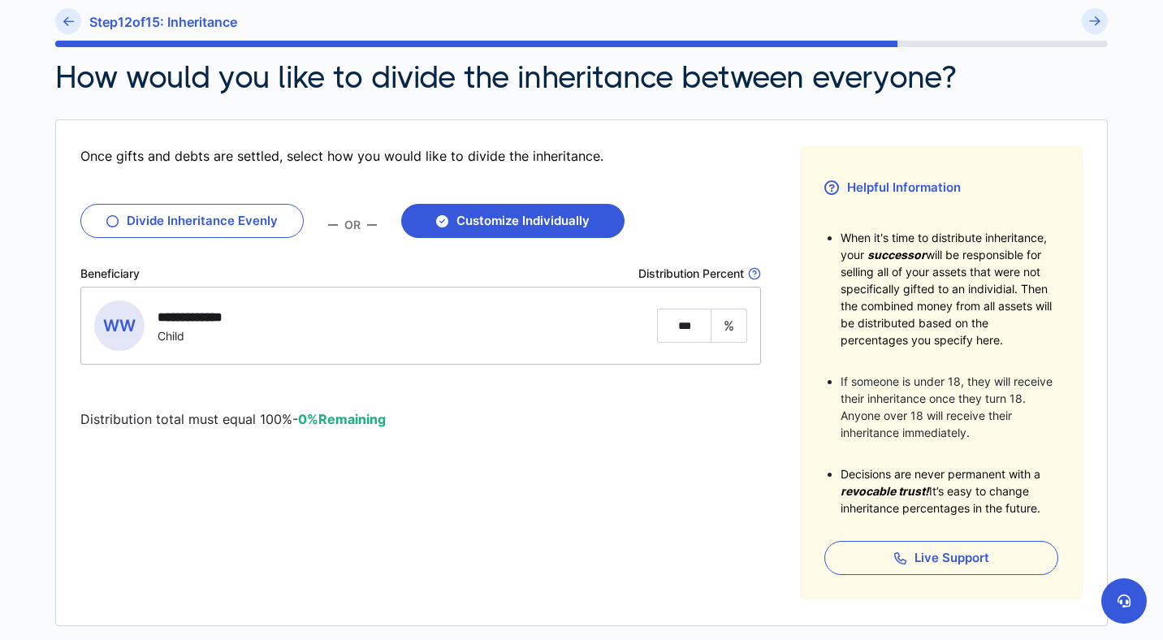
scroll to position [291, 0]
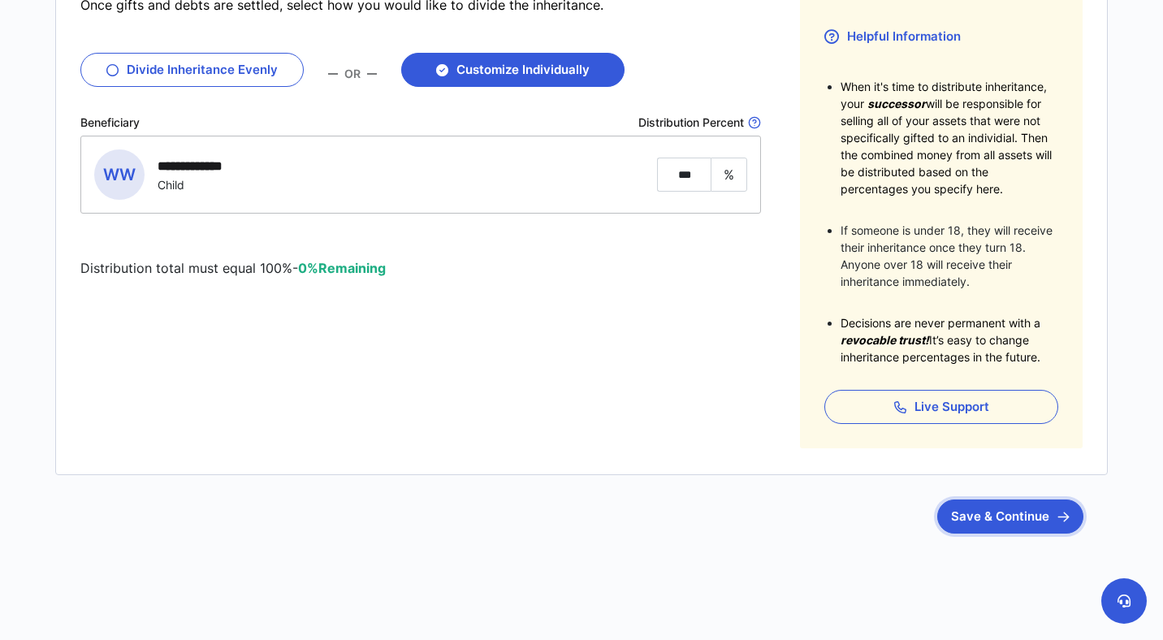
click at [1048, 523] on button "Save & Continue" at bounding box center [1010, 517] width 146 height 34
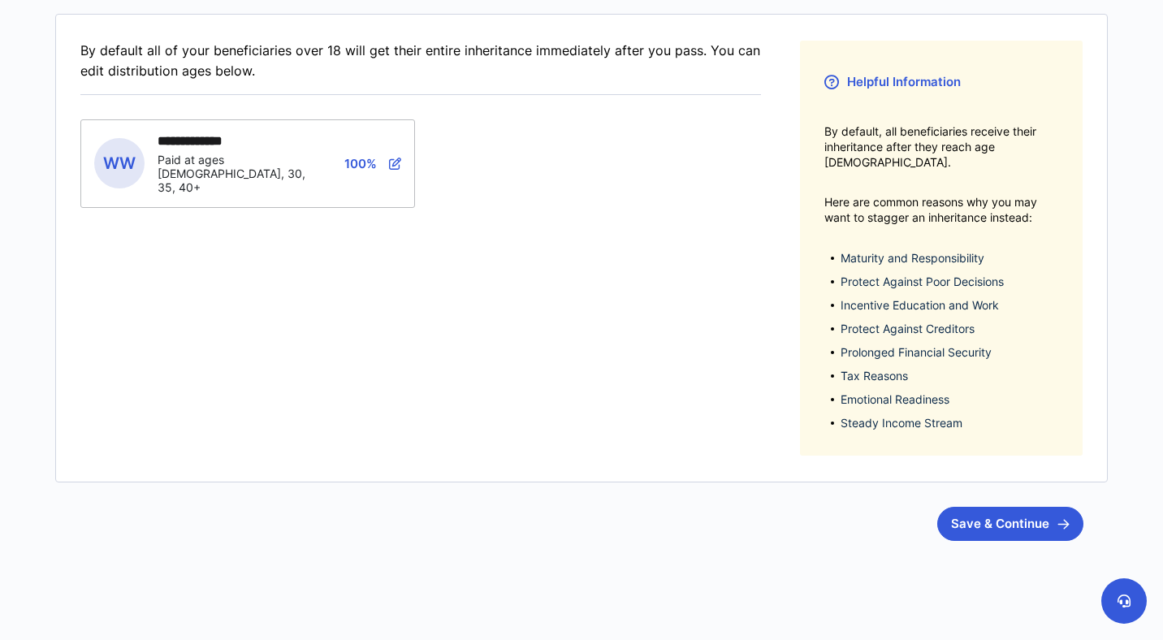
scroll to position [247, 0]
click at [1045, 511] on button "Save & Continue" at bounding box center [1010, 522] width 146 height 34
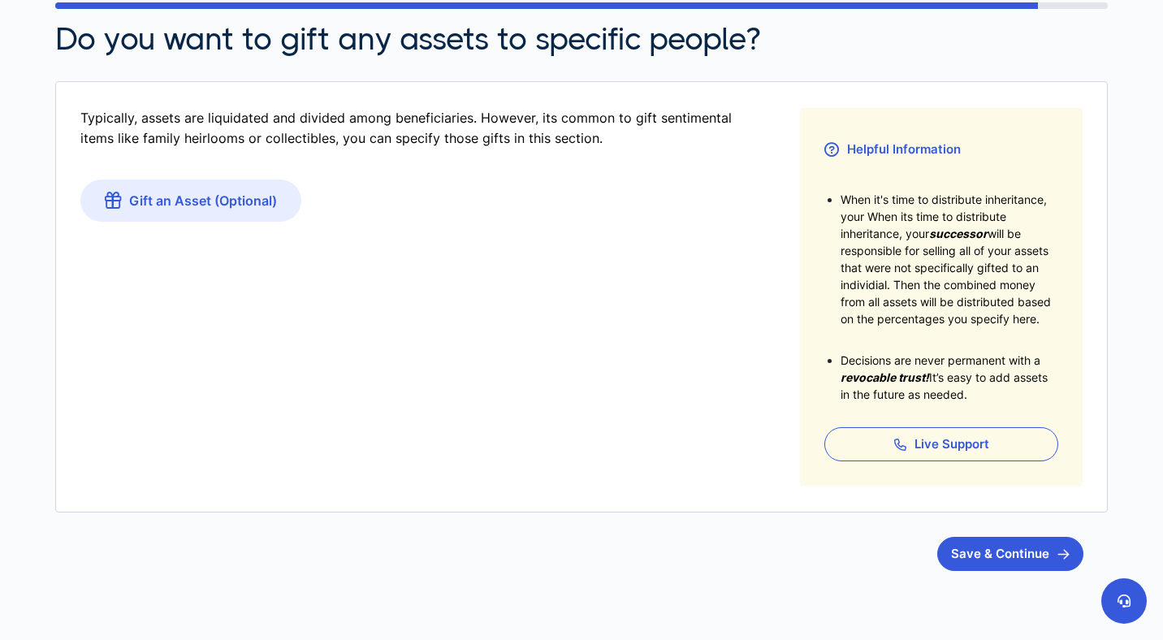
scroll to position [225, 0]
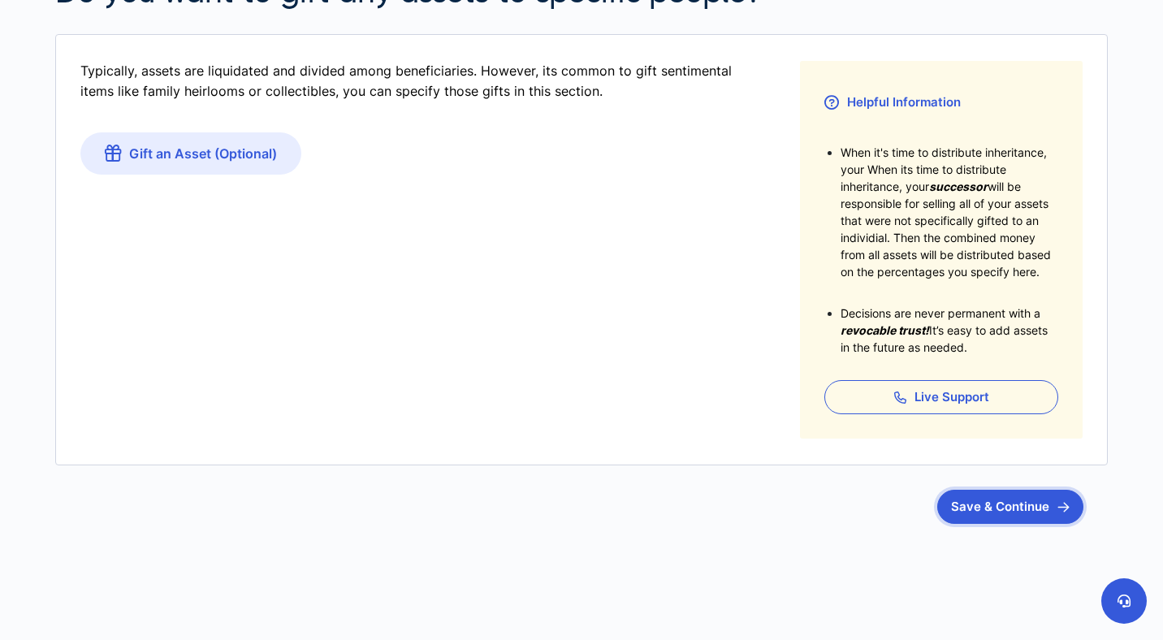
click at [1045, 516] on button "Save & Continue" at bounding box center [1010, 507] width 146 height 34
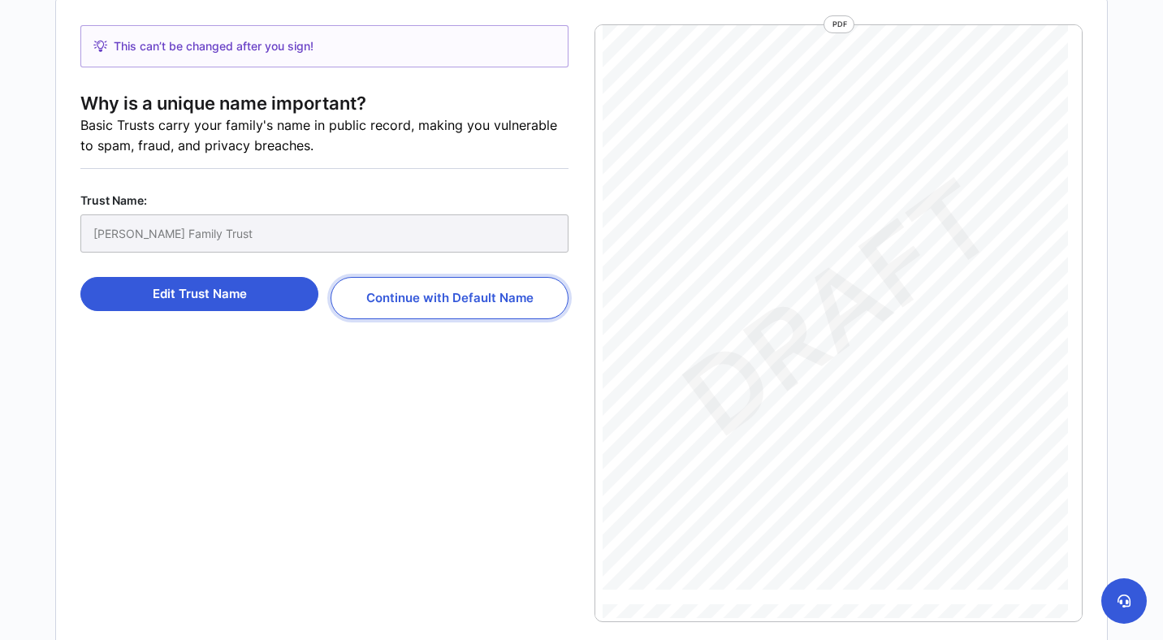
scroll to position [200, 0]
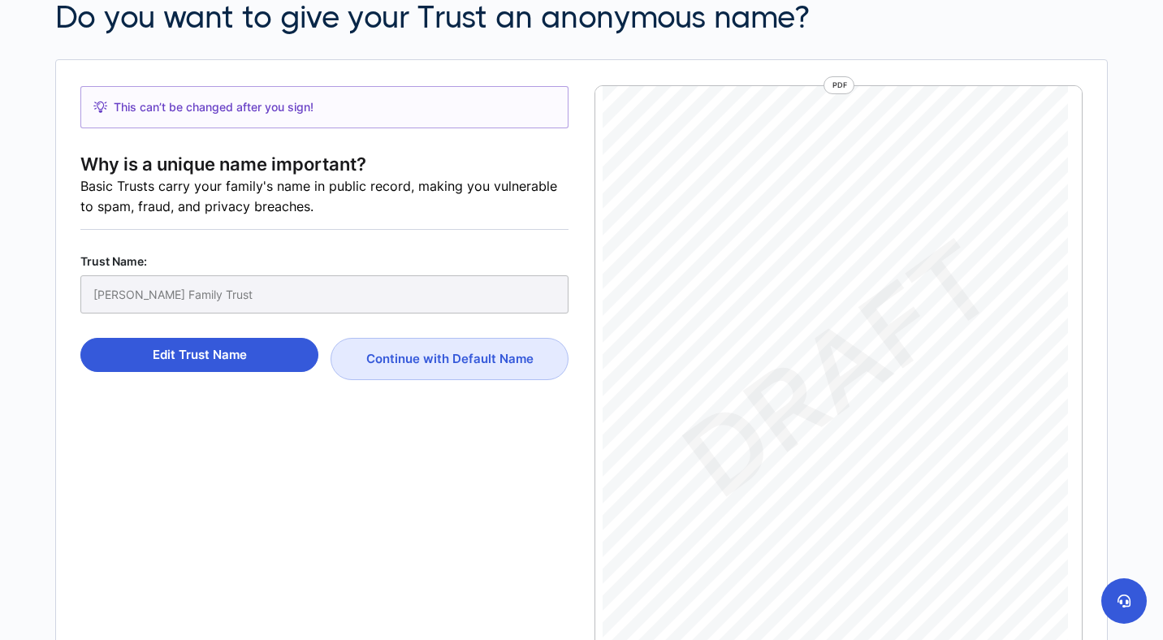
click at [223, 288] on div "[PERSON_NAME] Family Trust" at bounding box center [324, 294] width 488 height 38
click at [445, 374] on button "Continue with Default Name" at bounding box center [450, 359] width 238 height 42
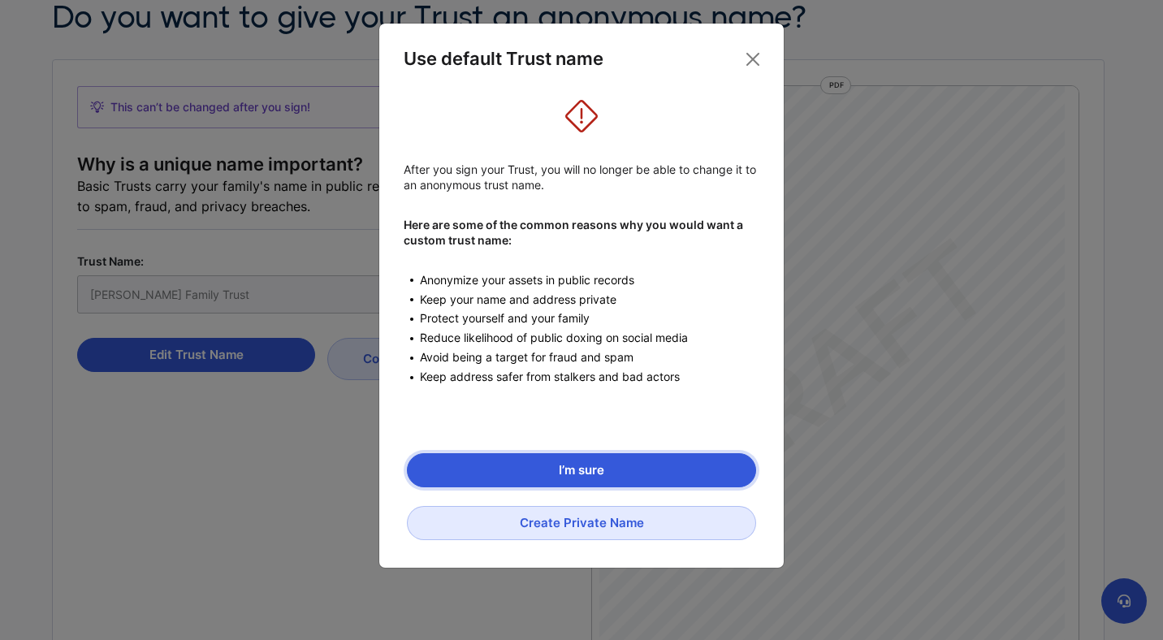
click at [606, 474] on button "I’m sure" at bounding box center [581, 470] width 349 height 34
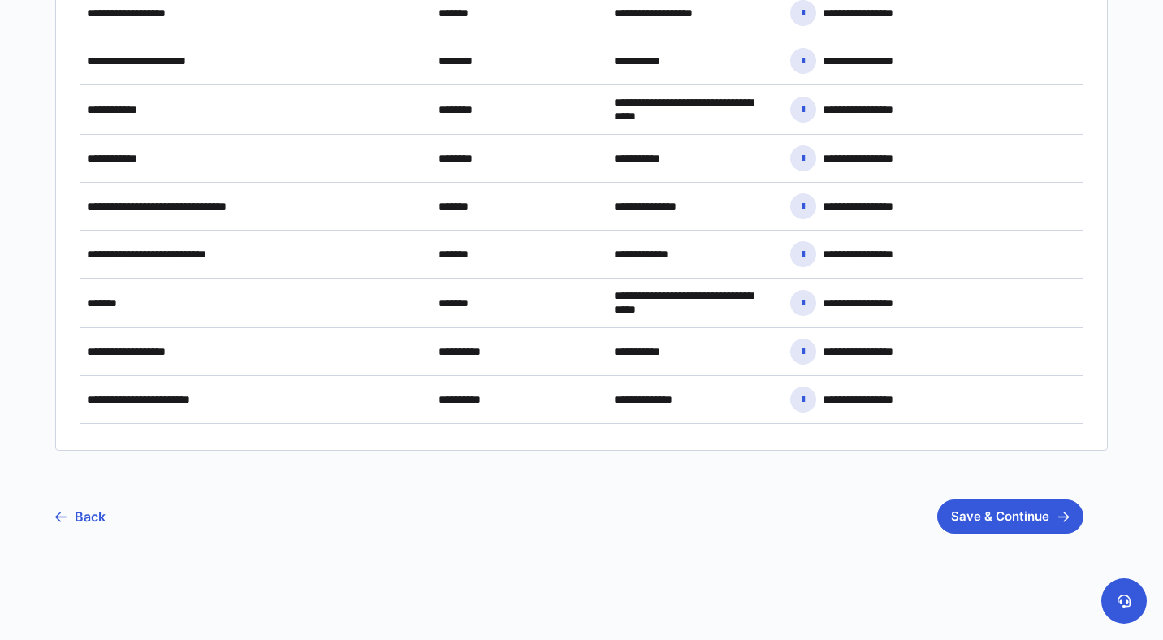
scroll to position [1067, 0]
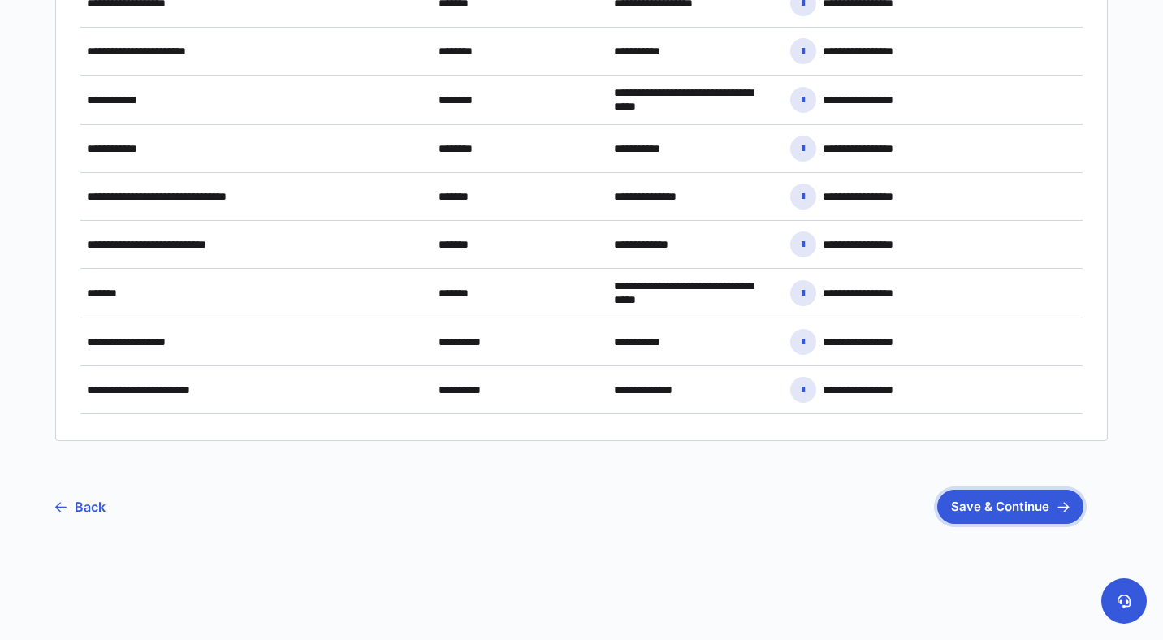
click at [1037, 512] on button "Save & Continue" at bounding box center [1010, 507] width 146 height 34
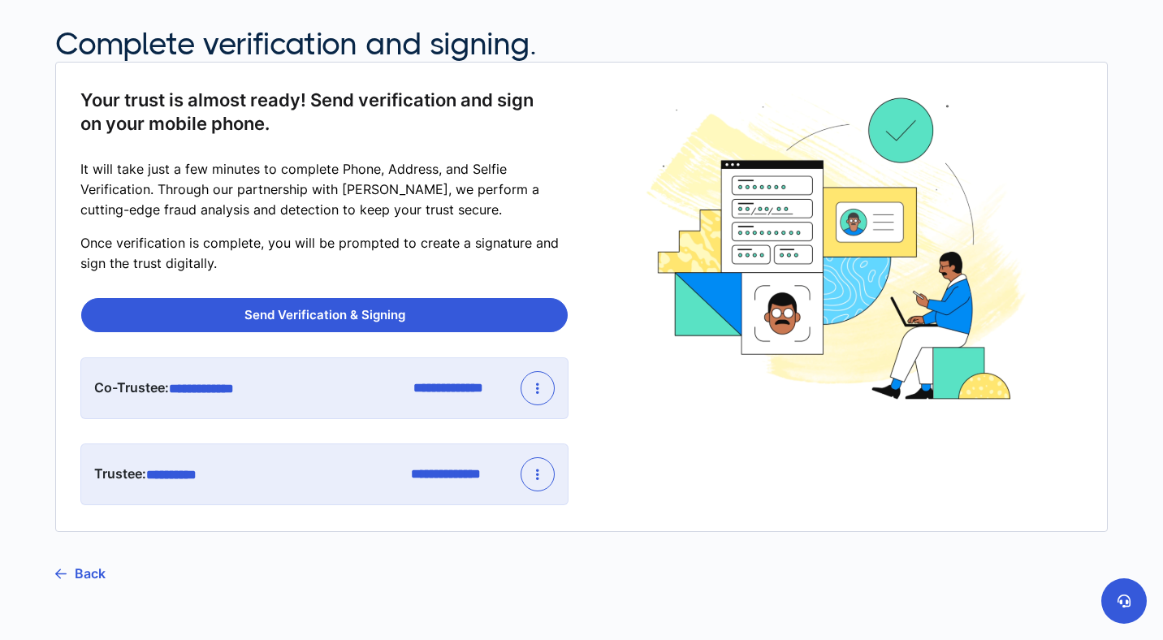
scroll to position [201, 0]
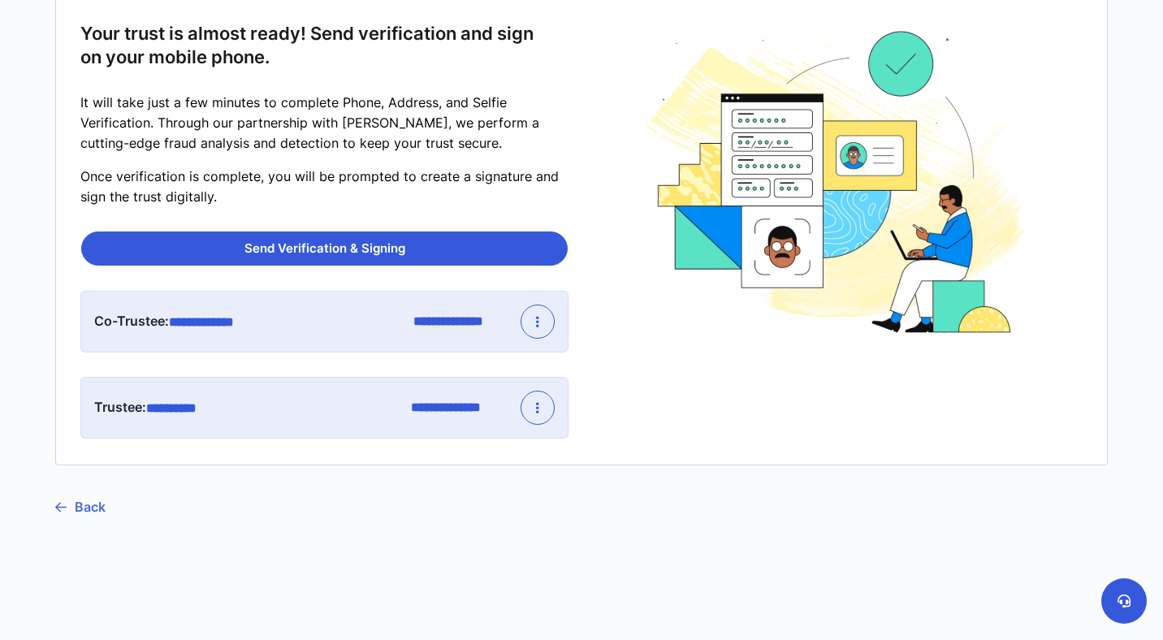
click at [82, 508] on link "Back" at bounding box center [80, 507] width 50 height 41
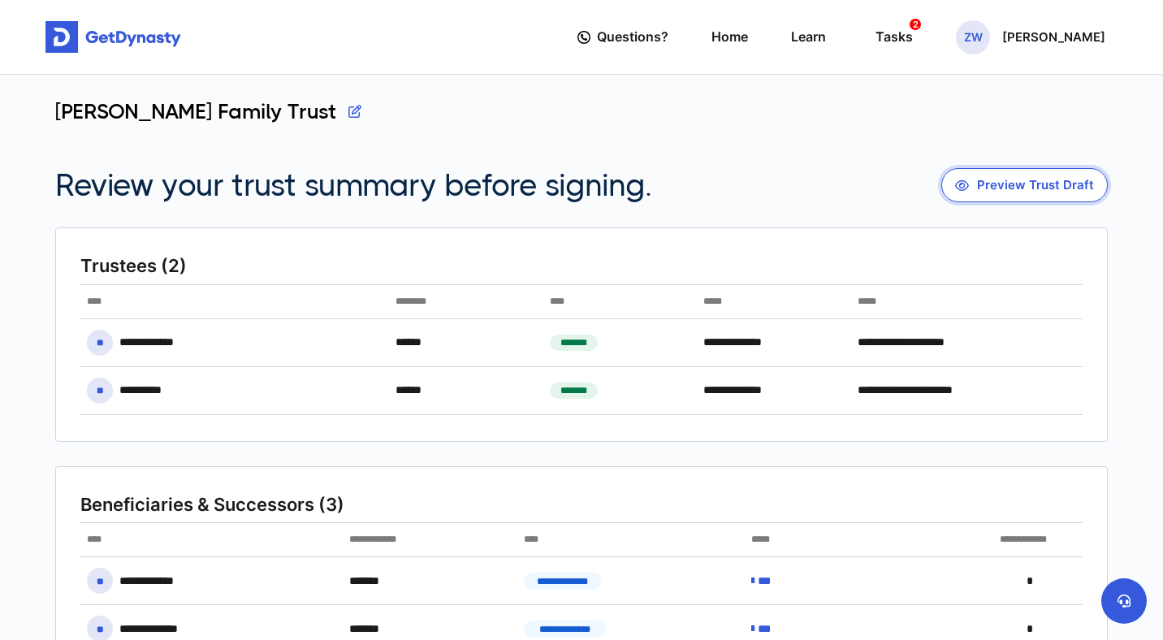
click at [1032, 184] on button "Preview Trust Draft" at bounding box center [1025, 185] width 167 height 34
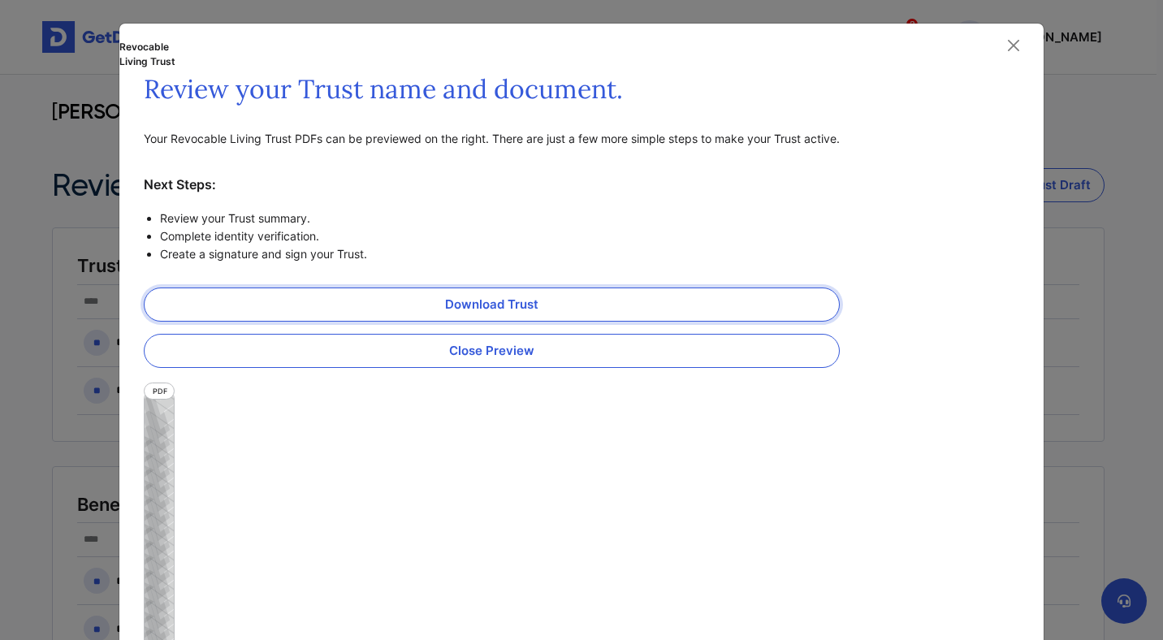
scroll to position [263, 0]
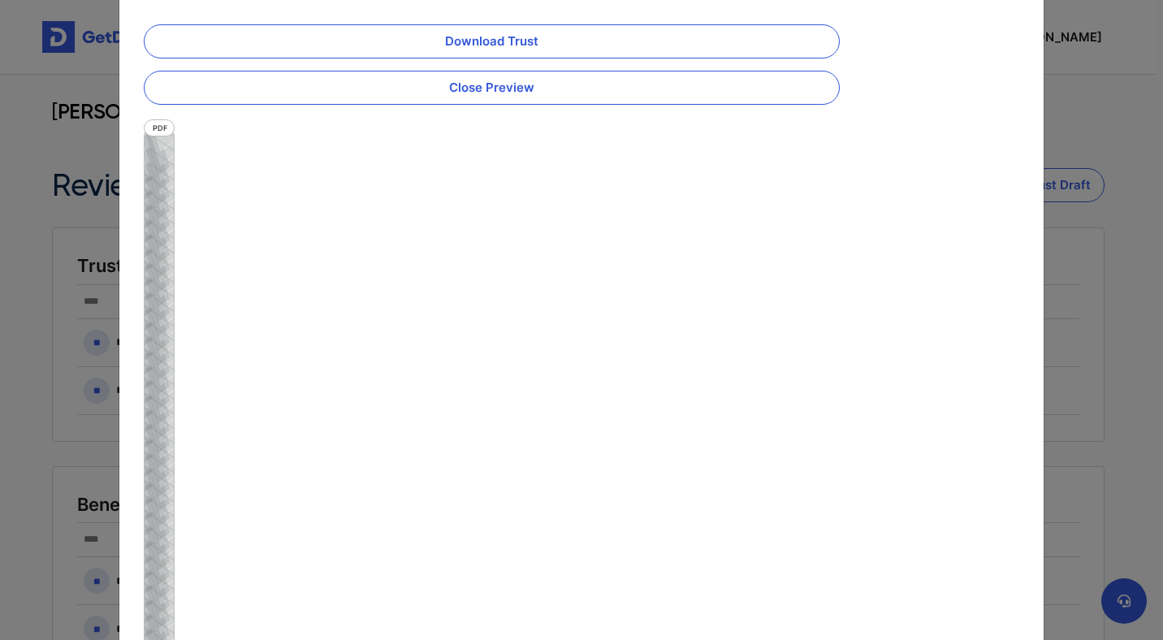
click at [519, 63] on div "Download Trust Close Preview" at bounding box center [492, 64] width 696 height 80
click at [526, 46] on link "Download Trust" at bounding box center [492, 41] width 696 height 34
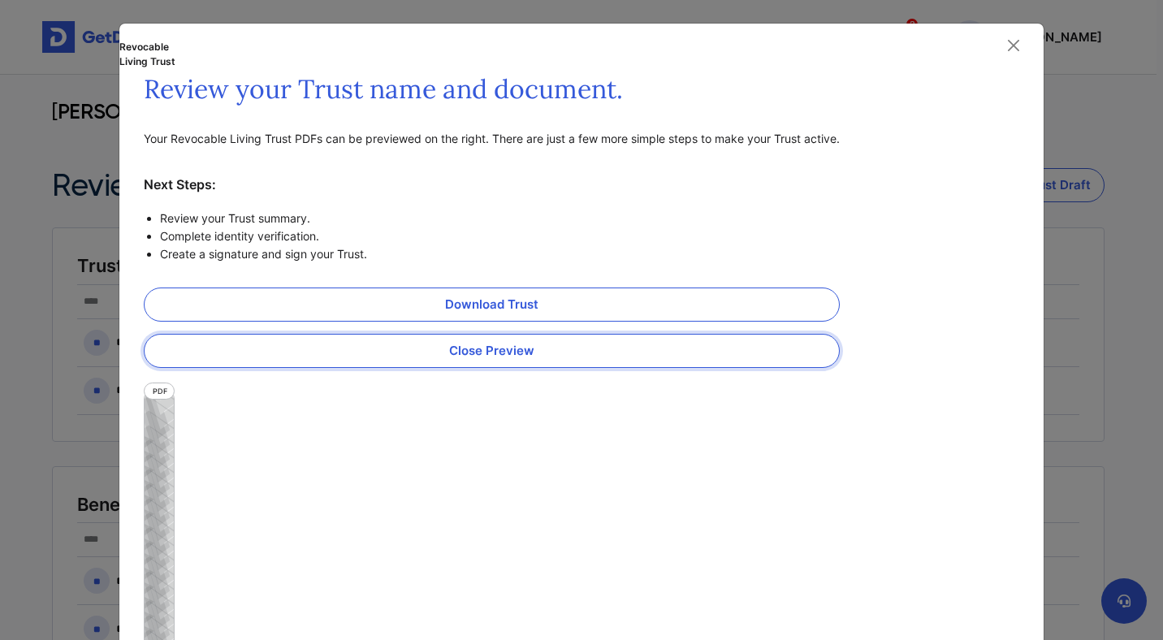
click at [719, 357] on button "Close Preview" at bounding box center [492, 351] width 696 height 34
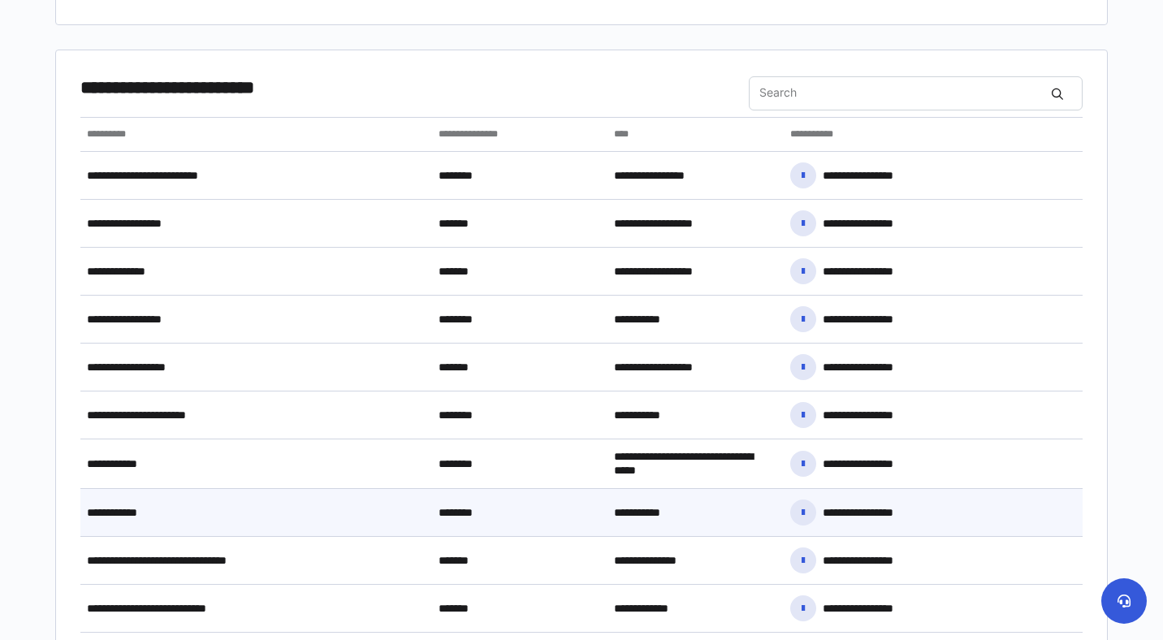
scroll to position [1067, 0]
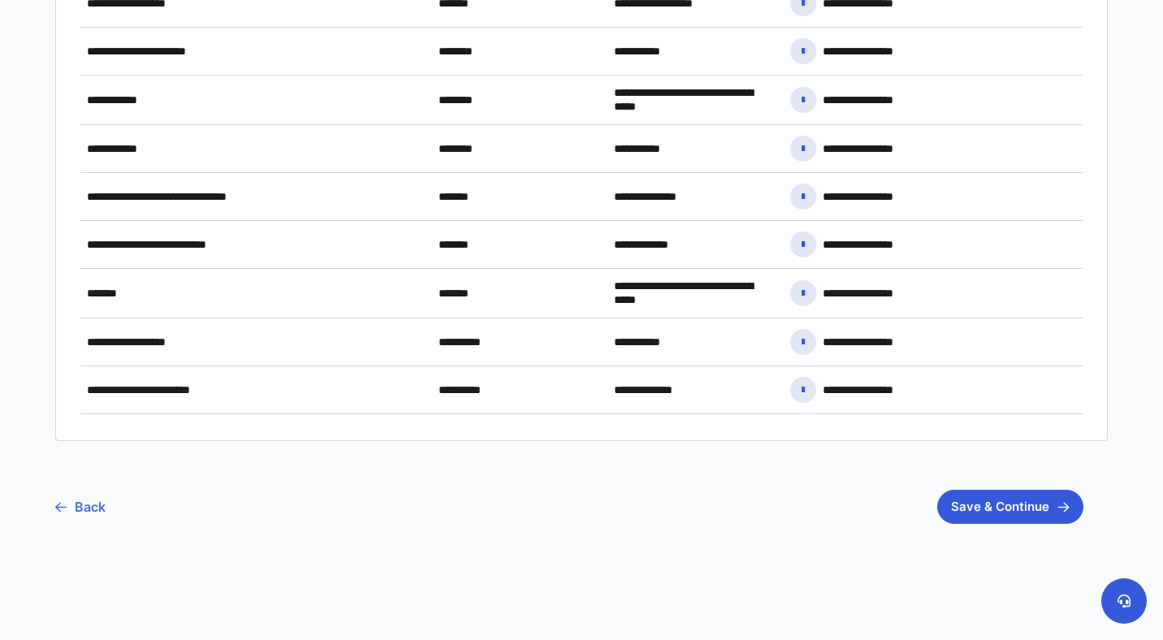
click at [97, 508] on link "Back" at bounding box center [80, 507] width 50 height 41
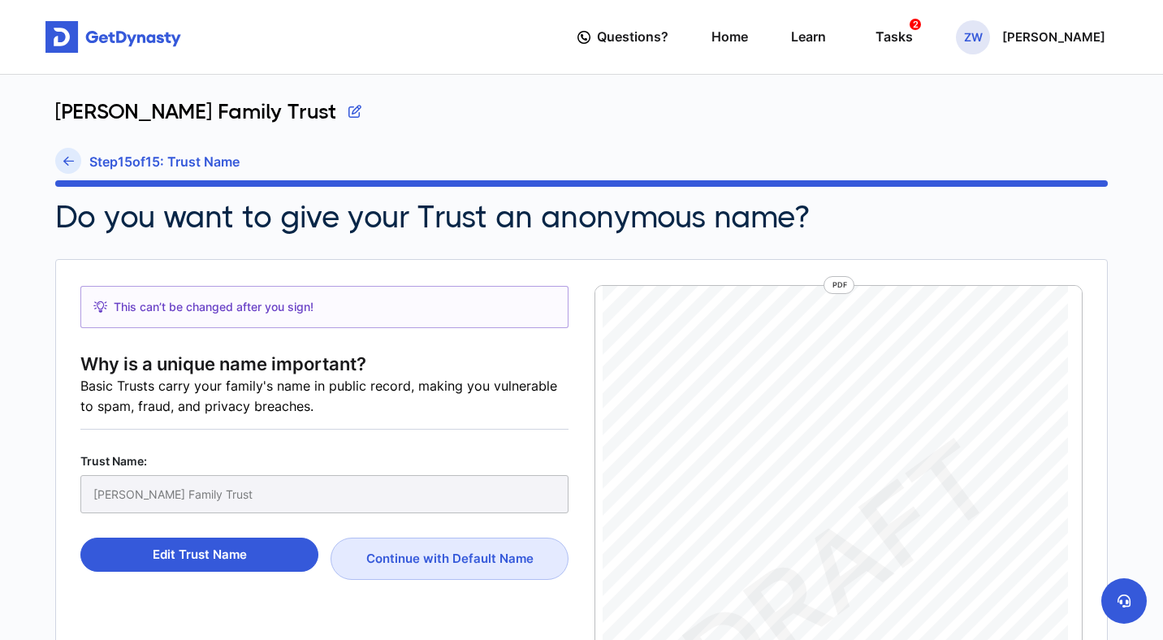
click at [820, 42] on div "Questions? Home Learn Tasks 2 ZW Zach Watts" at bounding box center [842, 37] width 528 height 46
click at [748, 39] on link "Home" at bounding box center [730, 37] width 37 height 46
